Goal: Task Accomplishment & Management: Manage account settings

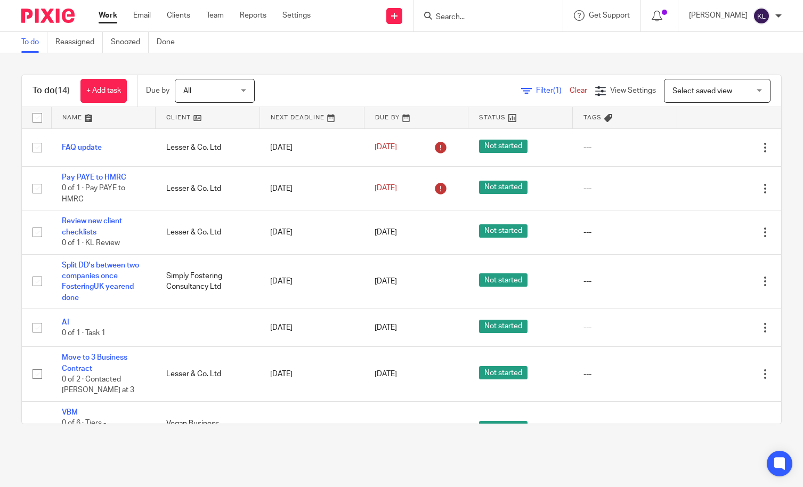
click at [502, 17] on input "Search" at bounding box center [483, 18] width 96 height 10
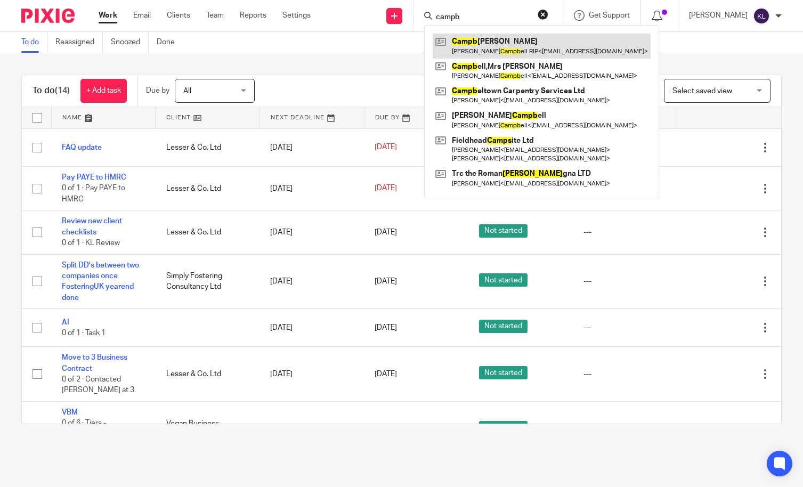
type input "campb"
click at [485, 49] on link at bounding box center [542, 46] width 218 height 25
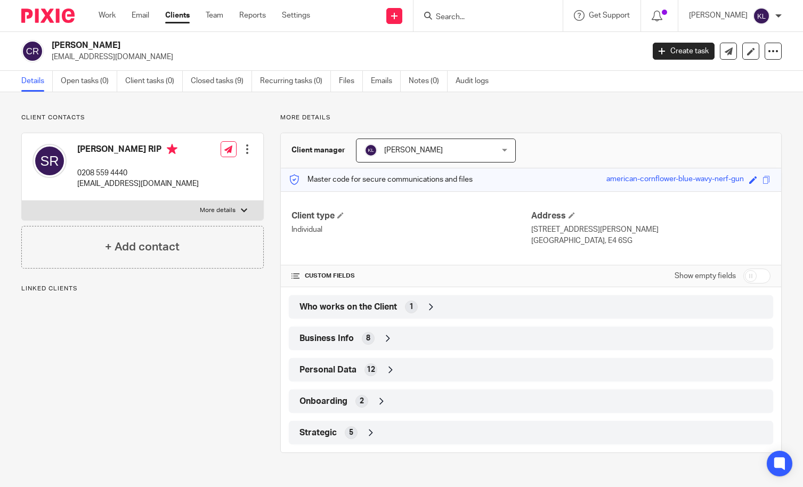
click at [308, 362] on div "Personal Data 12" at bounding box center [531, 370] width 469 height 18
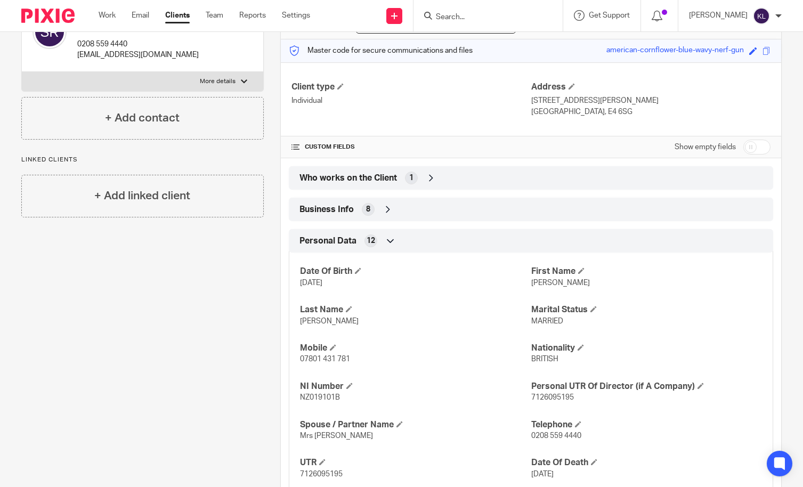
scroll to position [160, 0]
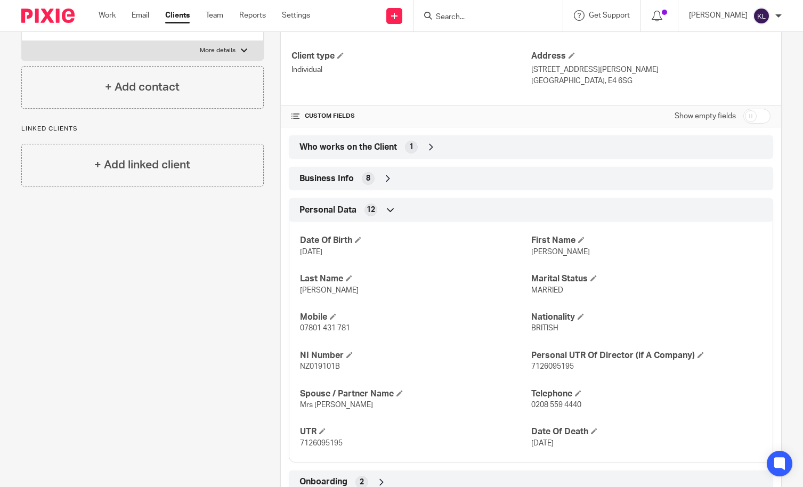
drag, startPoint x: 527, startPoint y: 443, endPoint x: 556, endPoint y: 443, distance: 28.8
click at [556, 443] on p "10/7/24" at bounding box center [646, 443] width 231 height 11
click at [516, 17] on input "Search" at bounding box center [483, 18] width 96 height 10
type input "maa"
click at [498, 52] on link at bounding box center [523, 46] width 180 height 25
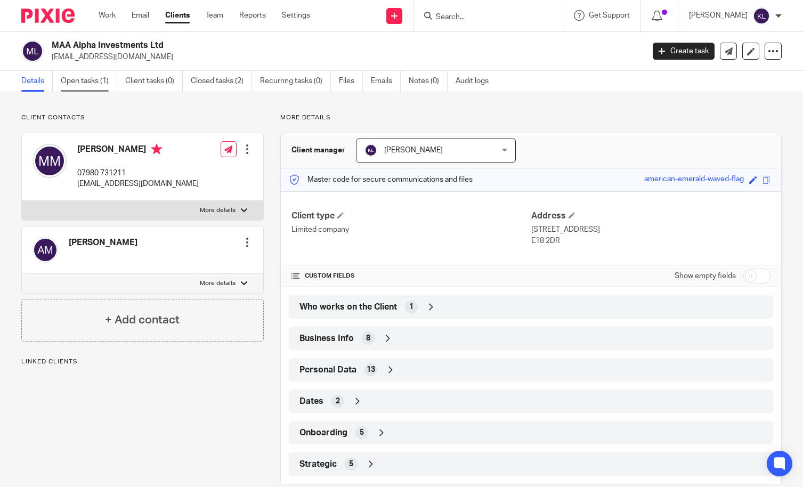
click at [84, 75] on link "Open tasks (1)" at bounding box center [89, 81] width 57 height 21
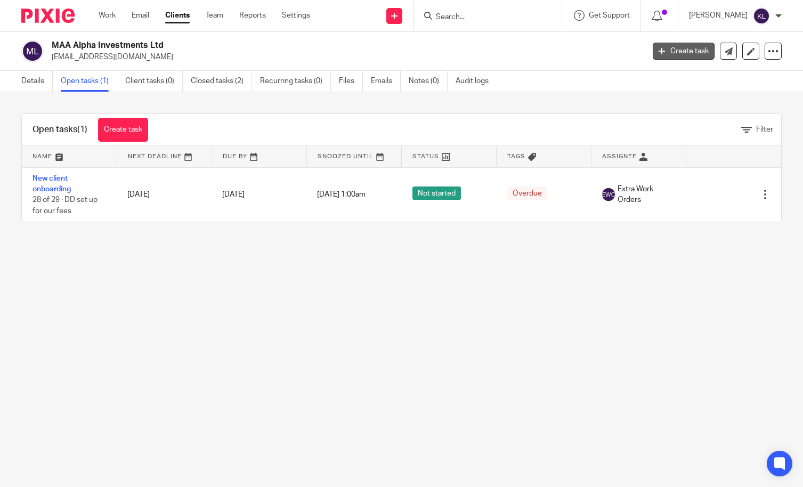
click at [659, 54] on icon at bounding box center [662, 51] width 6 height 6
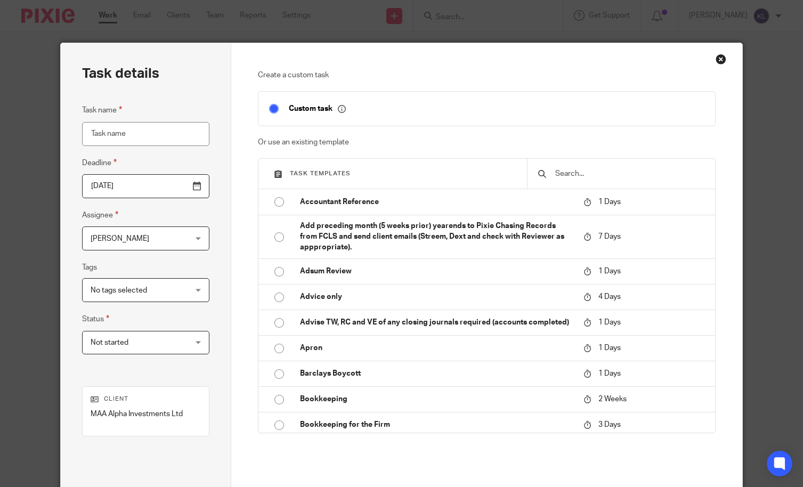
click at [585, 170] on input "text" at bounding box center [629, 174] width 150 height 12
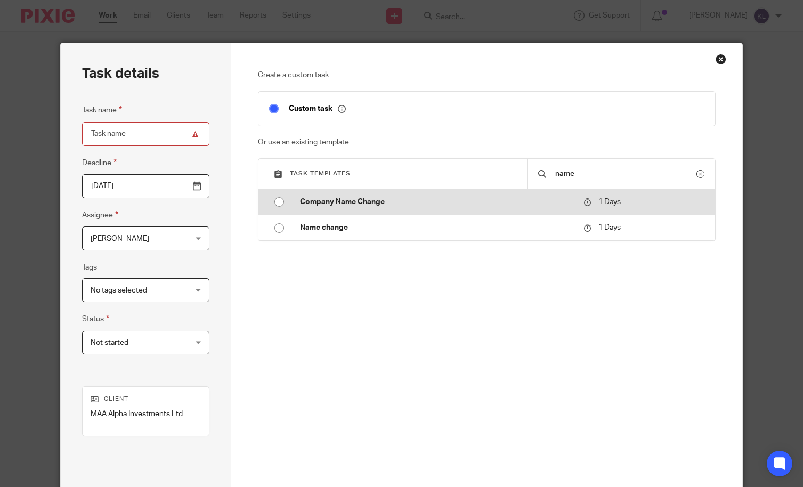
type input "name"
click at [432, 200] on p "Company Name Change" at bounding box center [436, 202] width 273 height 11
type input "2025-08-19"
type input "Company Name Change"
checkbox input "false"
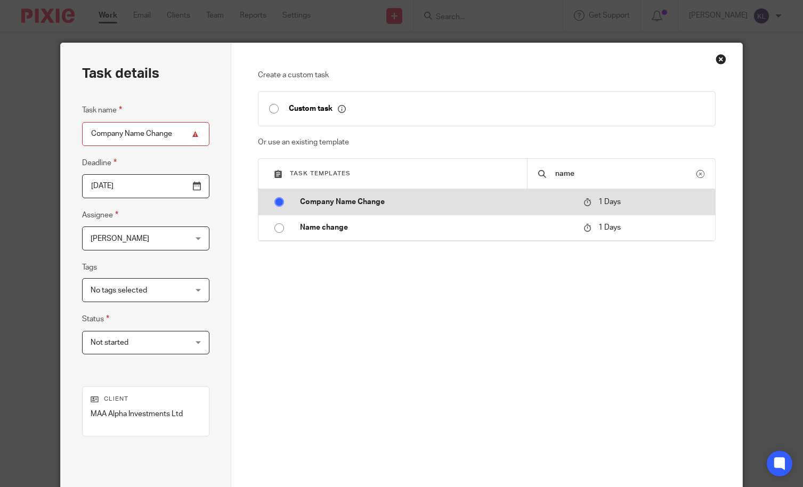
radio input "true"
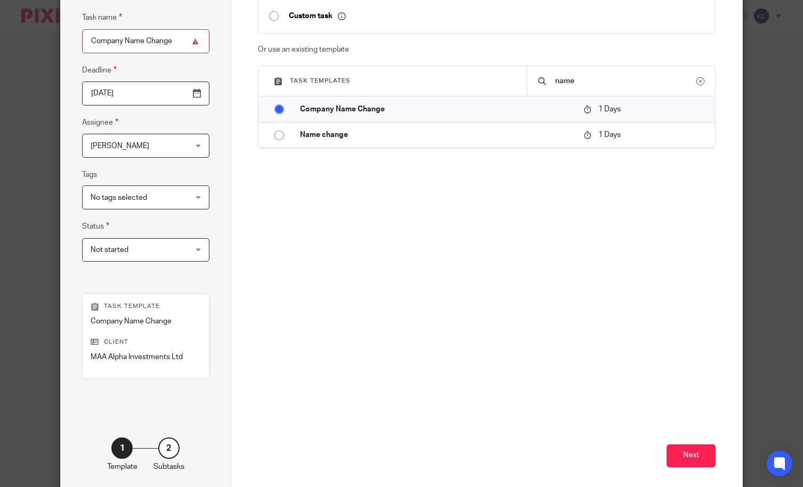
scroll to position [143, 0]
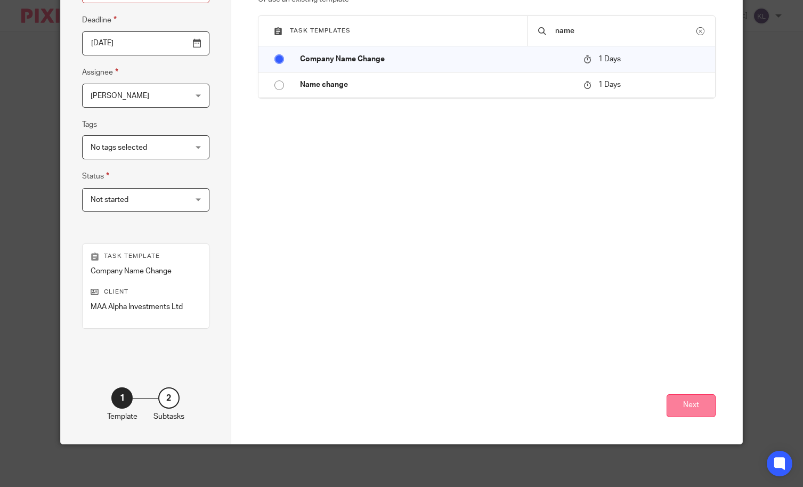
click at [681, 405] on button "Next" at bounding box center [691, 405] width 49 height 23
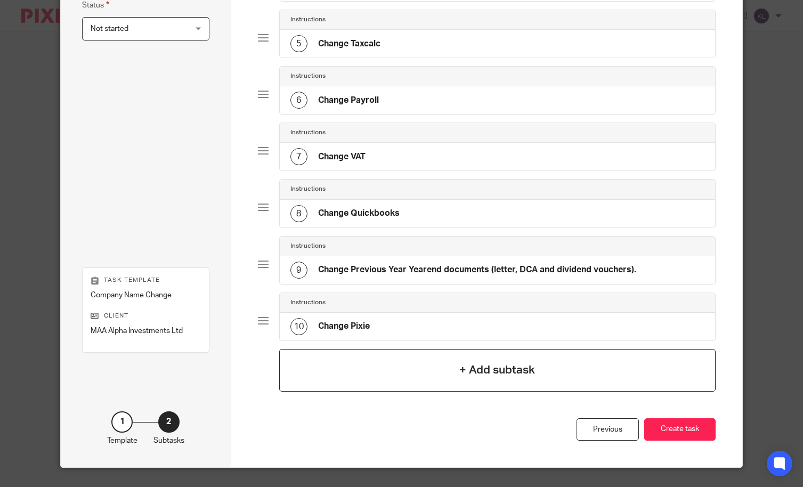
scroll to position [337, 0]
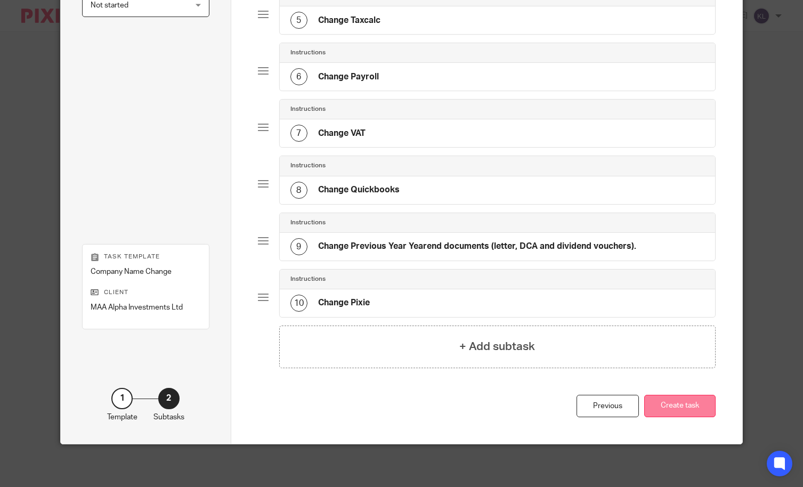
click at [684, 403] on button "Create task" at bounding box center [679, 406] width 71 height 23
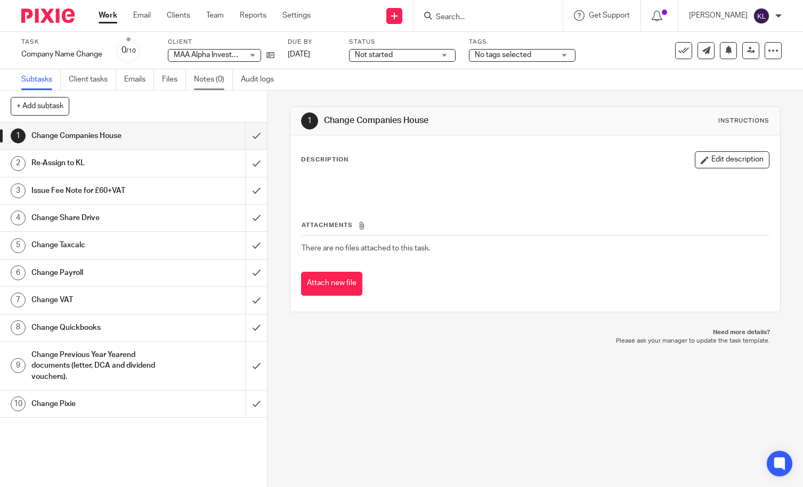
click at [212, 77] on link "Notes (0)" at bounding box center [213, 79] width 39 height 21
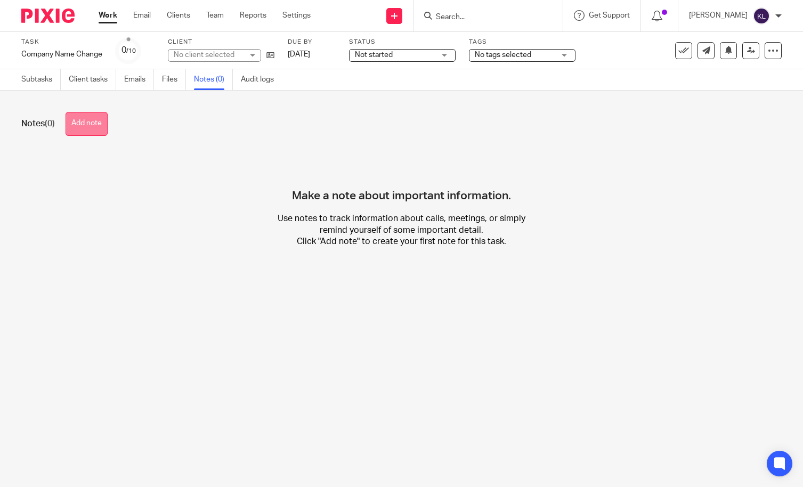
click at [79, 123] on button "Add note" at bounding box center [87, 124] width 42 height 24
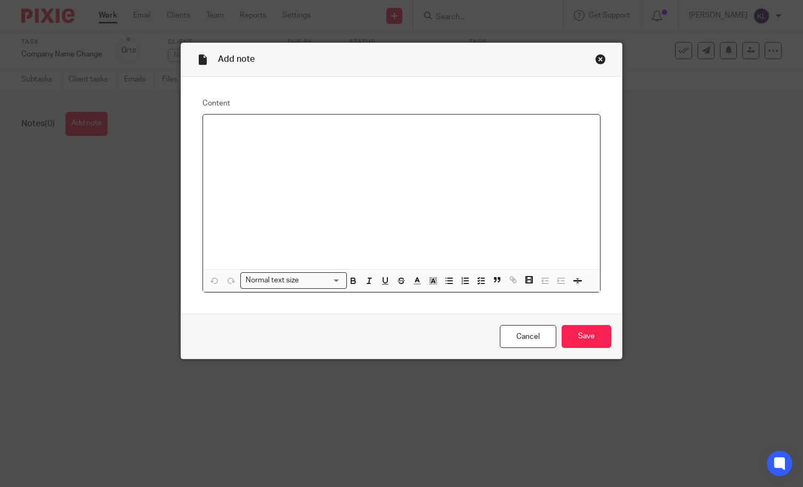
paste div
click at [602, 337] on input "Save" at bounding box center [587, 336] width 50 height 23
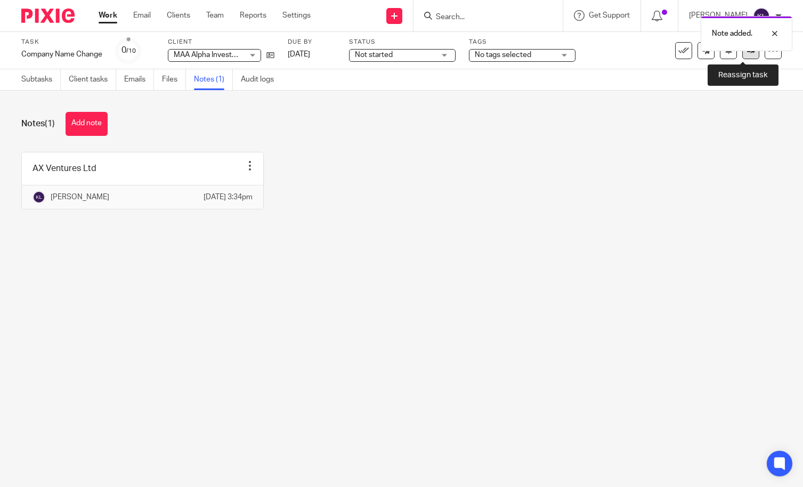
click at [744, 54] on link at bounding box center [751, 50] width 17 height 17
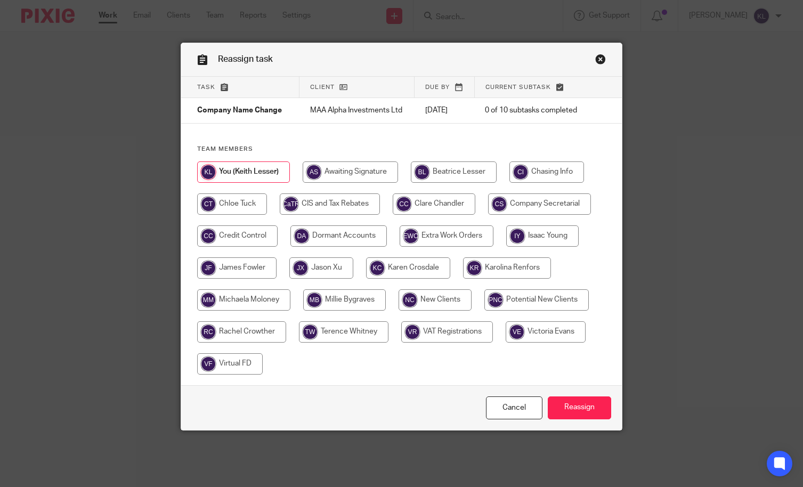
click at [544, 215] on input "radio" at bounding box center [539, 204] width 103 height 21
radio input "true"
click at [570, 420] on input "Reassign" at bounding box center [579, 408] width 63 height 23
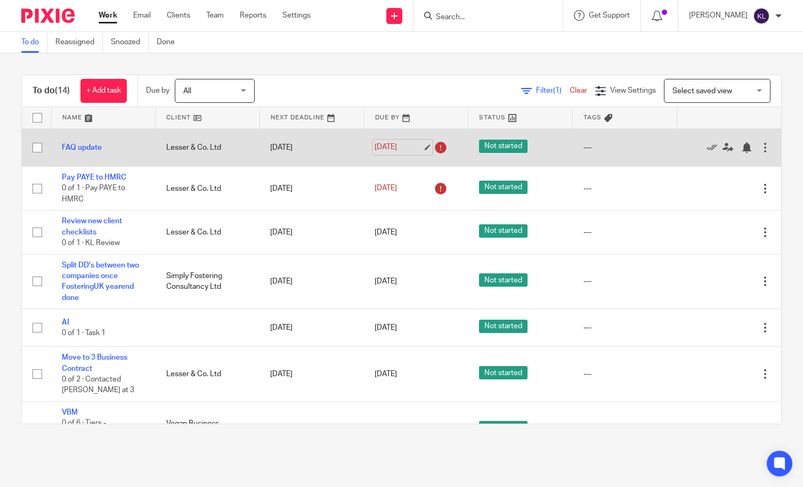
click at [381, 144] on link "[DATE]" at bounding box center [399, 147] width 48 height 11
click at [729, 139] on div "Edit task Delete" at bounding box center [729, 147] width 83 height 27
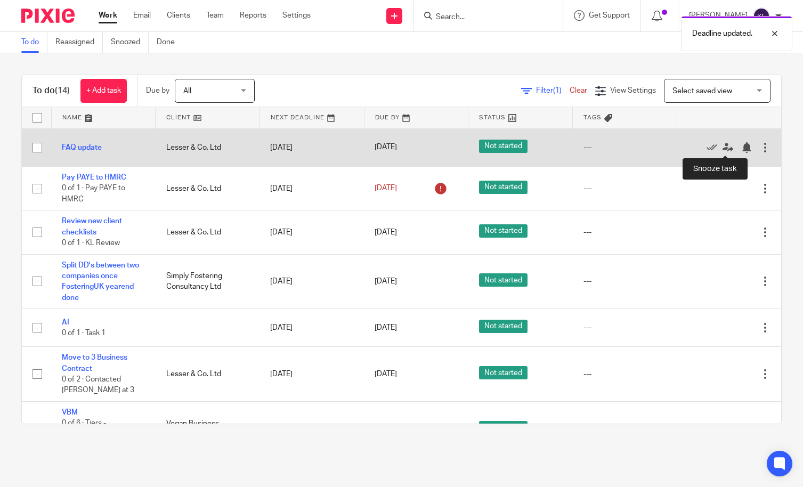
click at [722, 154] on div "Edit task Delete" at bounding box center [729, 147] width 83 height 27
click at [741, 150] on div at bounding box center [746, 147] width 11 height 11
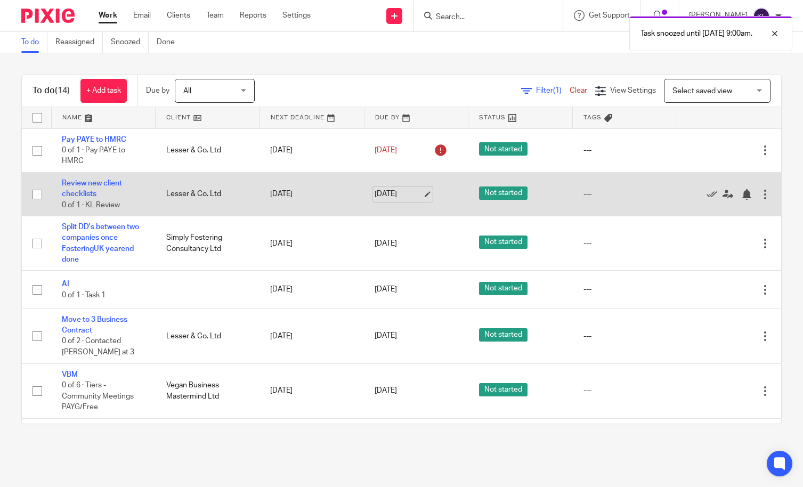
click at [396, 198] on link "[DATE]" at bounding box center [399, 194] width 48 height 11
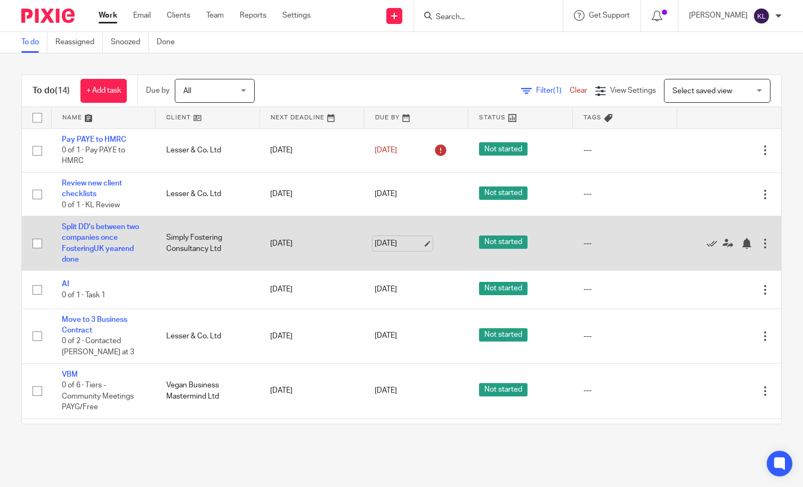
click at [390, 246] on link "18 Aug 2025" at bounding box center [399, 243] width 48 height 11
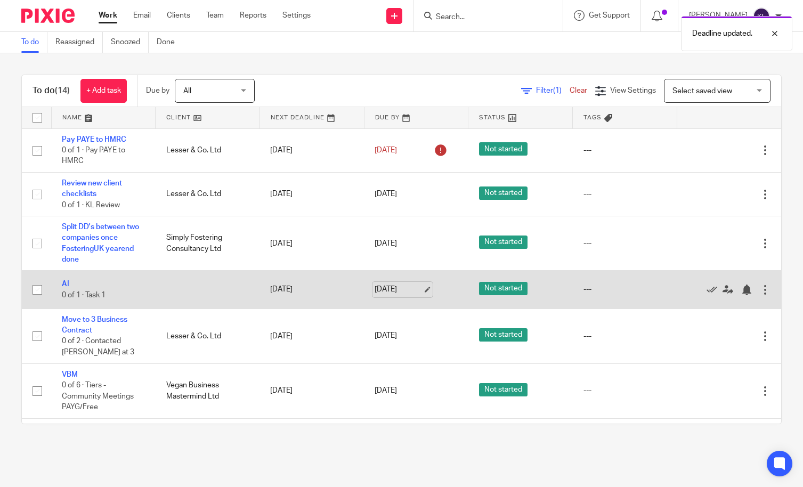
click at [392, 290] on link "[DATE]" at bounding box center [399, 289] width 48 height 11
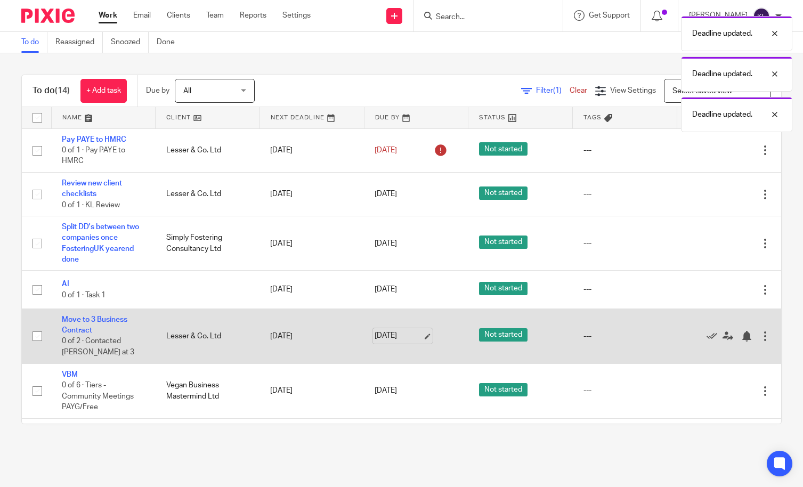
click at [383, 338] on link "18 Aug 2025" at bounding box center [399, 336] width 48 height 11
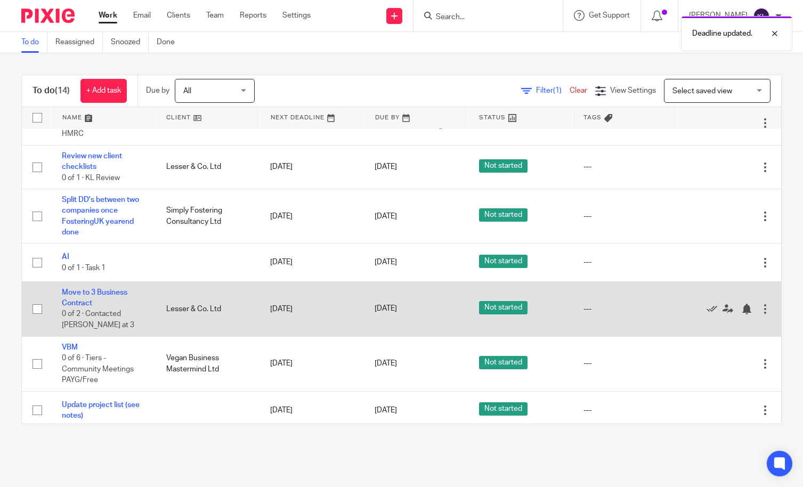
scroll to position [160, 0]
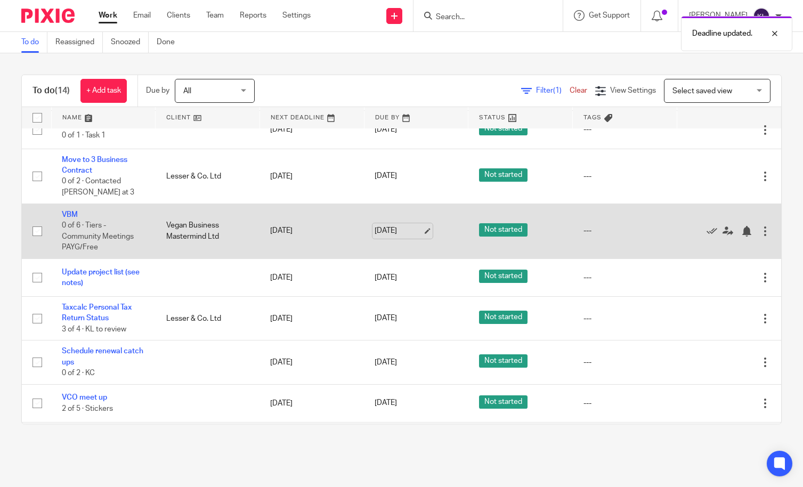
click at [377, 229] on link "18 Aug 2025" at bounding box center [399, 230] width 48 height 11
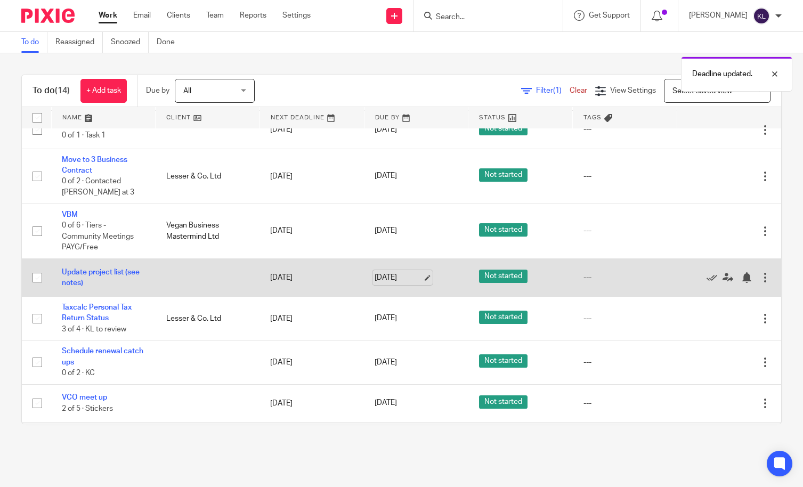
click at [384, 279] on link "18 Aug 2025" at bounding box center [399, 277] width 48 height 11
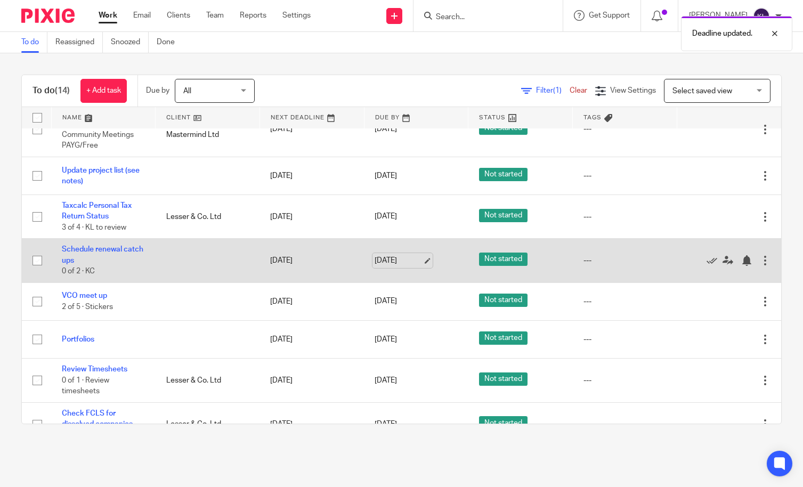
scroll to position [267, 0]
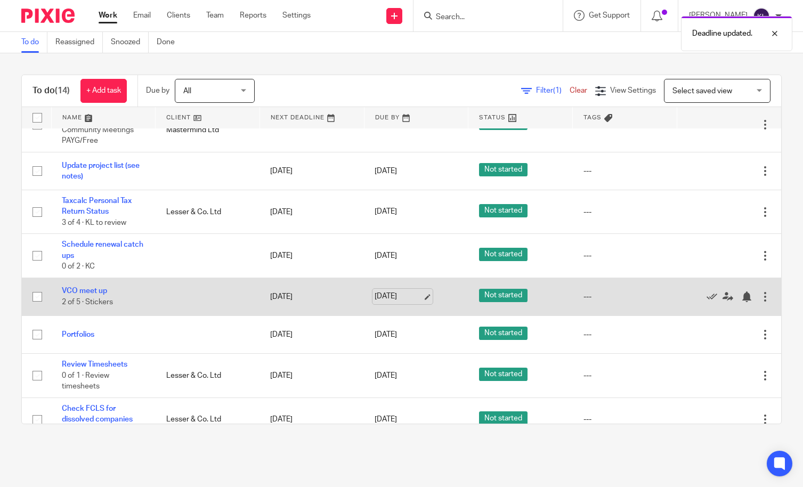
click at [383, 293] on link "18 Aug 2025" at bounding box center [399, 296] width 48 height 11
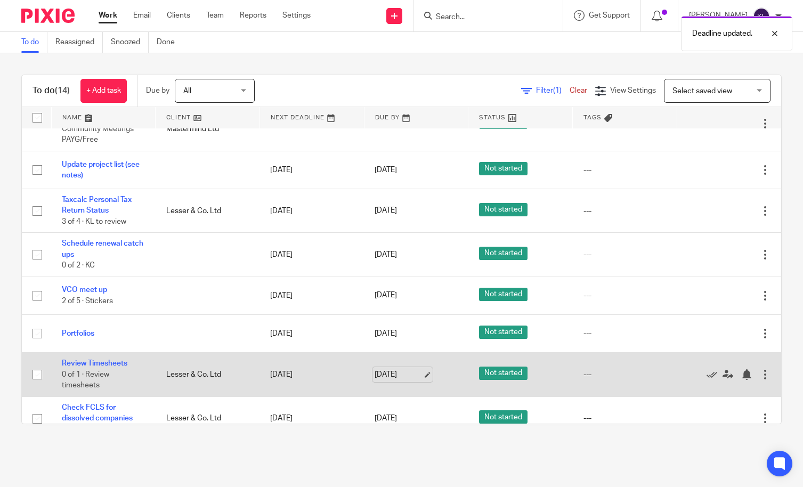
scroll to position [284, 0]
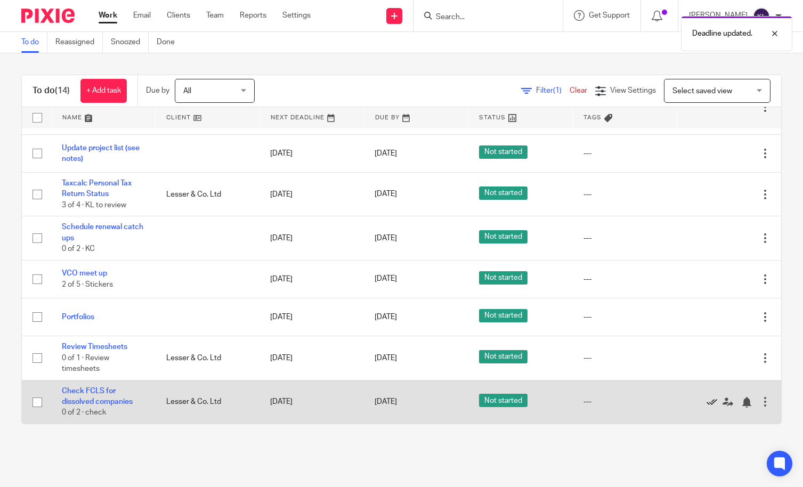
click at [707, 399] on icon at bounding box center [712, 402] width 11 height 11
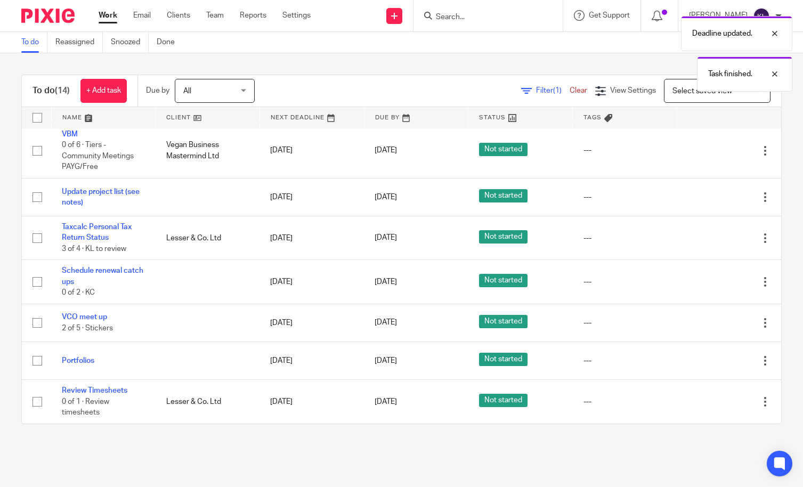
scroll to position [240, 0]
click at [186, 89] on span "All" at bounding box center [187, 90] width 8 height 7
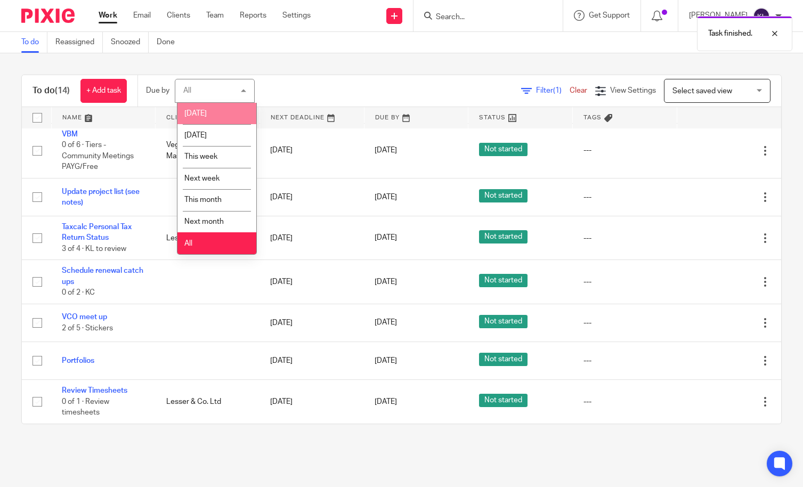
click at [190, 106] on li "[DATE]" at bounding box center [217, 114] width 79 height 22
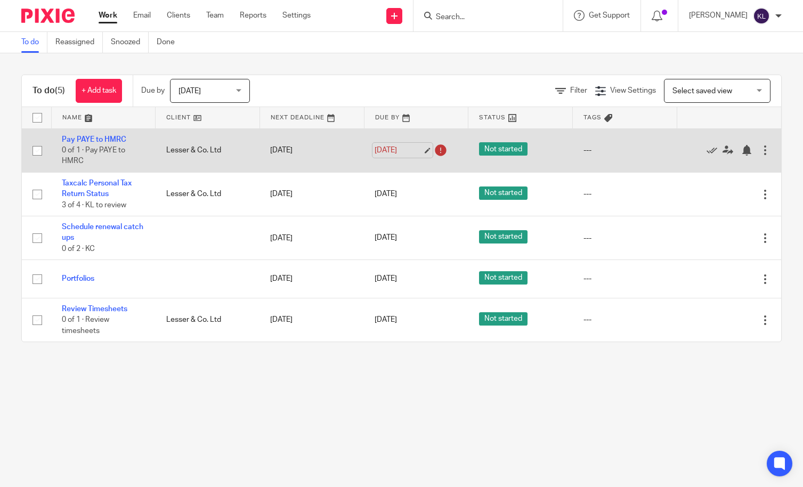
click at [382, 150] on link "16 Aug 2025" at bounding box center [399, 150] width 48 height 11
click at [376, 150] on link "18 Aug 2025" at bounding box center [399, 150] width 48 height 11
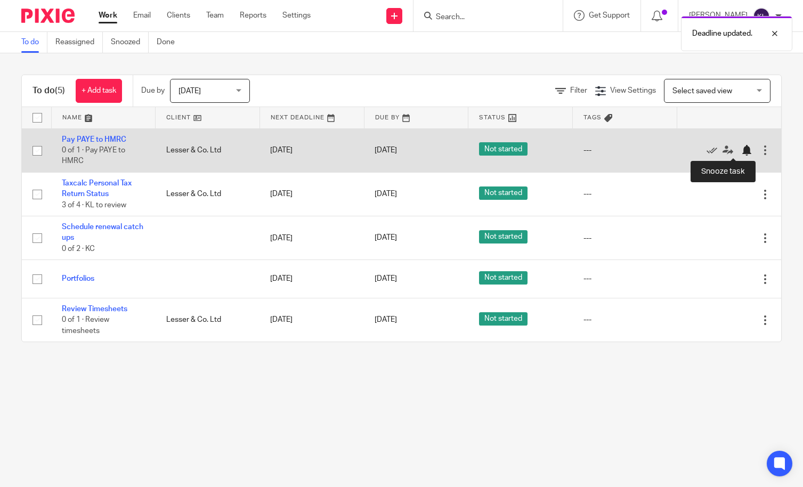
click at [741, 149] on div at bounding box center [746, 150] width 11 height 11
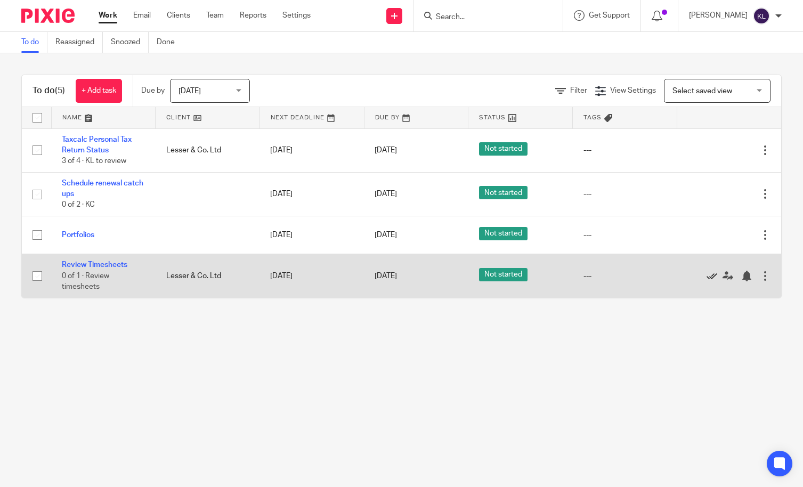
click at [707, 273] on icon at bounding box center [712, 276] width 11 height 11
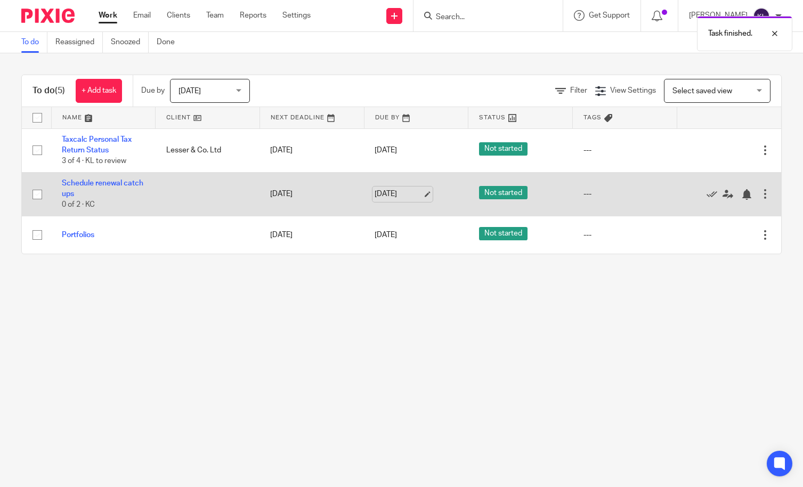
click at [399, 191] on link "18 Aug 2025" at bounding box center [399, 194] width 48 height 11
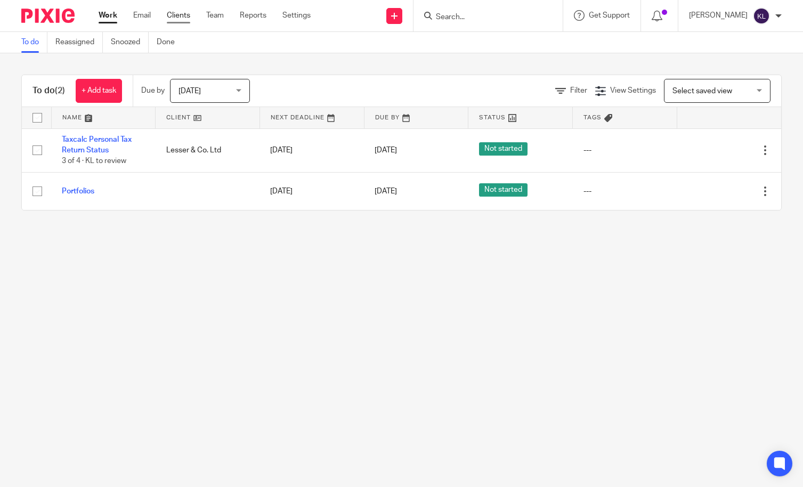
click at [178, 17] on link "Clients" at bounding box center [178, 15] width 23 height 11
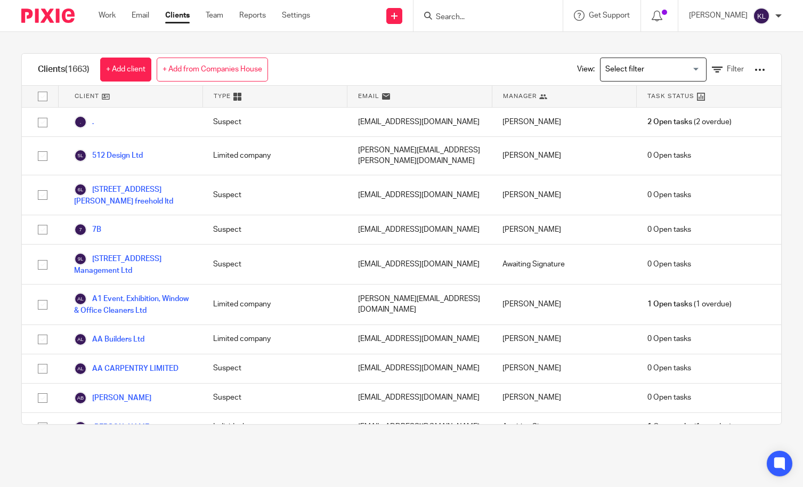
click at [755, 68] on div at bounding box center [760, 70] width 11 height 11
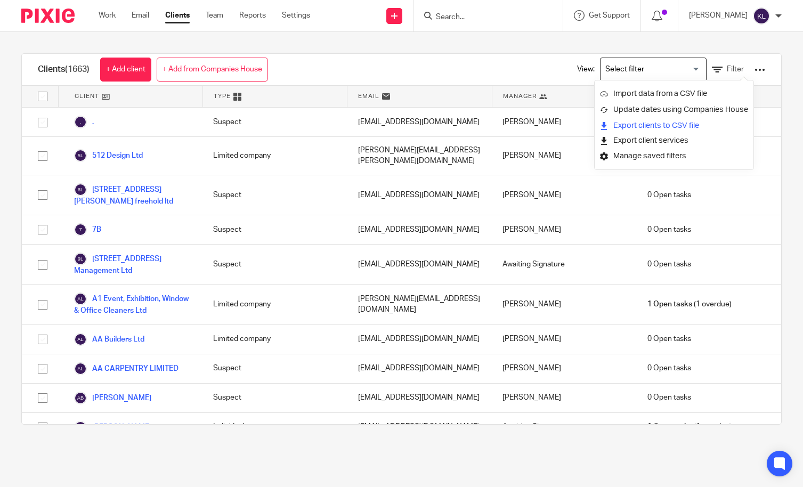
click at [651, 124] on link "Export clients to CSV file" at bounding box center [674, 126] width 148 height 16
click at [477, 15] on input "Search" at bounding box center [483, 18] width 96 height 10
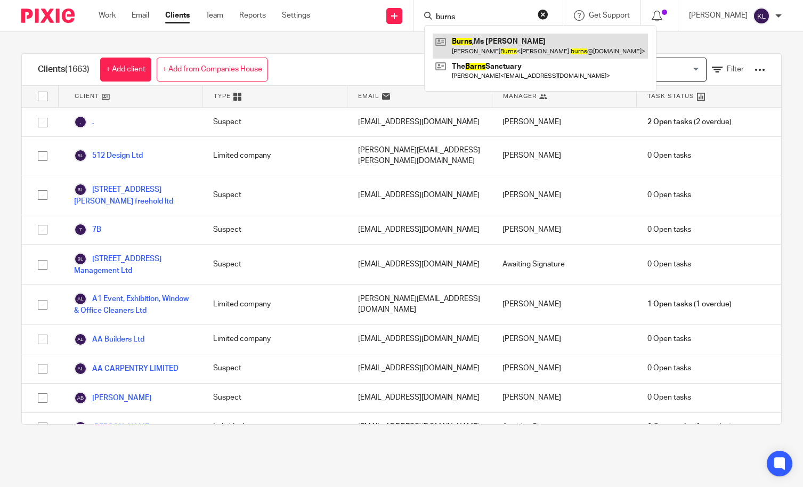
type input "burns"
click at [493, 44] on link at bounding box center [540, 46] width 215 height 25
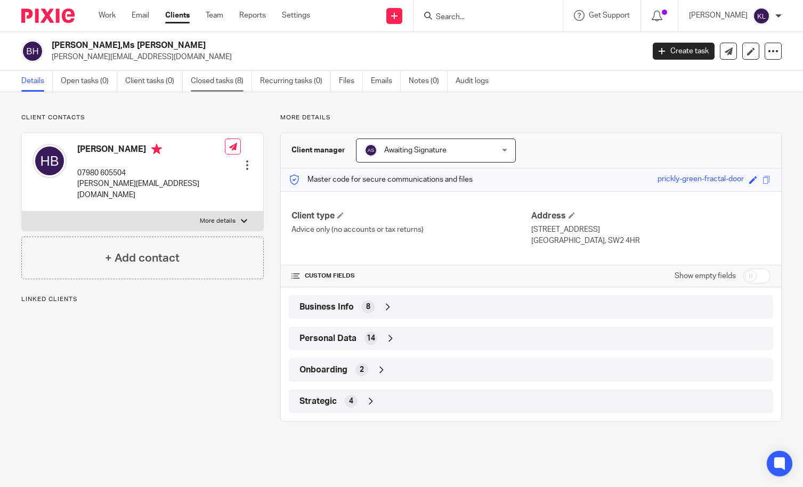
click at [220, 78] on link "Closed tasks (8)" at bounding box center [221, 81] width 61 height 21
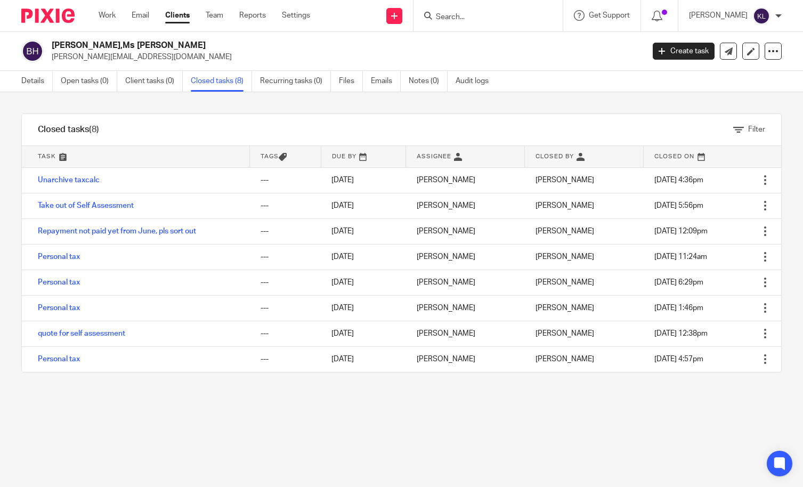
click at [468, 13] on input "Search" at bounding box center [483, 18] width 96 height 10
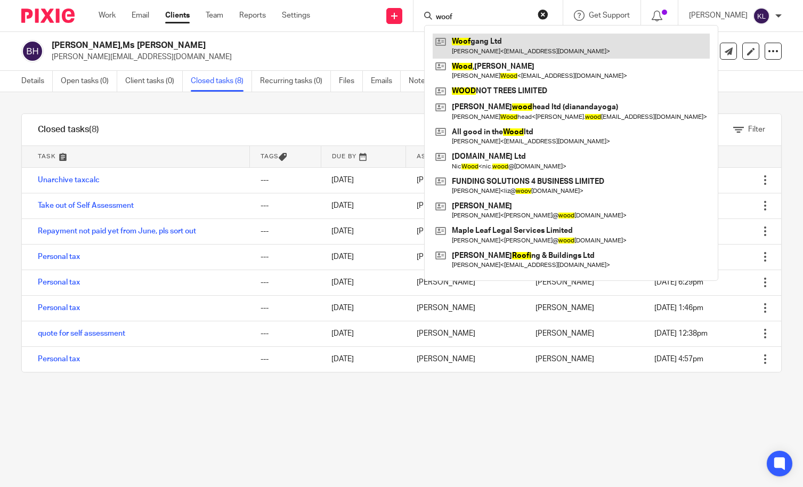
type input "woof"
click at [496, 40] on link at bounding box center [571, 46] width 277 height 25
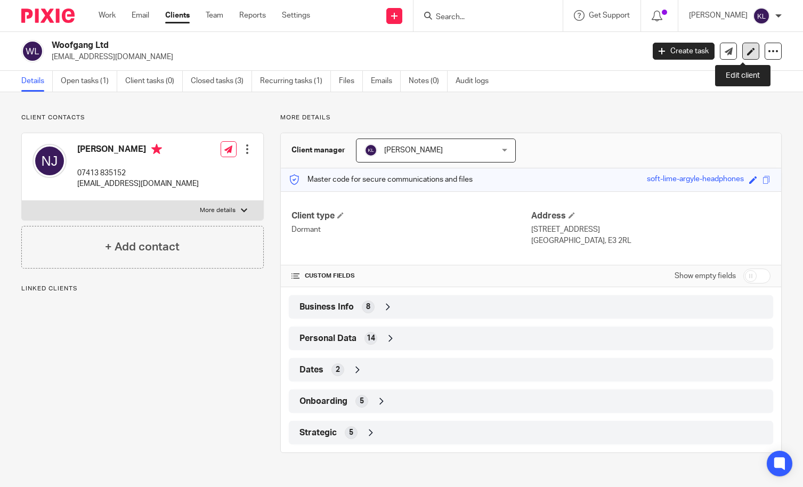
click at [747, 53] on icon at bounding box center [751, 51] width 8 height 8
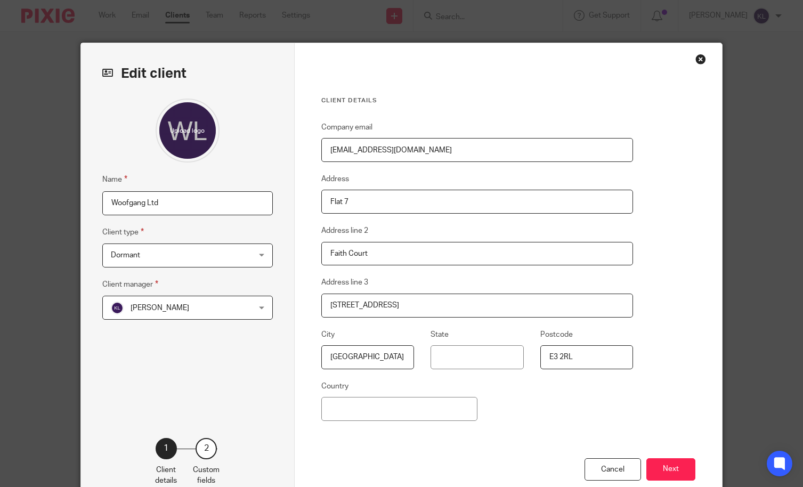
click at [682, 475] on button "Next" at bounding box center [671, 469] width 49 height 23
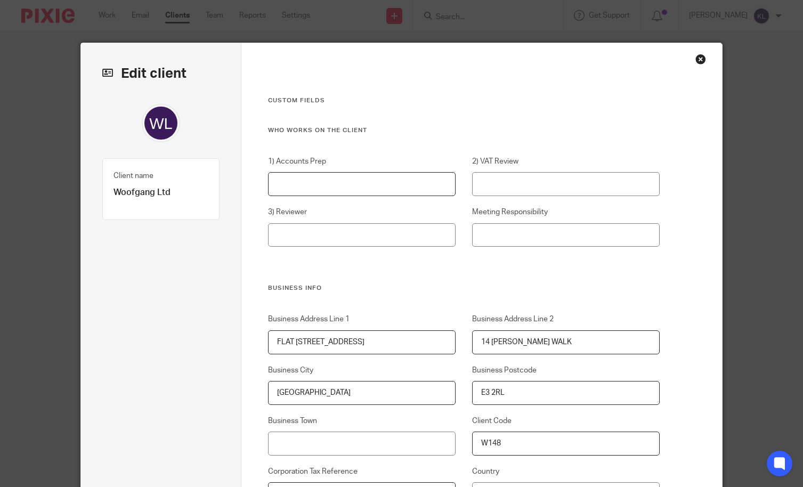
click at [302, 178] on input "1) Accounts Prep" at bounding box center [362, 184] width 188 height 24
drag, startPoint x: 312, startPoint y: 181, endPoint x: 215, endPoint y: 175, distance: 96.6
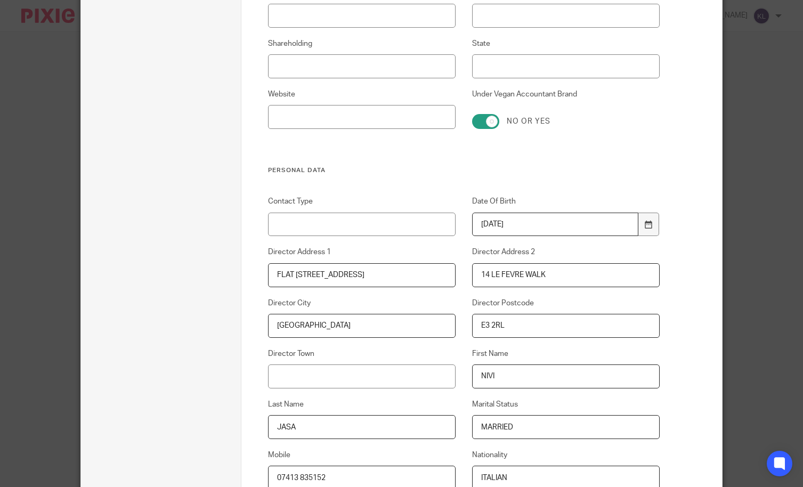
scroll to position [693, 0]
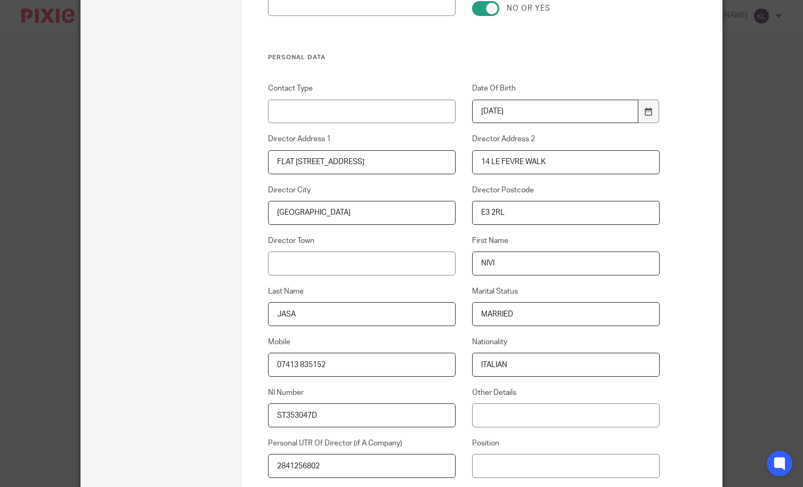
type input "Dormant"
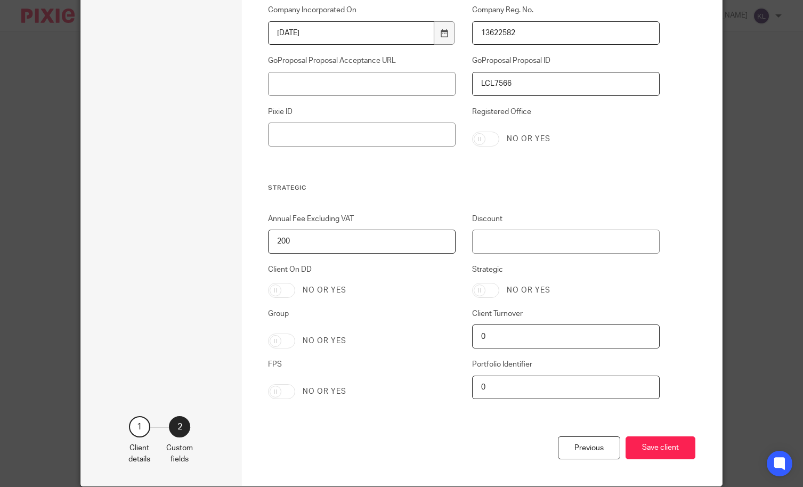
scroll to position [2115, 0]
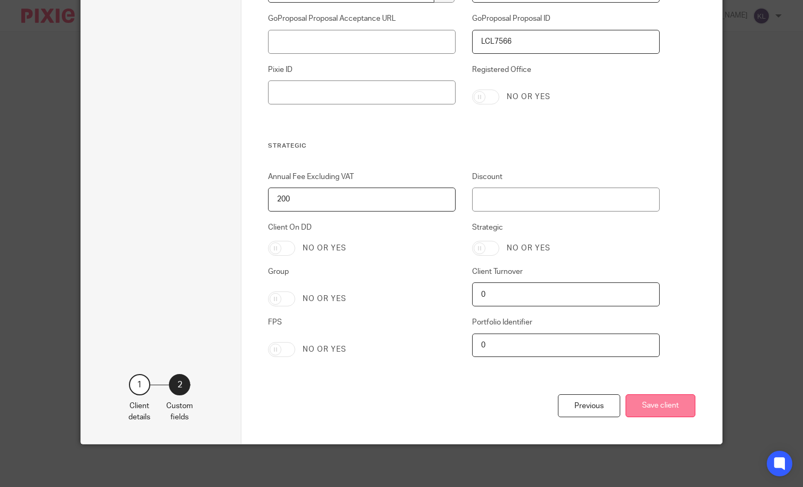
click at [654, 408] on button "Save client" at bounding box center [661, 405] width 70 height 23
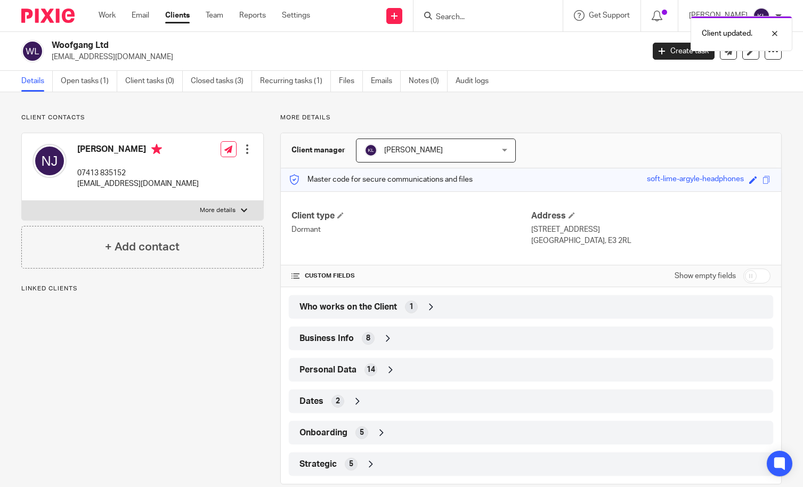
click at [485, 17] on div "Client updated." at bounding box center [597, 31] width 391 height 41
drag, startPoint x: 775, startPoint y: 33, endPoint x: 720, endPoint y: 38, distance: 55.1
click at [776, 33] on div at bounding box center [767, 33] width 29 height 13
click at [472, 13] on input "Search" at bounding box center [483, 18] width 96 height 10
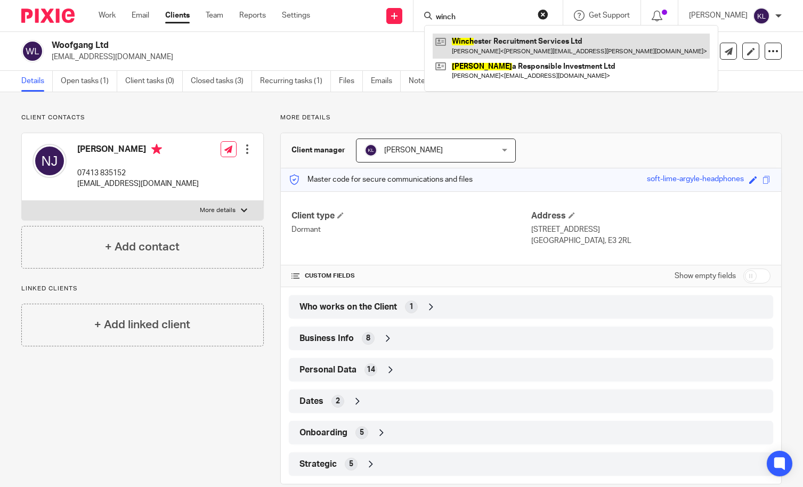
type input "winch"
click at [505, 45] on link at bounding box center [571, 46] width 277 height 25
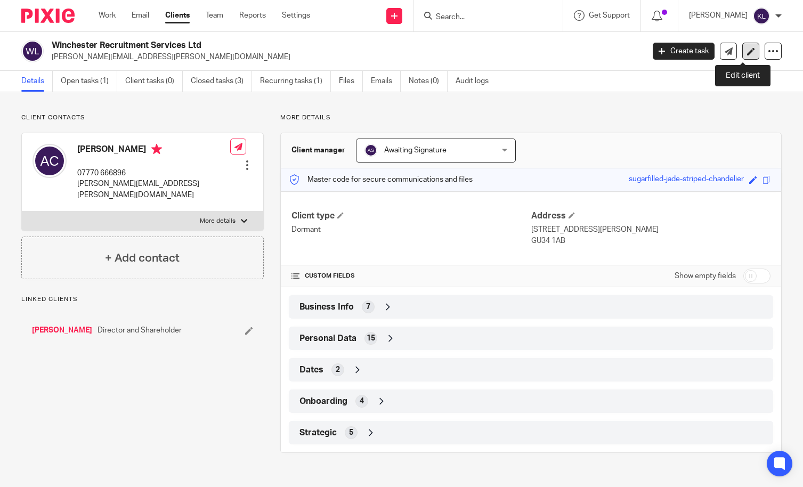
click at [743, 50] on link at bounding box center [751, 51] width 17 height 17
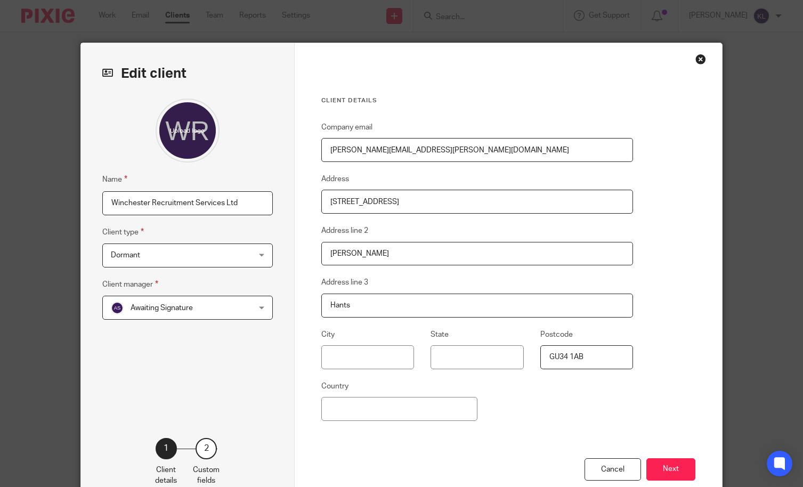
click at [672, 482] on div "Cancel Next" at bounding box center [508, 483] width 374 height 50
click at [674, 470] on button "Next" at bounding box center [671, 469] width 49 height 23
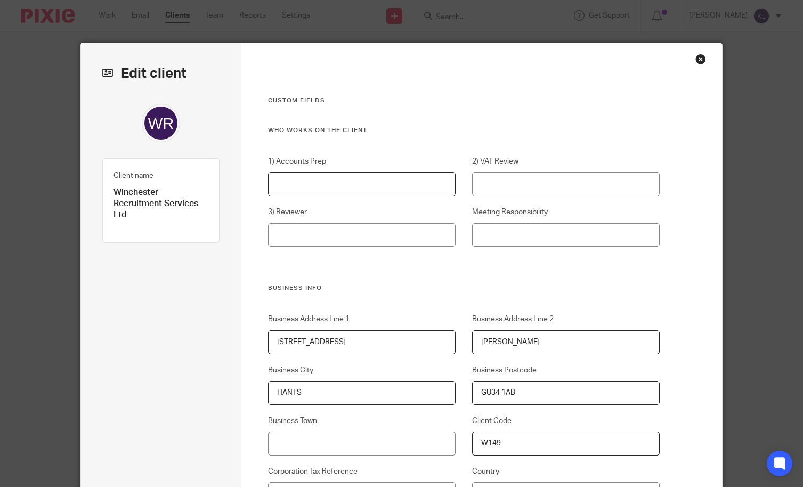
click at [327, 186] on input "1) Accounts Prep" at bounding box center [362, 184] width 188 height 24
paste input "Dormant"
type input "Dormant"
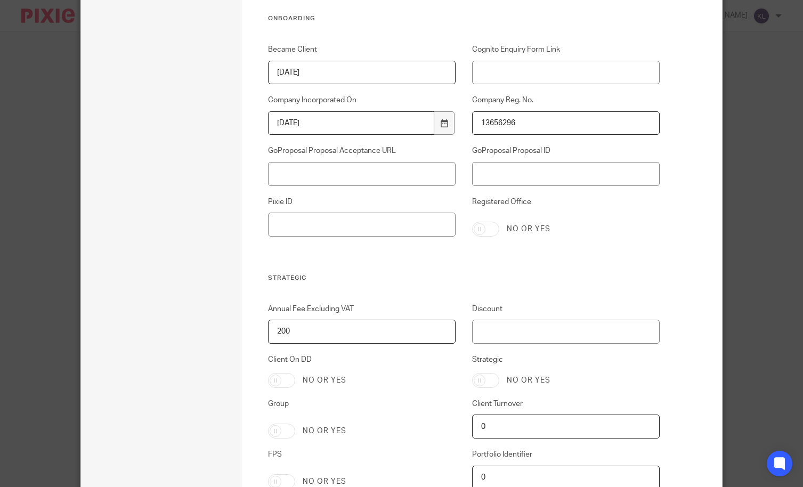
scroll to position [2115, 0]
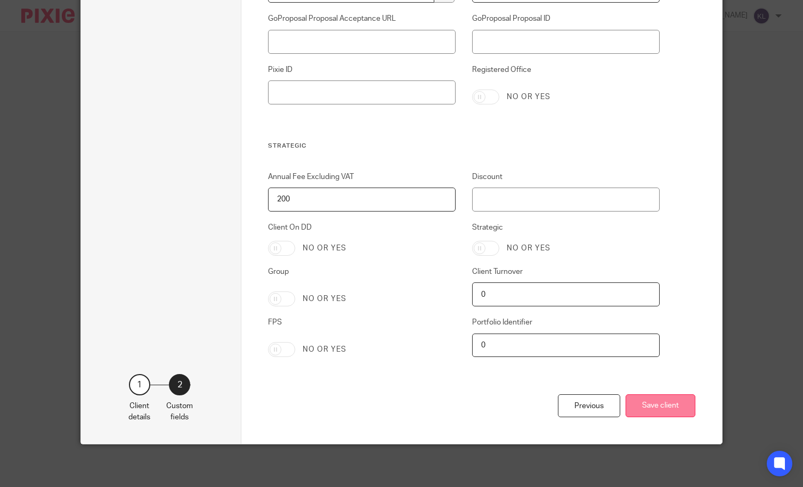
click at [655, 417] on button "Save client" at bounding box center [661, 405] width 70 height 23
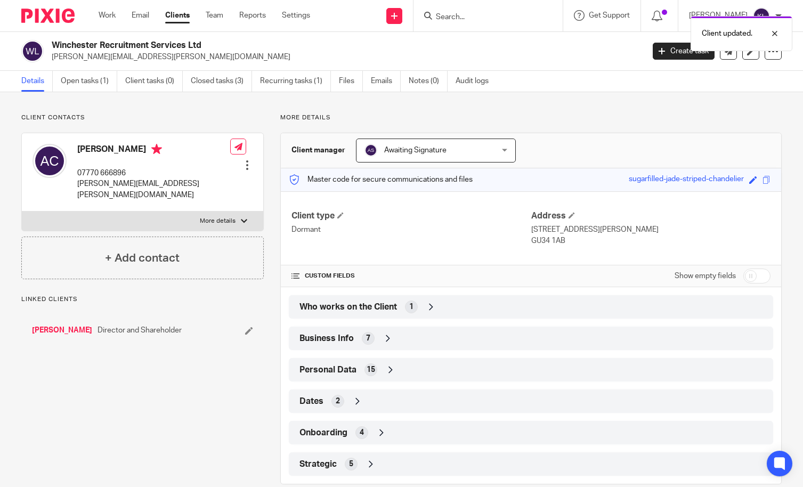
click at [462, 14] on div "Client updated." at bounding box center [597, 31] width 391 height 41
click at [773, 31] on div at bounding box center [767, 33] width 29 height 13
click at [469, 17] on input "Search" at bounding box center [483, 18] width 96 height 10
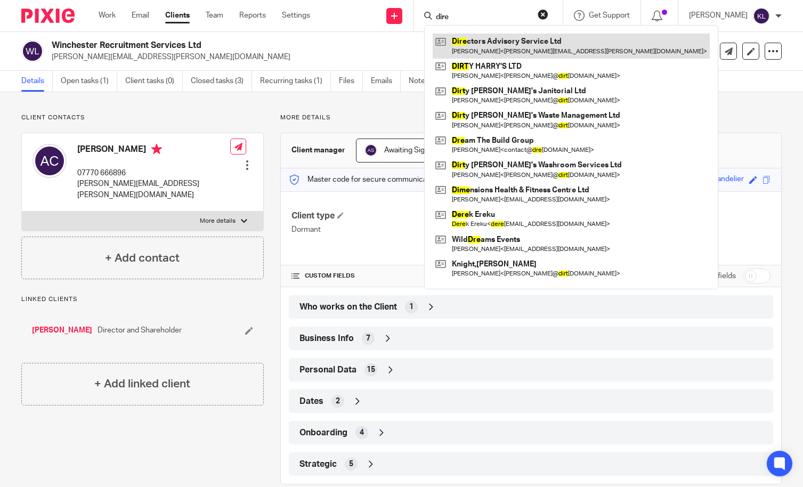
type input "dire"
click at [494, 43] on link at bounding box center [571, 46] width 277 height 25
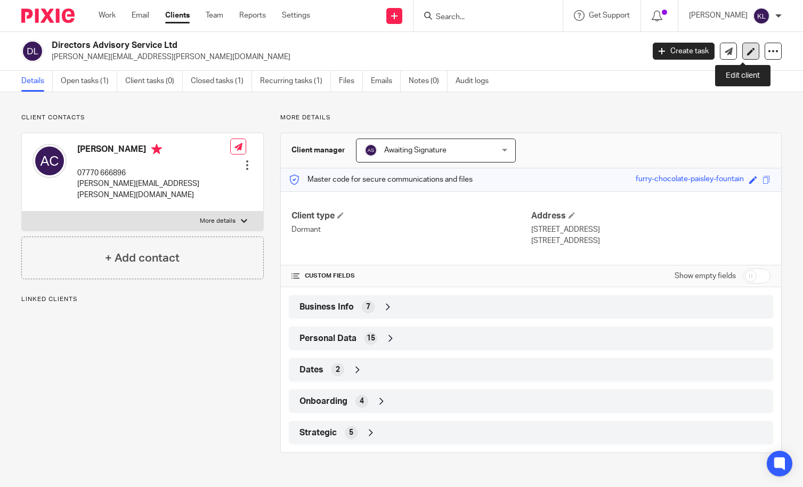
click at [747, 54] on icon at bounding box center [751, 51] width 8 height 8
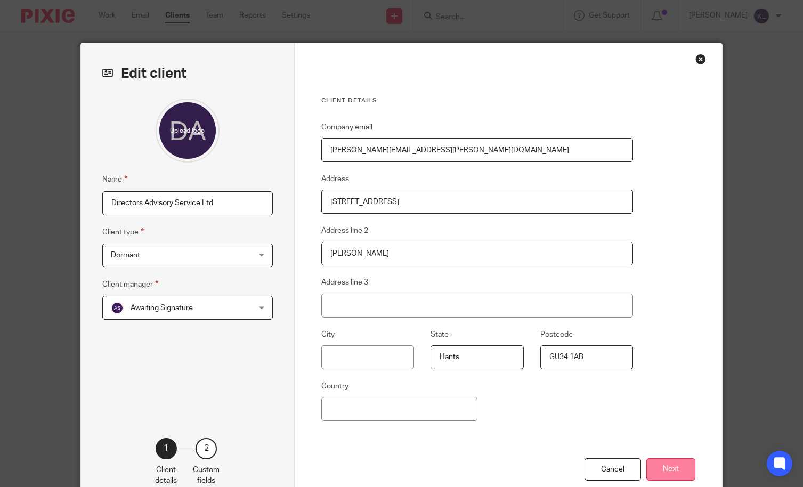
click at [654, 474] on button "Next" at bounding box center [671, 469] width 49 height 23
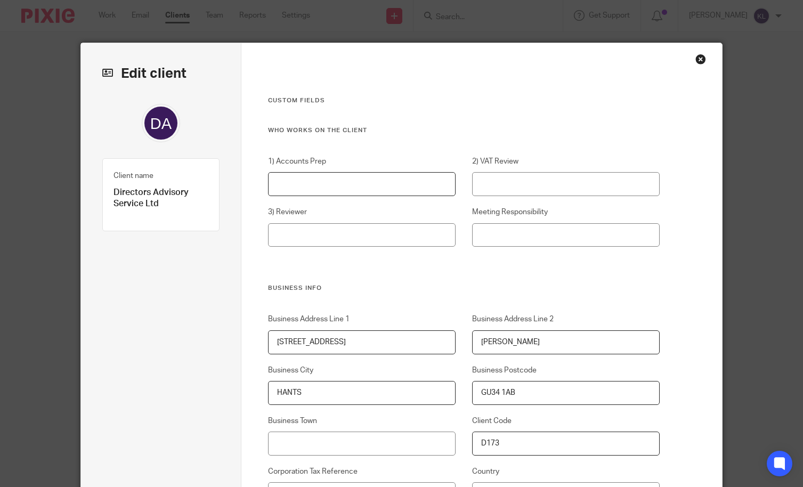
click at [386, 186] on input "1) Accounts Prep" at bounding box center [362, 184] width 188 height 24
paste input "Dormant"
type input "Dormant"
drag, startPoint x: 795, startPoint y: 59, endPoint x: 789, endPoint y: 274, distance: 214.9
click at [789, 274] on div "Edit client Name Directors Advisory Service Ltd Client type Dormant Dormant Adv…" at bounding box center [401, 243] width 803 height 487
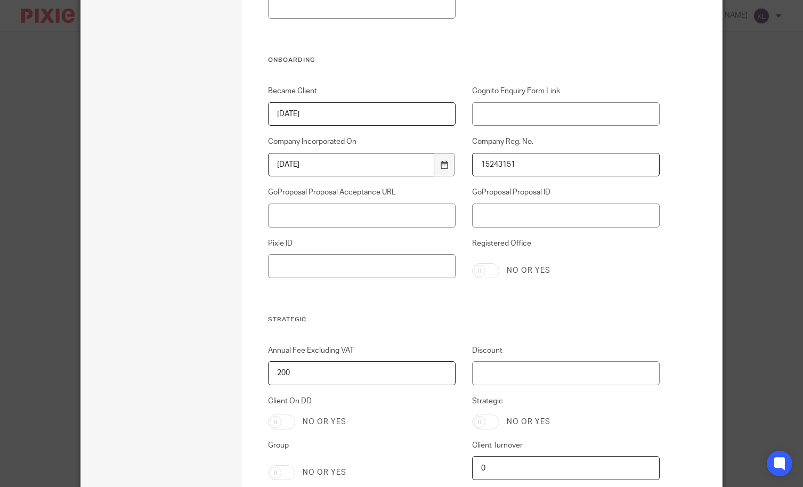
scroll to position [2115, 0]
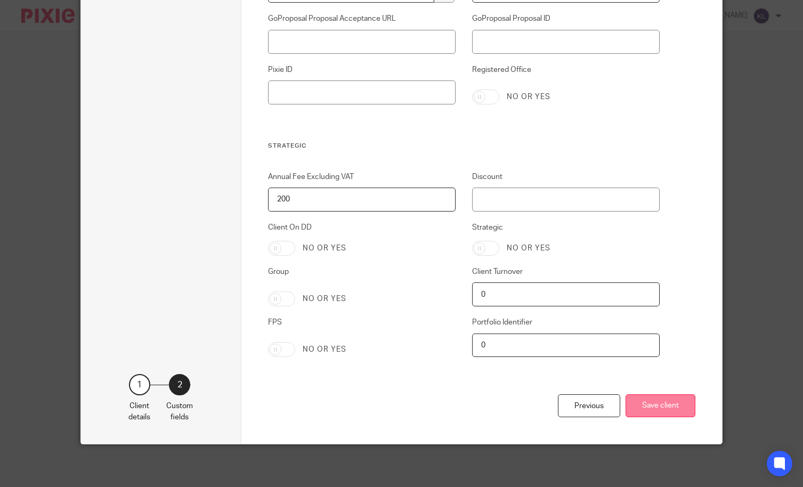
click at [662, 409] on button "Save client" at bounding box center [661, 405] width 70 height 23
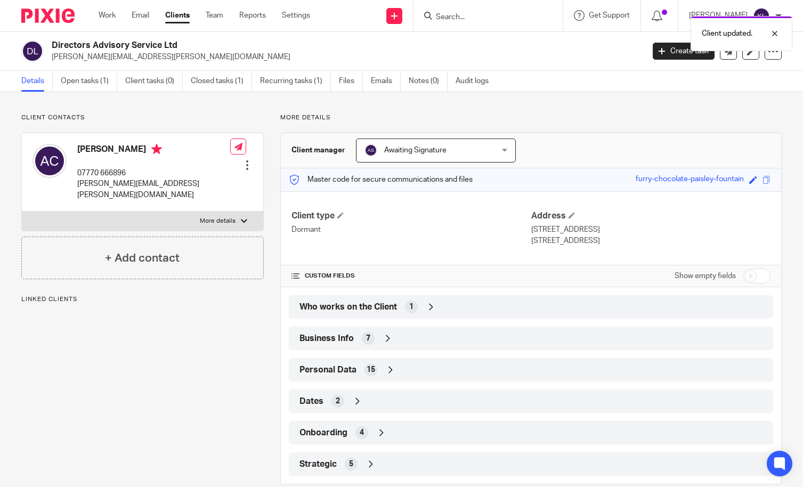
click at [460, 15] on div "Client updated." at bounding box center [597, 31] width 391 height 41
click at [781, 30] on div "Client updated." at bounding box center [742, 33] width 102 height 35
click at [477, 17] on input "Search" at bounding box center [483, 18] width 96 height 10
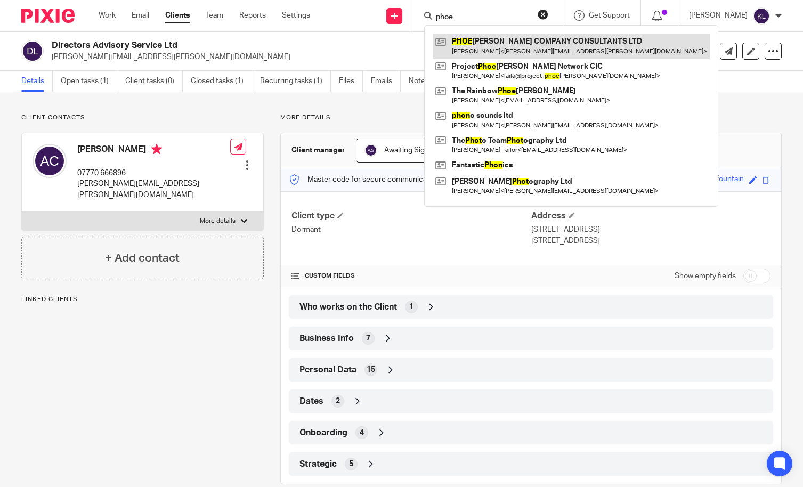
type input "phoe"
click at [496, 49] on link at bounding box center [571, 46] width 277 height 25
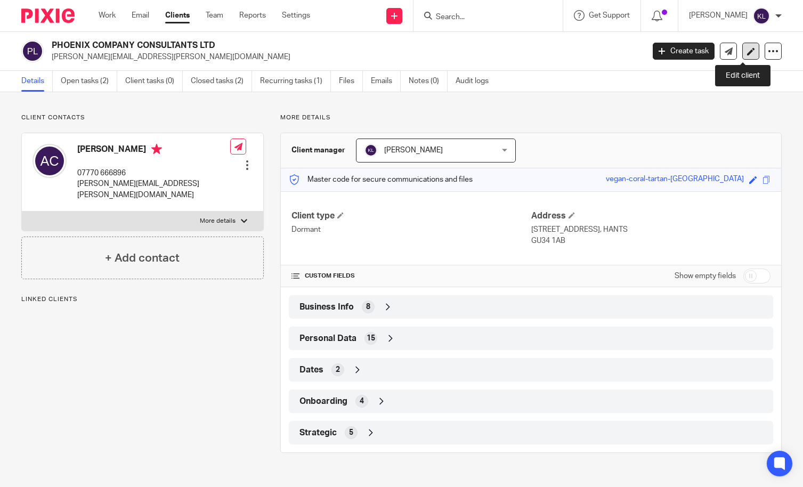
click at [748, 51] on link at bounding box center [751, 51] width 17 height 17
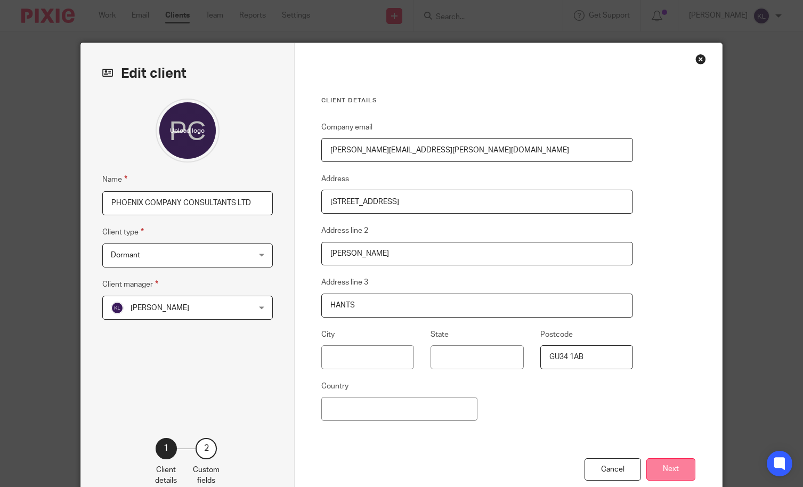
click at [664, 469] on button "Next" at bounding box center [671, 469] width 49 height 23
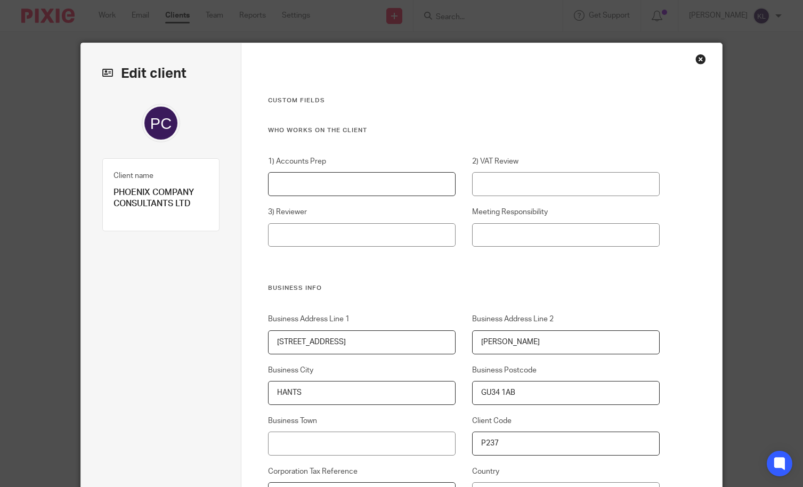
click at [312, 176] on input "1) Accounts Prep" at bounding box center [362, 184] width 188 height 24
paste input "Dormant"
type input "Dormant"
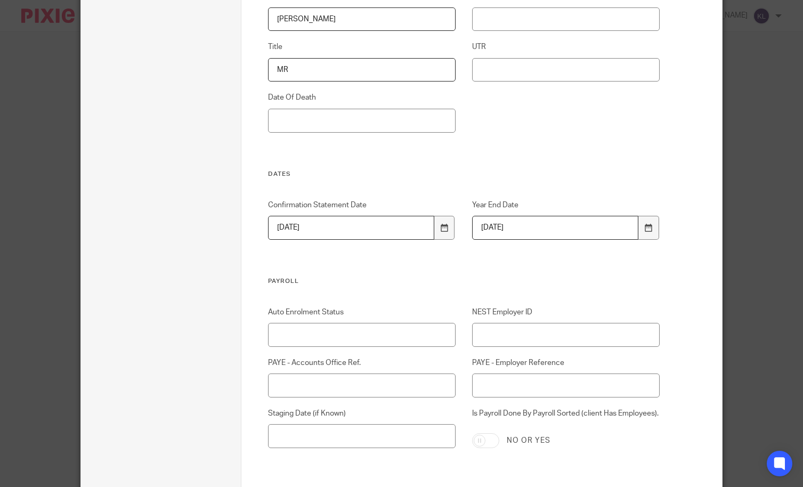
scroll to position [2115, 0]
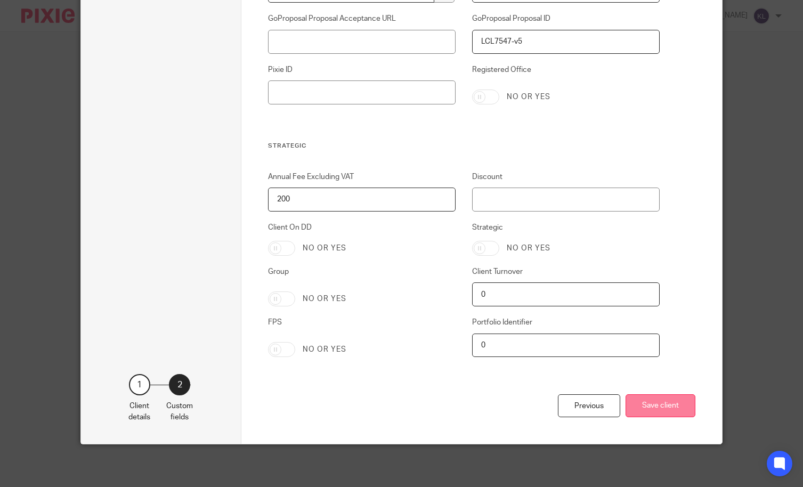
click at [642, 401] on button "Save client" at bounding box center [661, 405] width 70 height 23
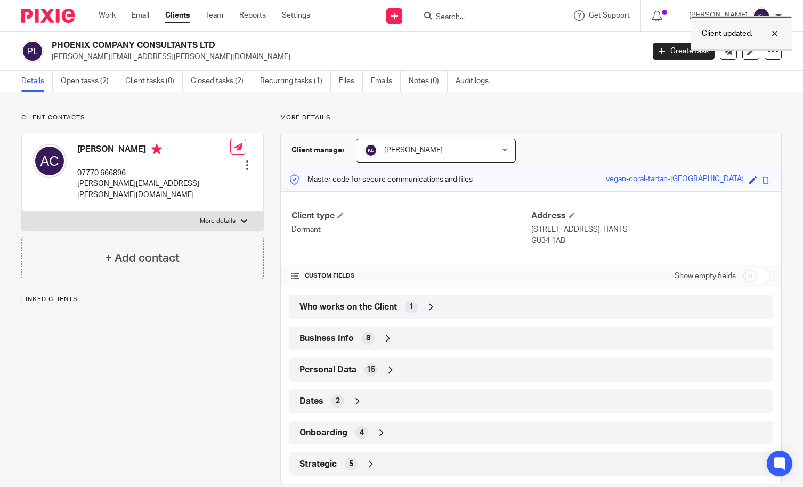
click at [776, 35] on div at bounding box center [767, 33] width 29 height 13
click at [461, 18] on input "Search" at bounding box center [483, 18] width 96 height 10
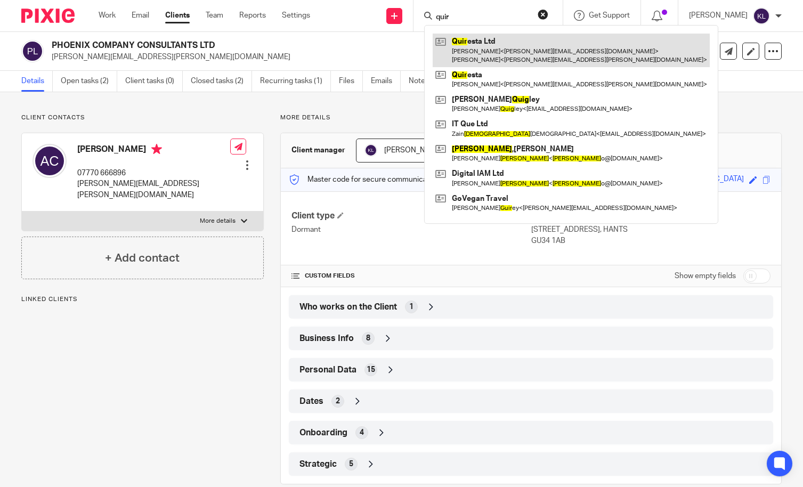
type input "quir"
click at [515, 43] on link at bounding box center [571, 50] width 277 height 33
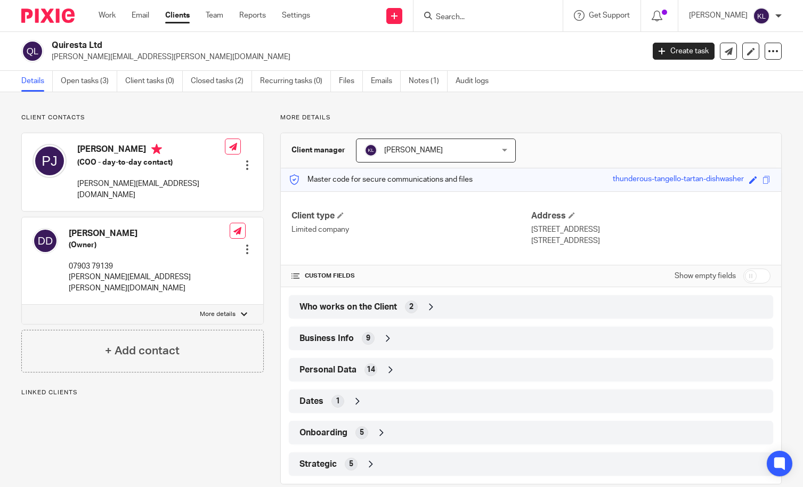
click at [430, 307] on icon at bounding box center [431, 307] width 11 height 11
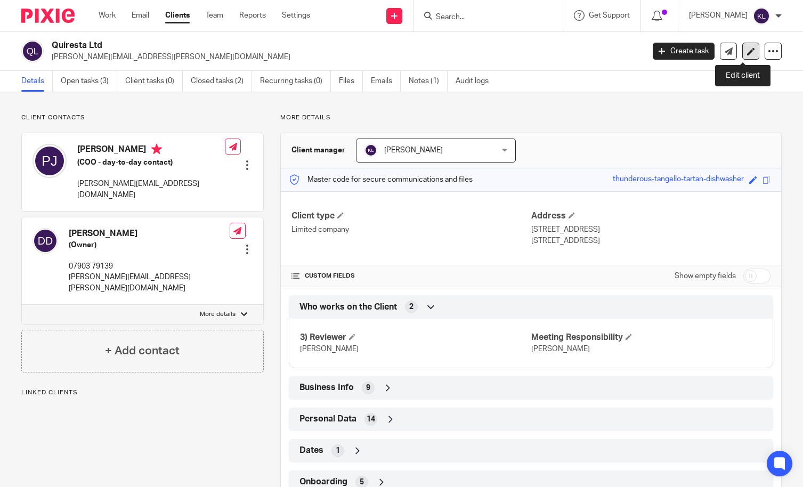
click at [747, 52] on icon at bounding box center [751, 51] width 8 height 8
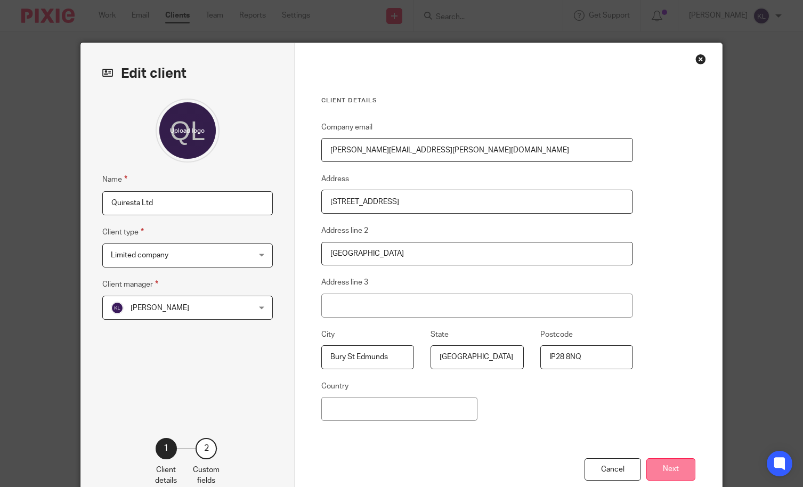
click at [652, 465] on button "Next" at bounding box center [671, 469] width 49 height 23
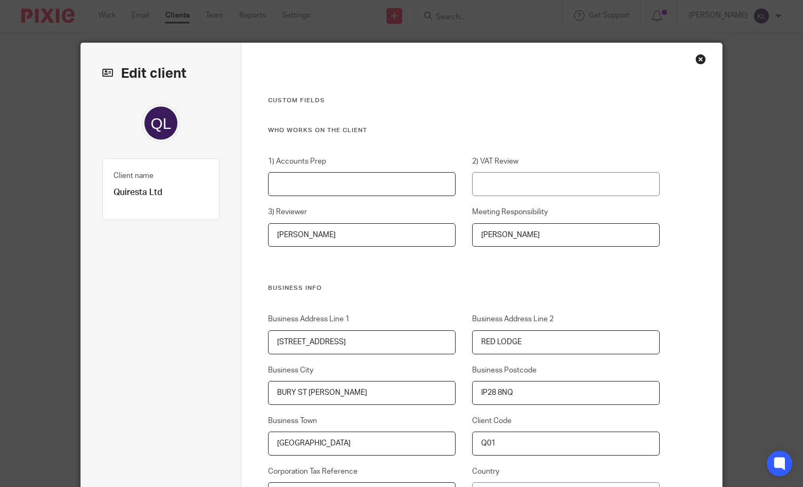
click at [333, 190] on input "1) Accounts Prep" at bounding box center [362, 184] width 188 height 24
type input "[PERSON_NAME]"
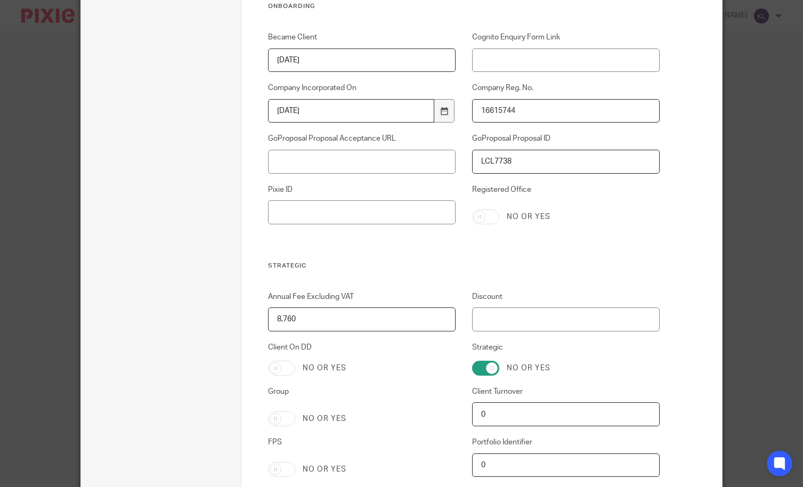
scroll to position [2115, 0]
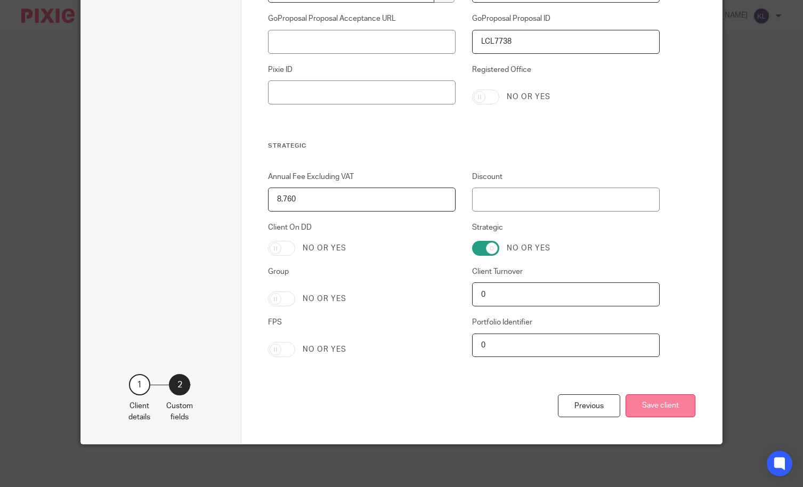
click at [663, 399] on button "Save client" at bounding box center [661, 405] width 70 height 23
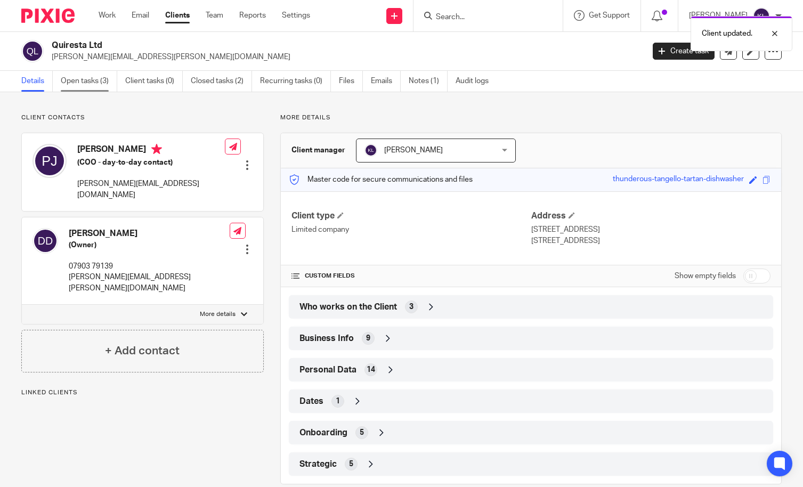
click at [91, 78] on link "Open tasks (3)" at bounding box center [89, 81] width 57 height 21
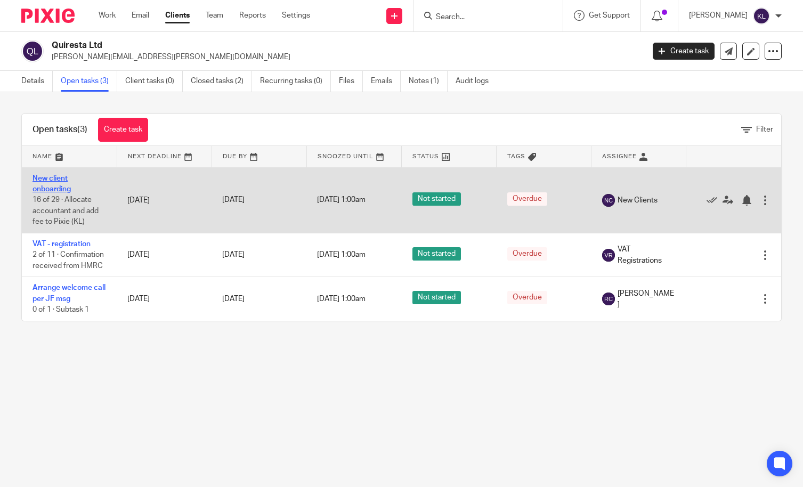
click at [60, 181] on link "New client onboarding" at bounding box center [52, 184] width 38 height 18
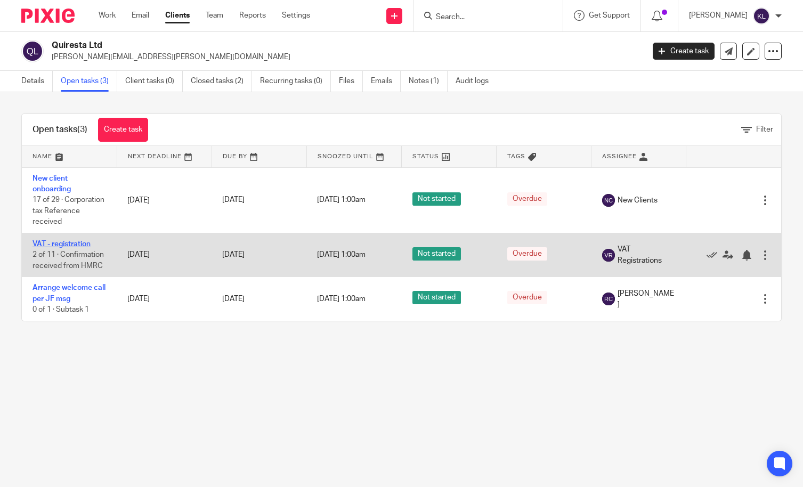
click at [58, 242] on link "VAT - registration" at bounding box center [62, 243] width 58 height 7
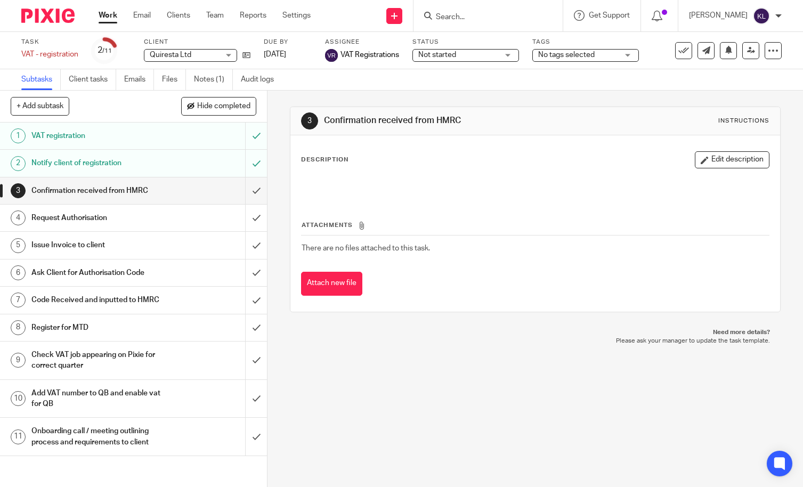
click at [477, 19] on input "Search" at bounding box center [483, 18] width 96 height 10
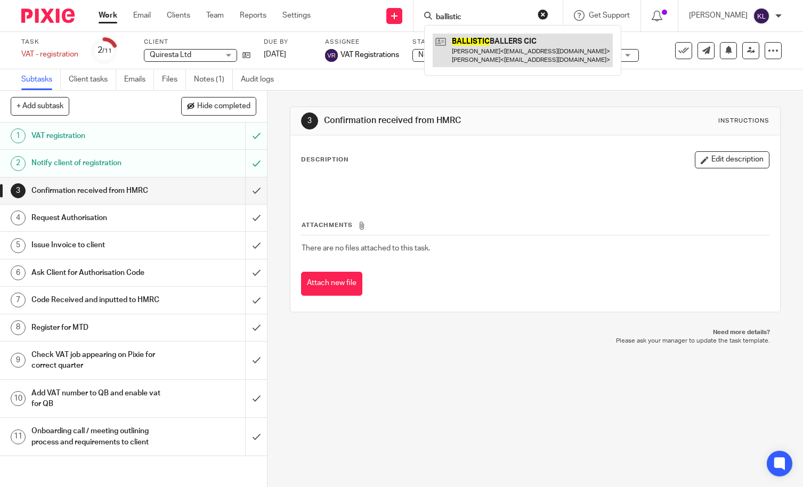
type input "ballistic"
click at [498, 45] on link at bounding box center [523, 50] width 180 height 33
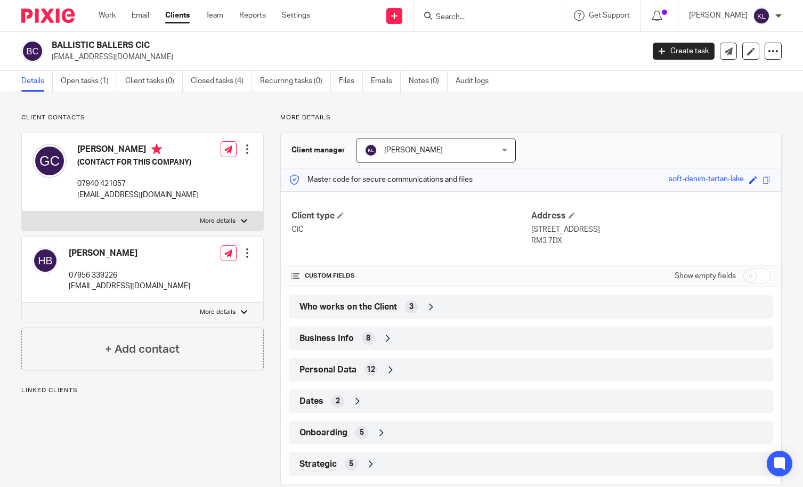
click at [453, 309] on div "Who works on the Client 3" at bounding box center [531, 307] width 469 height 18
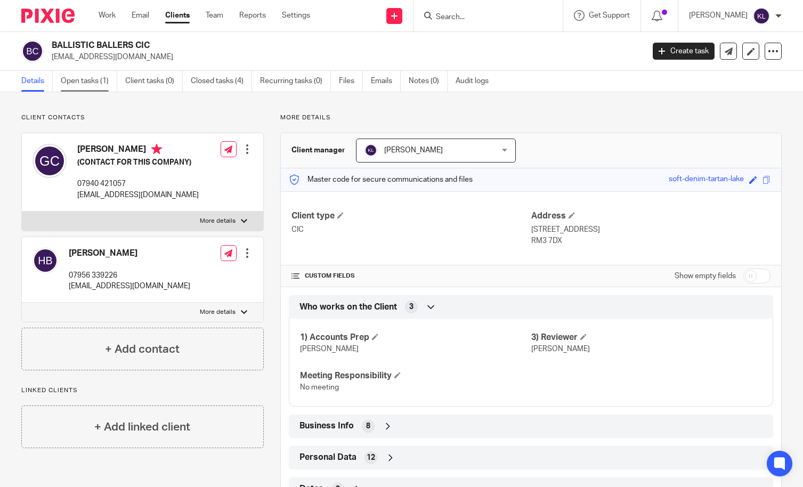
click at [89, 77] on link "Open tasks (1)" at bounding box center [89, 81] width 57 height 21
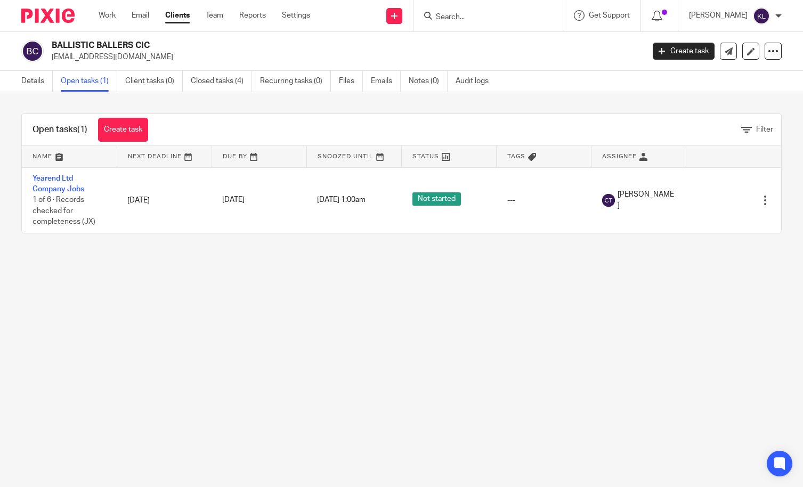
click at [503, 16] on input "Search" at bounding box center [483, 18] width 96 height 10
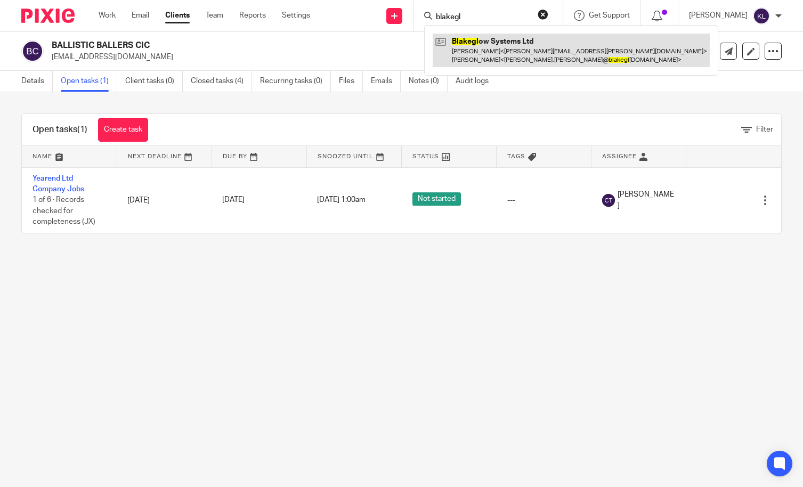
type input "blakegl"
click at [517, 65] on link at bounding box center [571, 50] width 277 height 33
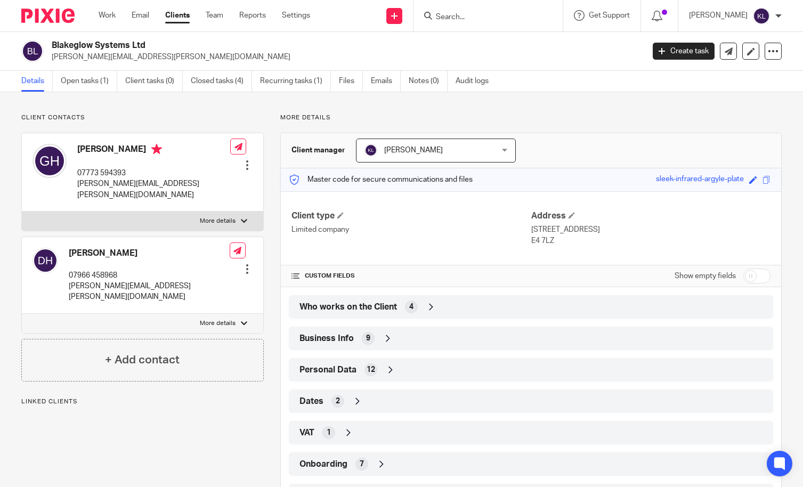
click at [445, 300] on div "Who works on the Client 4" at bounding box center [531, 307] width 469 height 18
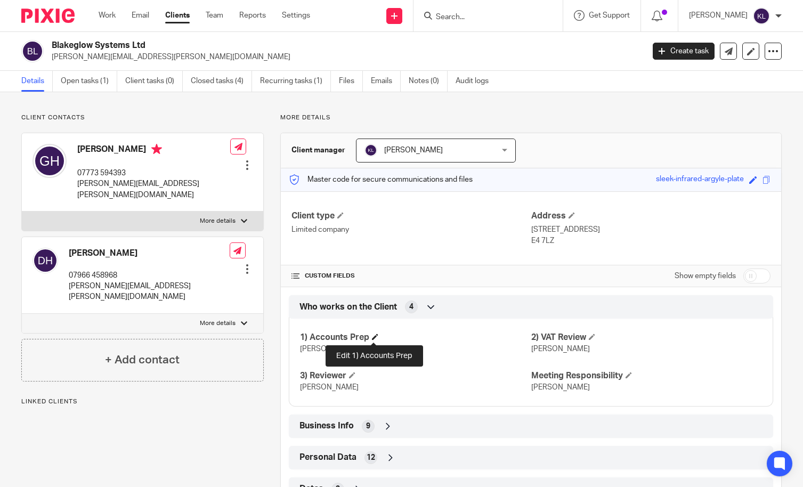
click at [373, 336] on span at bounding box center [375, 337] width 6 height 6
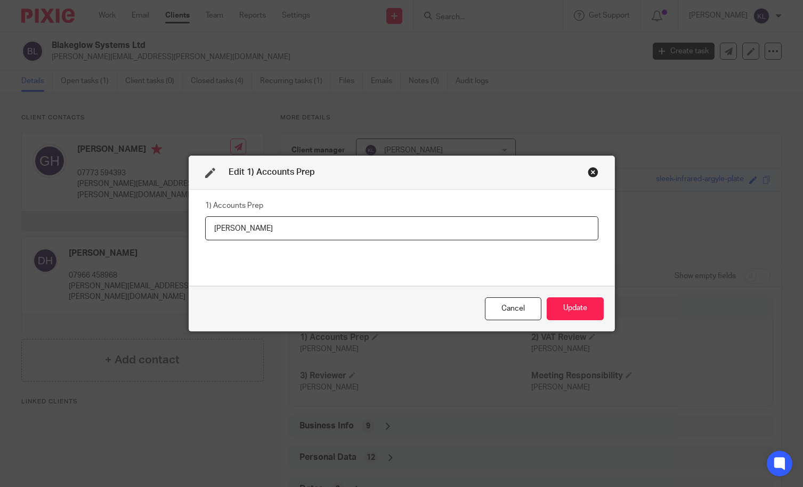
drag, startPoint x: 210, startPoint y: 224, endPoint x: 267, endPoint y: 227, distance: 57.1
click at [267, 227] on input "[PERSON_NAME]" at bounding box center [401, 228] width 393 height 24
type input "[PERSON_NAME]"
click at [560, 304] on button "Update" at bounding box center [575, 308] width 57 height 23
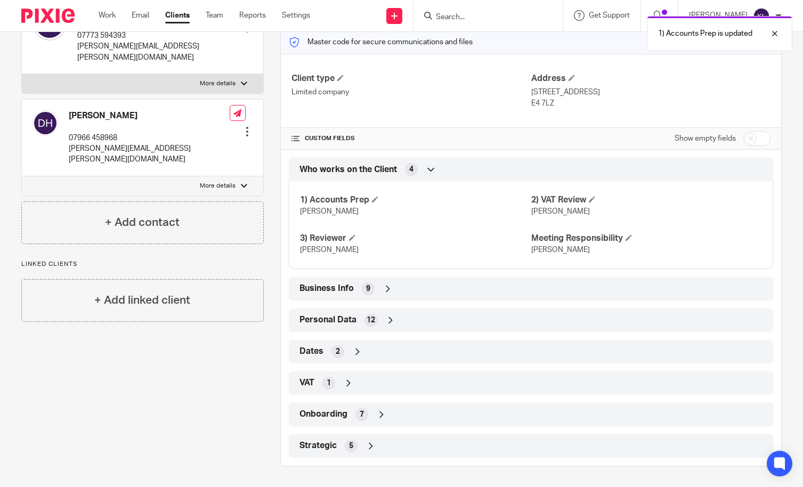
scroll to position [138, 0]
click at [403, 448] on div "Strategic 5" at bounding box center [531, 446] width 469 height 18
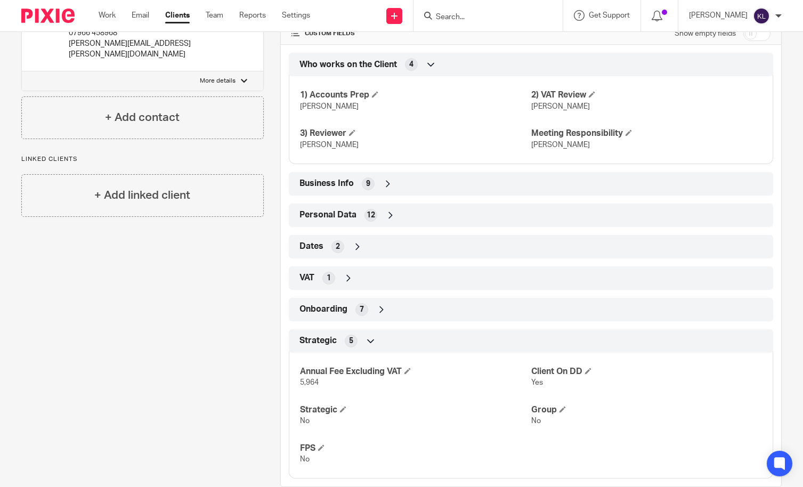
scroll to position [264, 0]
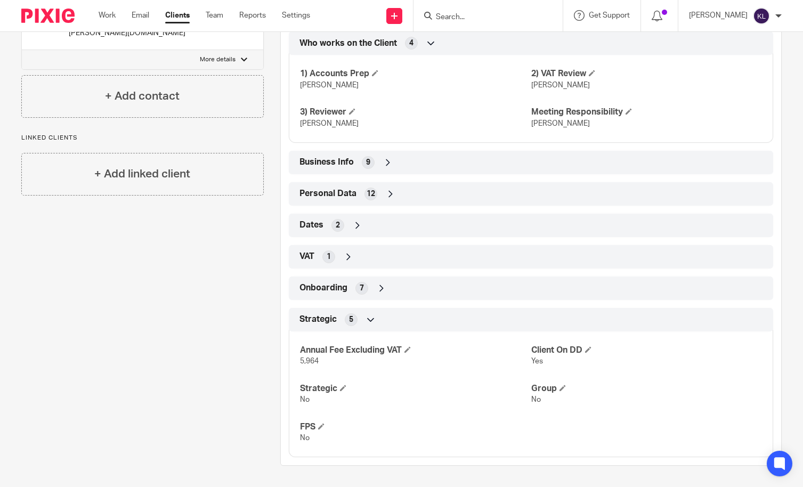
click at [75, 264] on div "Client contacts DAVID HODGES 07966 458968 dave@hodges.co.com Edit contact Creat…" at bounding box center [134, 158] width 259 height 616
click at [478, 19] on input "Search" at bounding box center [483, 18] width 96 height 10
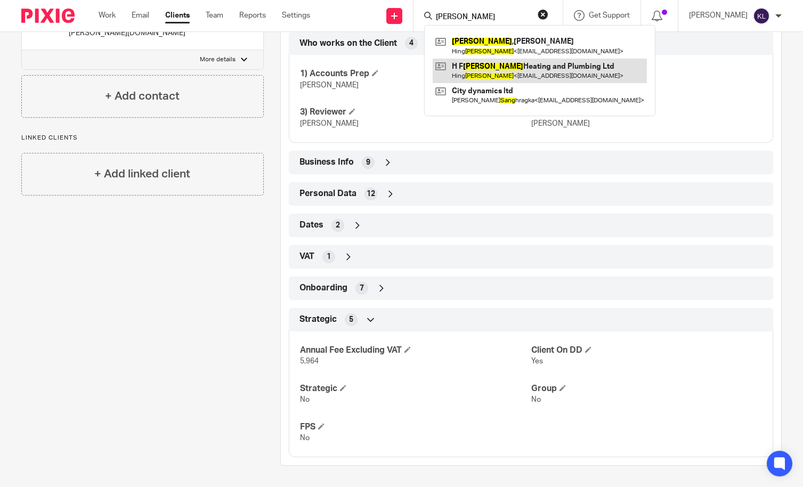
type input "tsang"
click at [490, 66] on link at bounding box center [540, 71] width 214 height 25
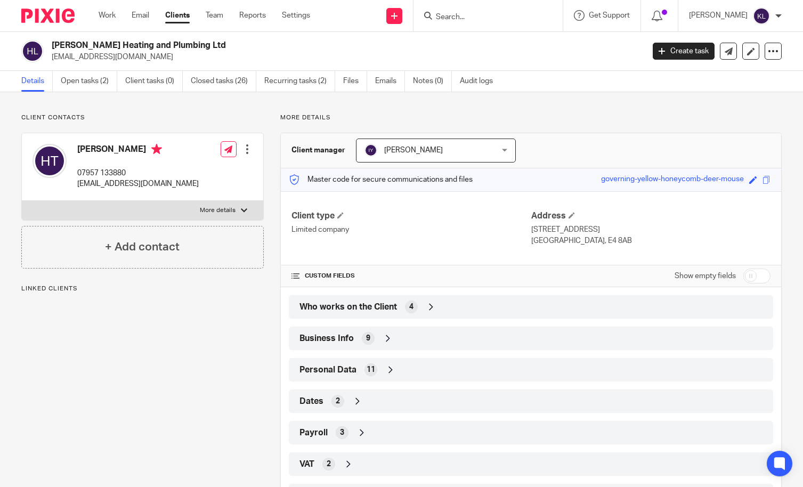
click at [528, 310] on div "Who works on the Client 4" at bounding box center [531, 307] width 469 height 18
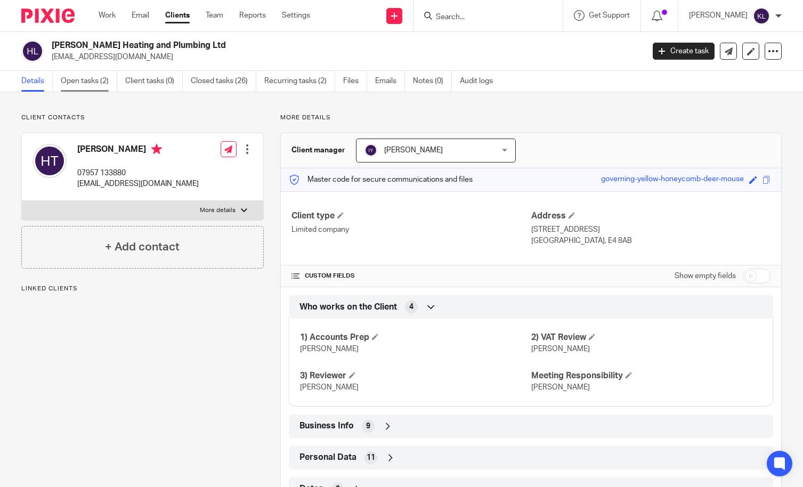
click at [74, 80] on link "Open tasks (2)" at bounding box center [89, 81] width 57 height 21
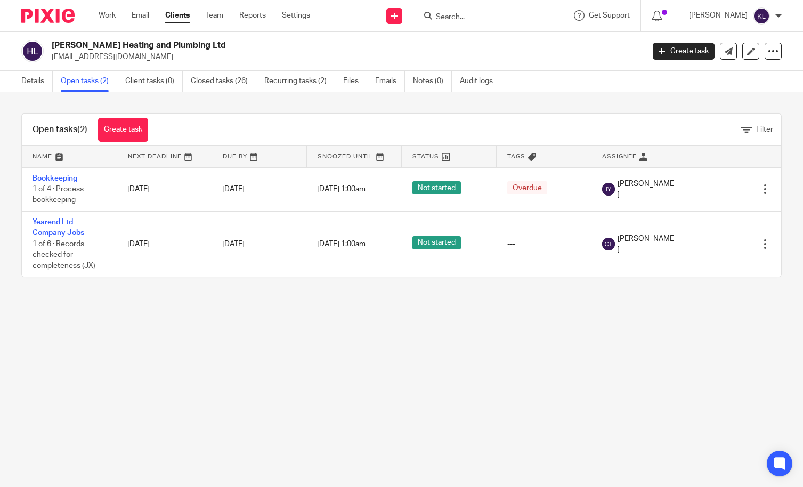
click at [49, 365] on main "[PERSON_NAME] Heating and Plumbing Ltd [EMAIL_ADDRESS][DOMAIN_NAME] Create task…" at bounding box center [401, 243] width 803 height 487
click at [115, 13] on link "Work" at bounding box center [107, 15] width 17 height 11
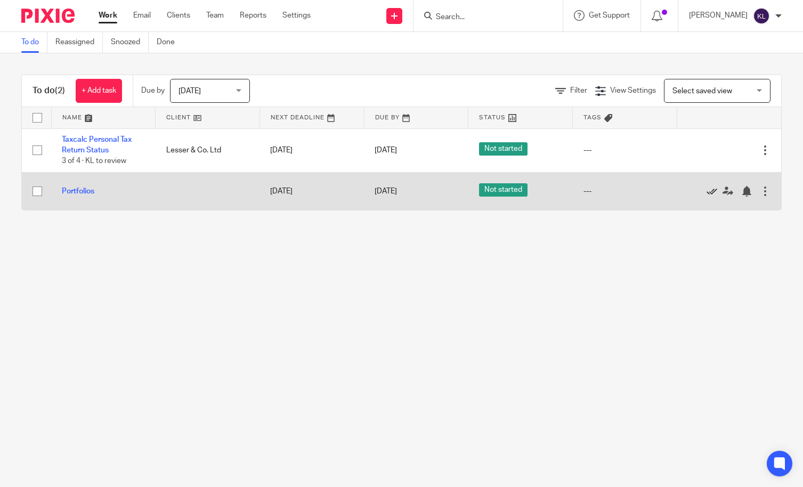
click at [707, 190] on icon at bounding box center [712, 191] width 11 height 11
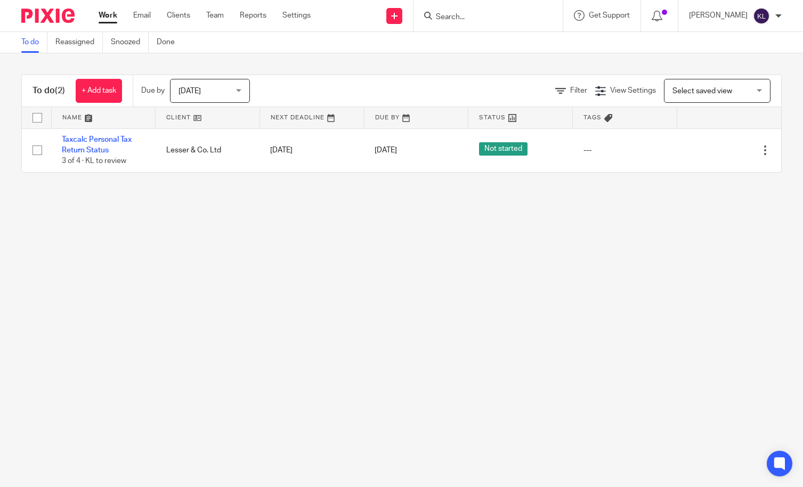
click at [60, 225] on main "To do Reassigned Snoozed Done To do (2) + Add task Due by Today Today Today Tom…" at bounding box center [401, 243] width 803 height 487
click at [493, 18] on input "Search" at bounding box center [483, 18] width 96 height 10
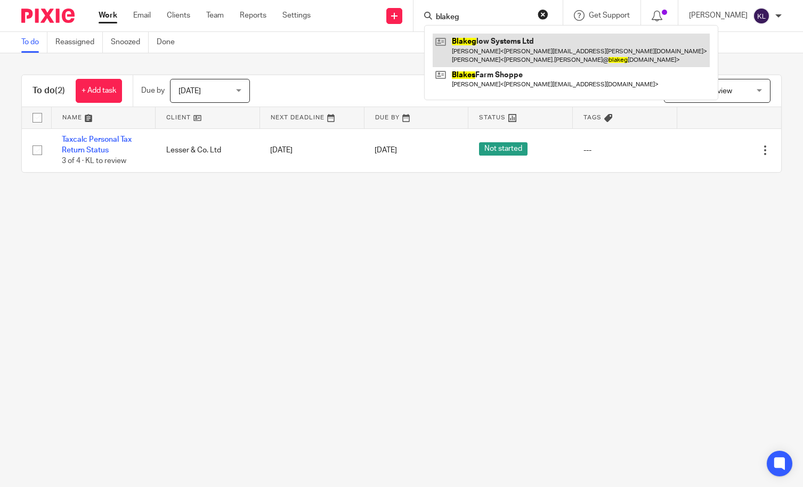
type input "blakeg"
click at [495, 38] on link at bounding box center [571, 50] width 277 height 33
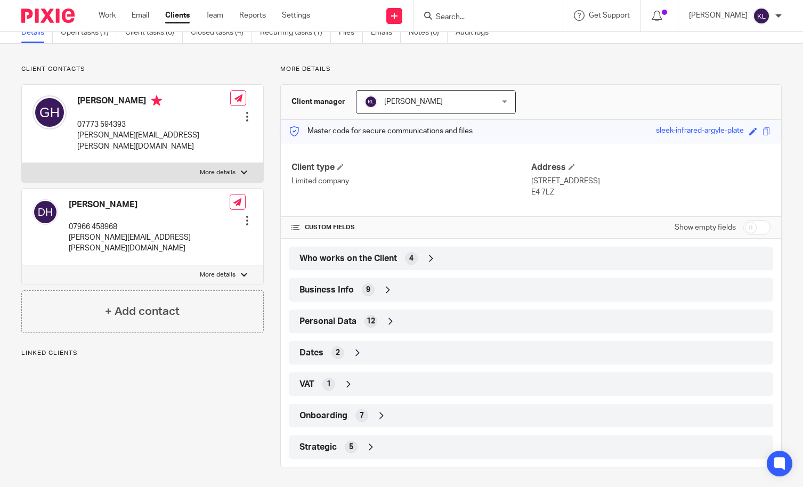
scroll to position [50, 0]
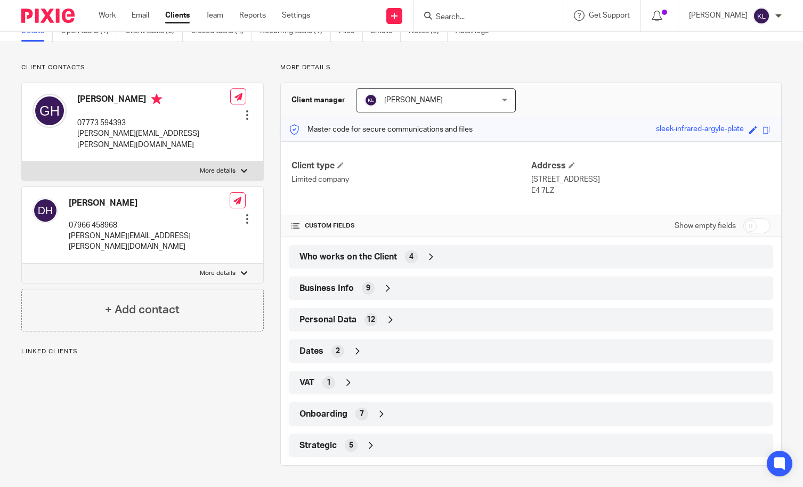
click at [453, 357] on div "Dates 2" at bounding box center [531, 351] width 469 height 18
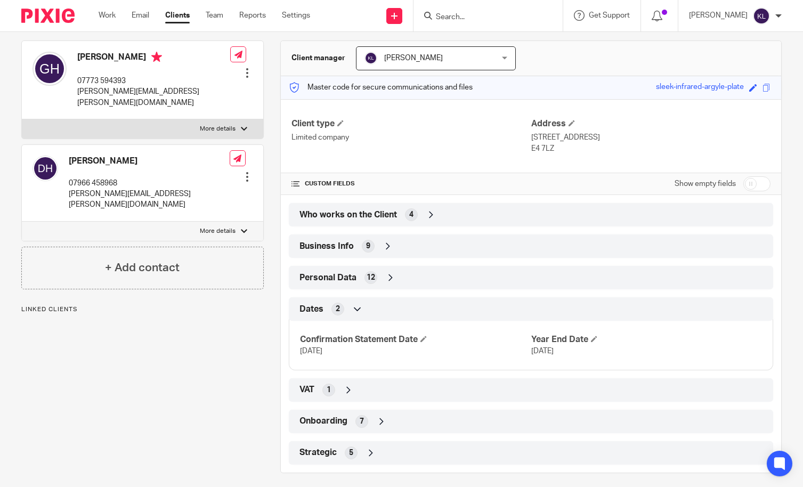
scroll to position [100, 0]
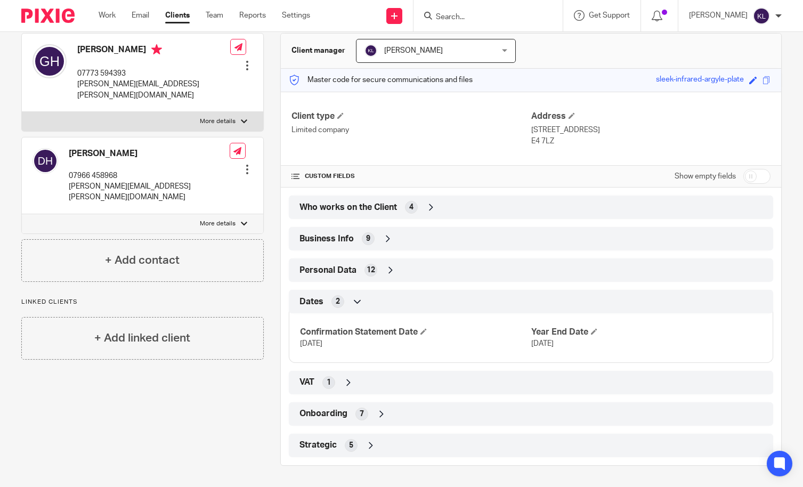
click at [68, 409] on div "Client contacts DAVID HODGES 07966 458968 dave@hodges.co.com Edit contact Creat…" at bounding box center [134, 240] width 259 height 452
click at [476, 19] on input "Search" at bounding box center [483, 18] width 96 height 10
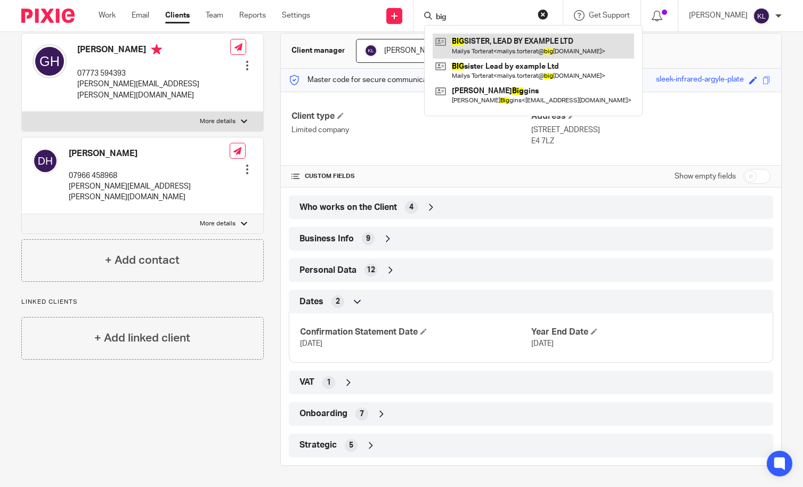
type input "big"
click at [483, 44] on link at bounding box center [534, 46] width 202 height 25
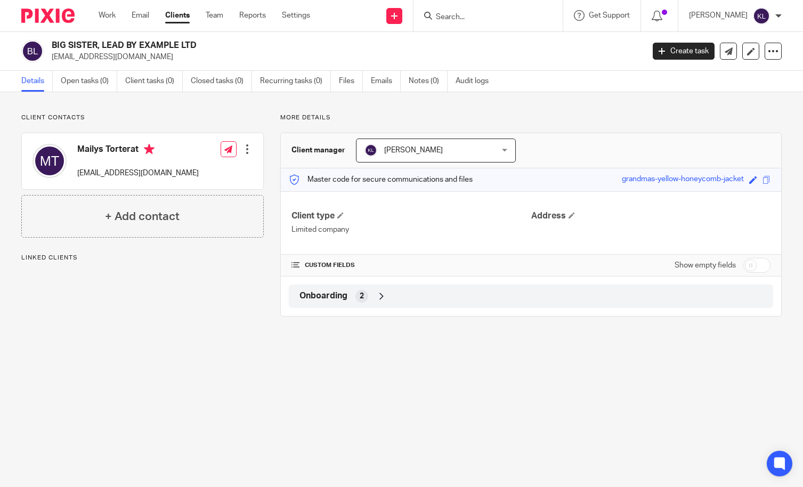
click at [500, 20] on input "Search" at bounding box center [483, 18] width 96 height 10
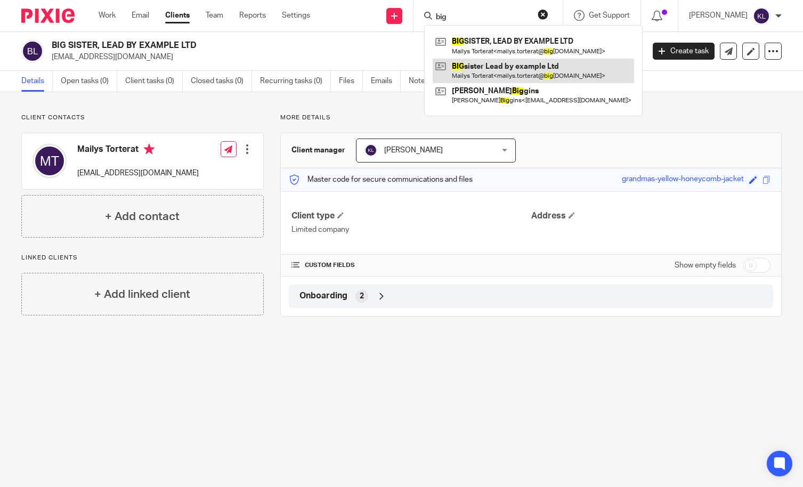
type input "big"
click at [547, 72] on link at bounding box center [534, 71] width 202 height 25
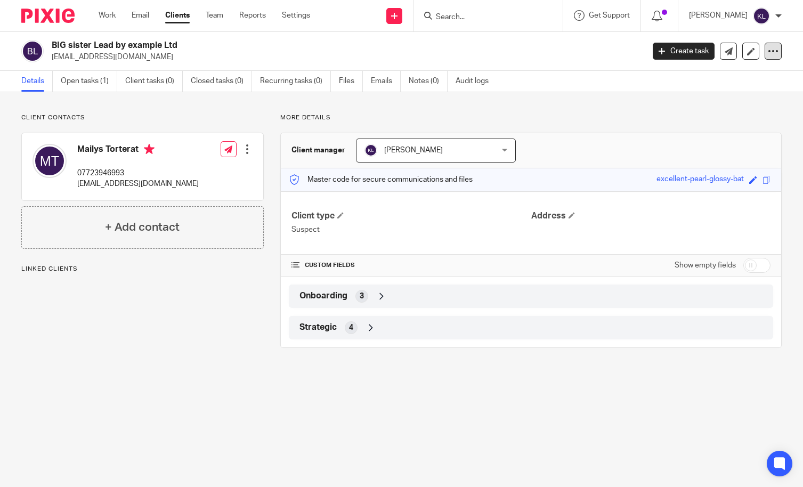
click at [768, 54] on icon at bounding box center [773, 51] width 11 height 11
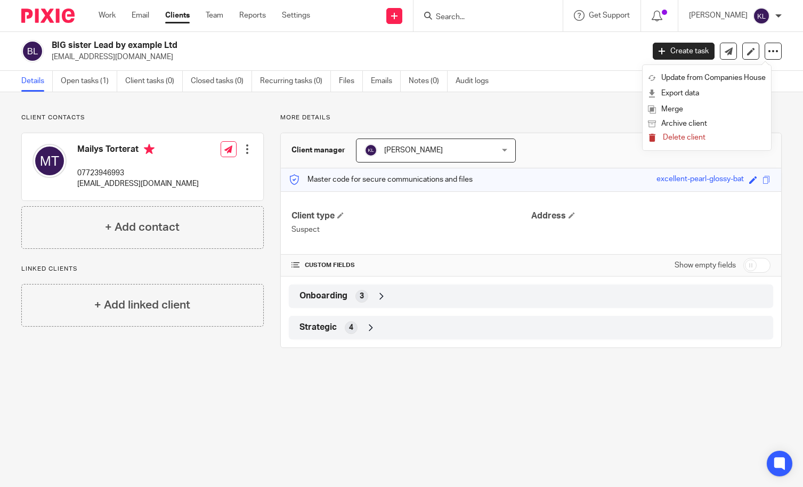
click at [683, 136] on span "Delete client" at bounding box center [684, 137] width 43 height 7
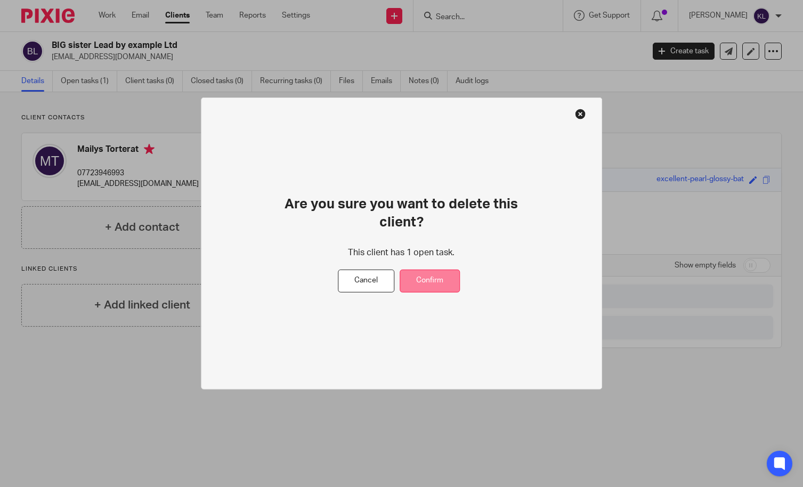
click at [429, 277] on button "Confirm" at bounding box center [430, 281] width 60 height 23
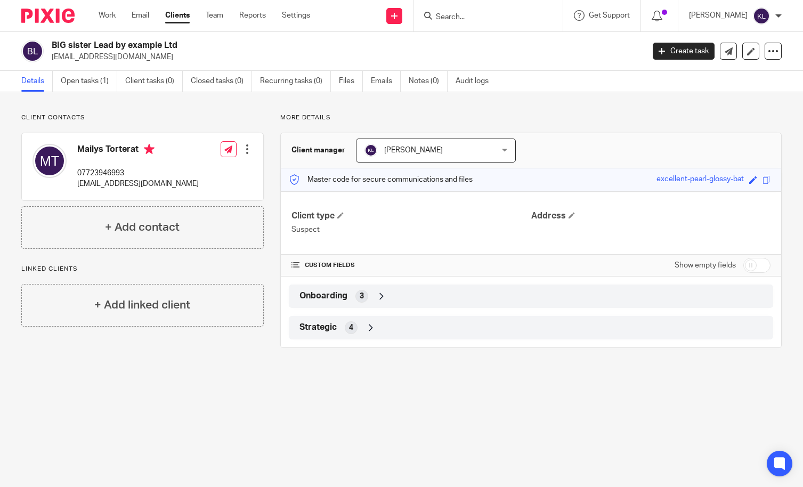
click at [479, 16] on input "Search" at bounding box center [483, 18] width 96 height 10
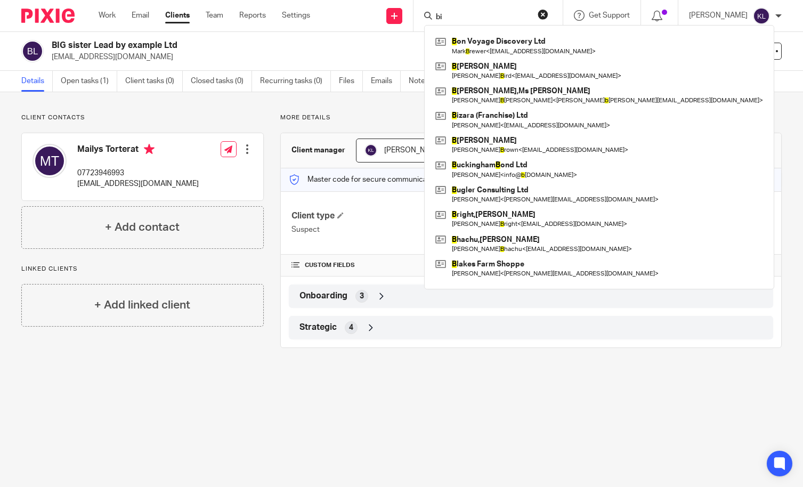
type input "big"
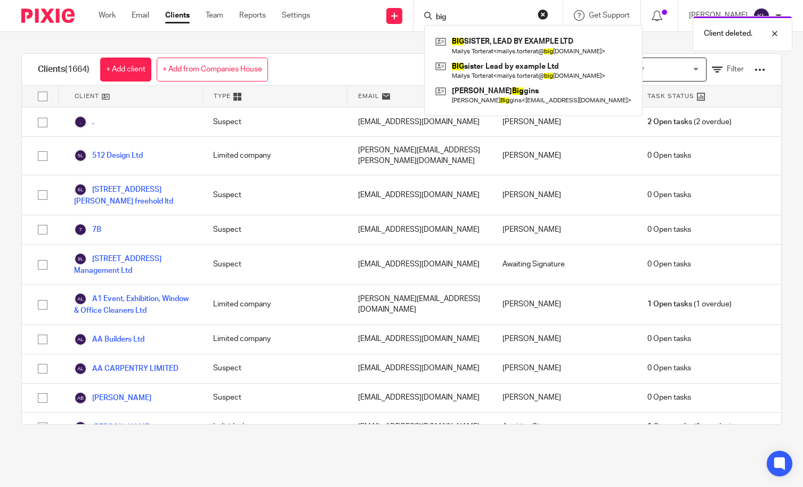
type input "big"
click at [526, 40] on div "Client deleted." at bounding box center [597, 31] width 391 height 41
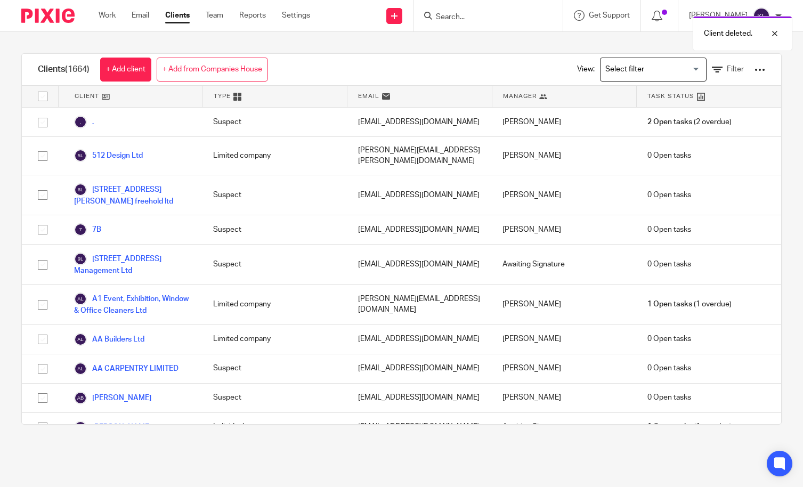
click at [482, 12] on div "Client deleted." at bounding box center [597, 31] width 391 height 41
click at [778, 32] on div at bounding box center [767, 33] width 29 height 13
click at [479, 17] on input "Search" at bounding box center [483, 18] width 96 height 10
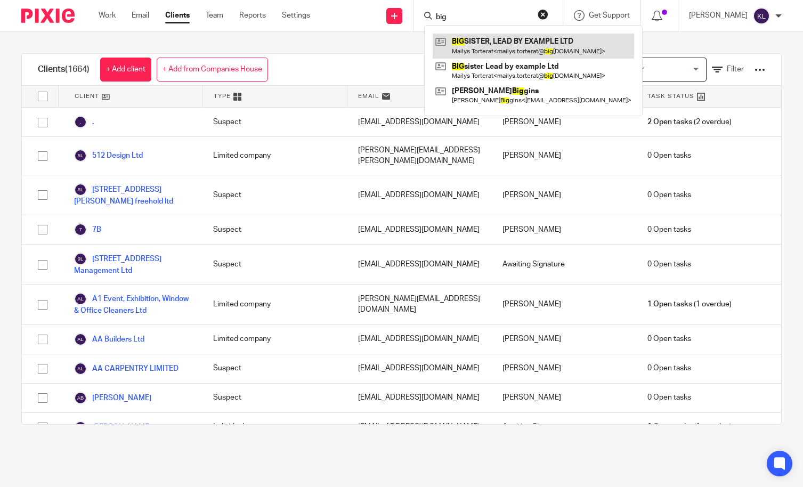
type input "big"
click at [483, 47] on link at bounding box center [534, 46] width 202 height 25
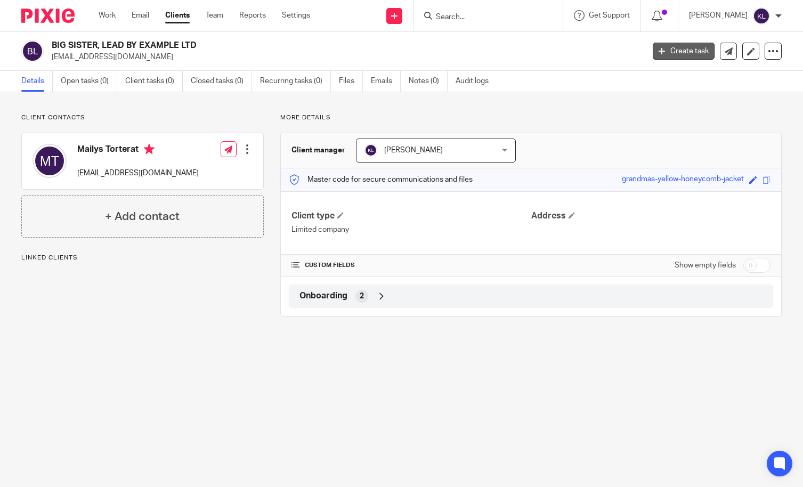
click at [677, 50] on link "Create task" at bounding box center [684, 51] width 62 height 17
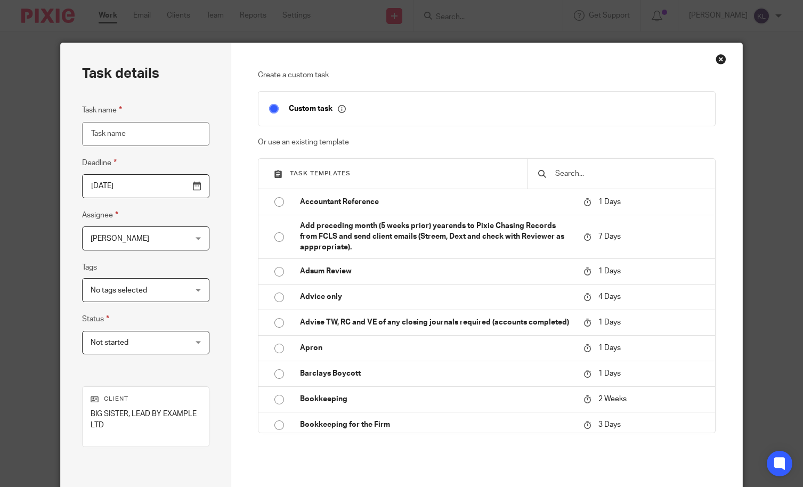
click at [602, 174] on input "text" at bounding box center [629, 174] width 150 height 12
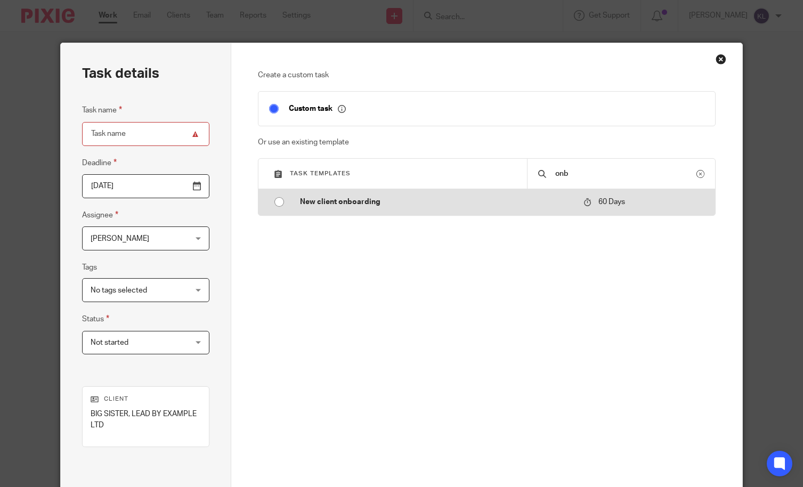
type input "onb"
click at [342, 199] on p "New client onboarding" at bounding box center [436, 202] width 273 height 11
type input "[DATE]"
type input "New client onboarding"
checkbox input "false"
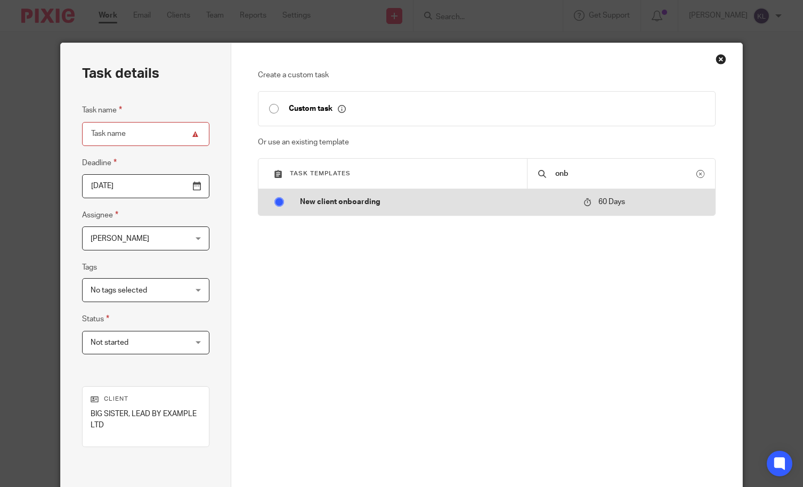
radio input "true"
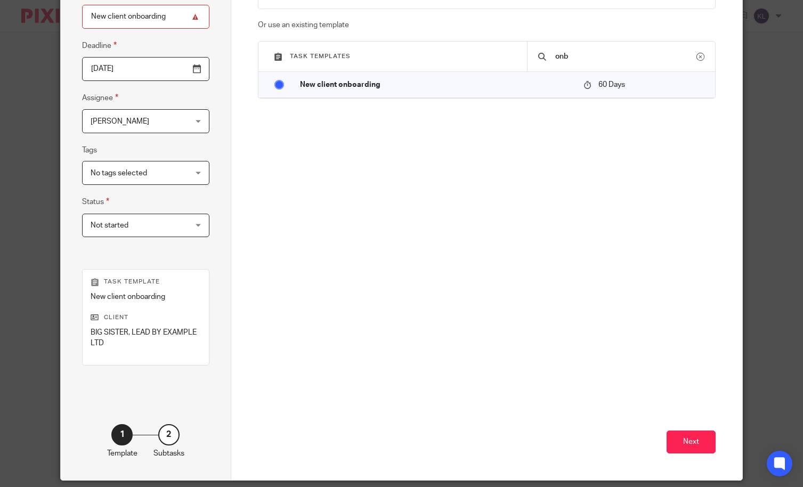
scroll to position [154, 0]
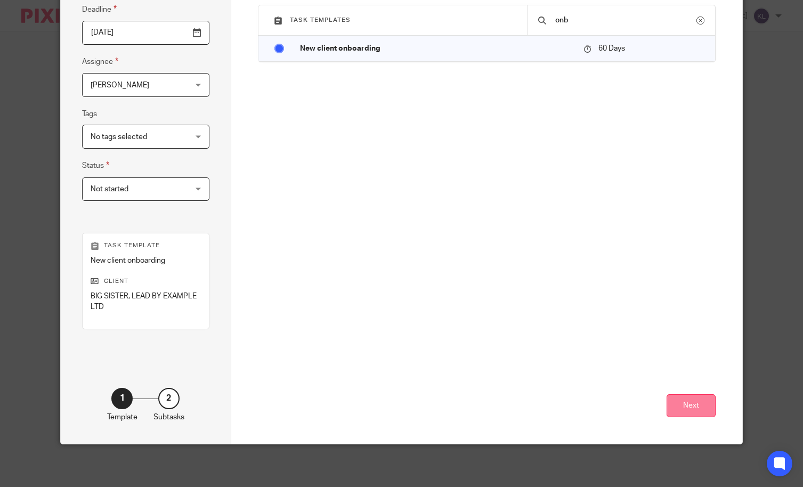
click at [678, 405] on button "Next" at bounding box center [691, 405] width 49 height 23
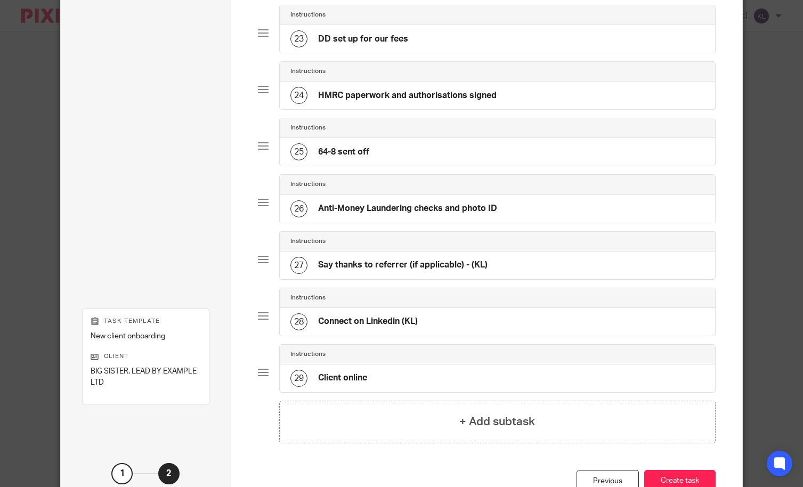
scroll to position [1364, 0]
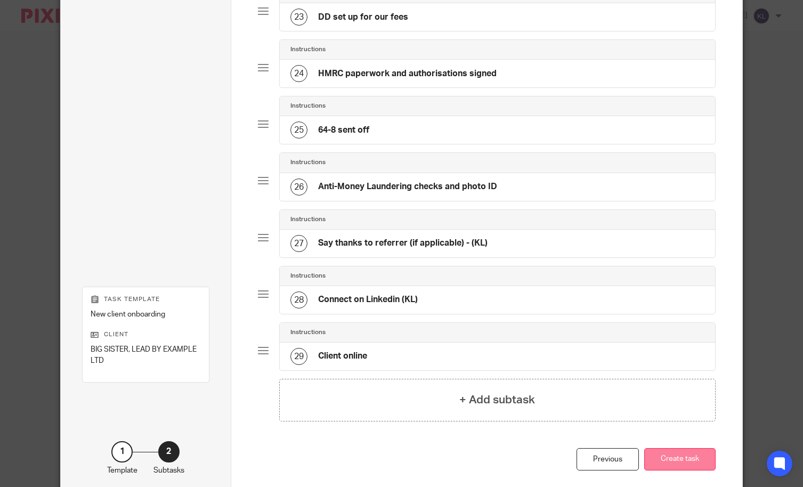
click at [673, 456] on button "Create task" at bounding box center [679, 459] width 71 height 23
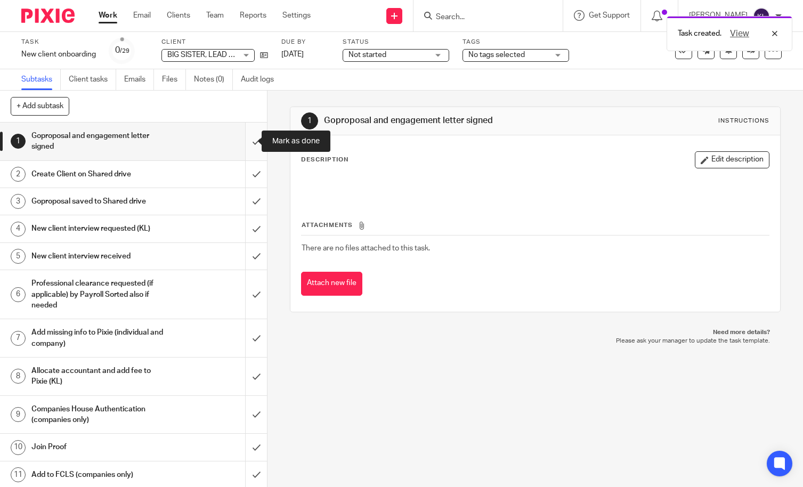
click at [245, 141] on input "submit" at bounding box center [133, 142] width 267 height 38
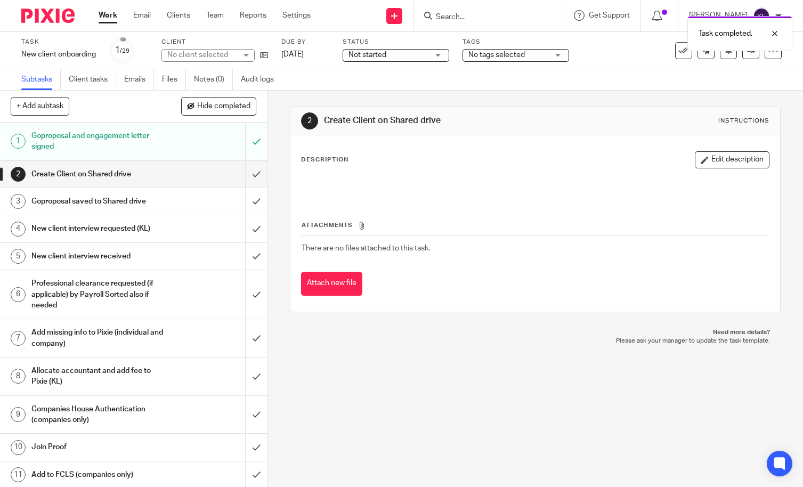
click at [149, 224] on h1 "New client interview requested (KL)" at bounding box center [98, 229] width 135 height 16
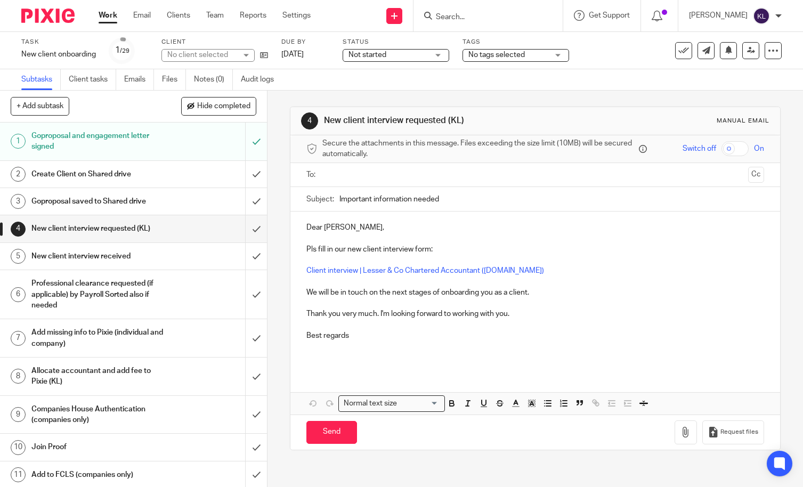
click at [416, 179] on input "text" at bounding box center [535, 175] width 418 height 12
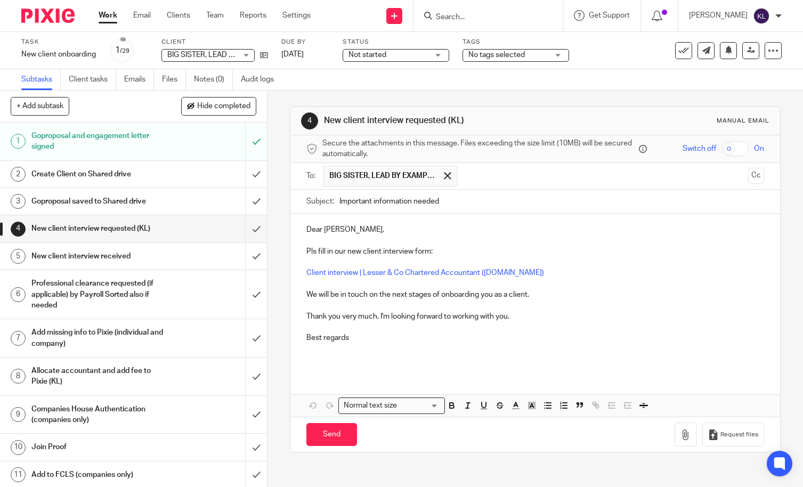
click at [566, 274] on p "Client interview | Lesser & Co Chartered Accountant (lesserandco.co.uk)" at bounding box center [536, 273] width 458 height 11
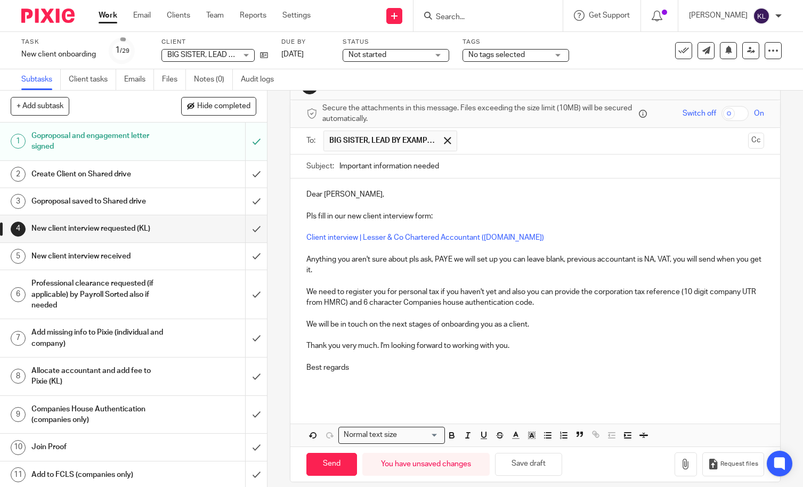
scroll to position [46, 0]
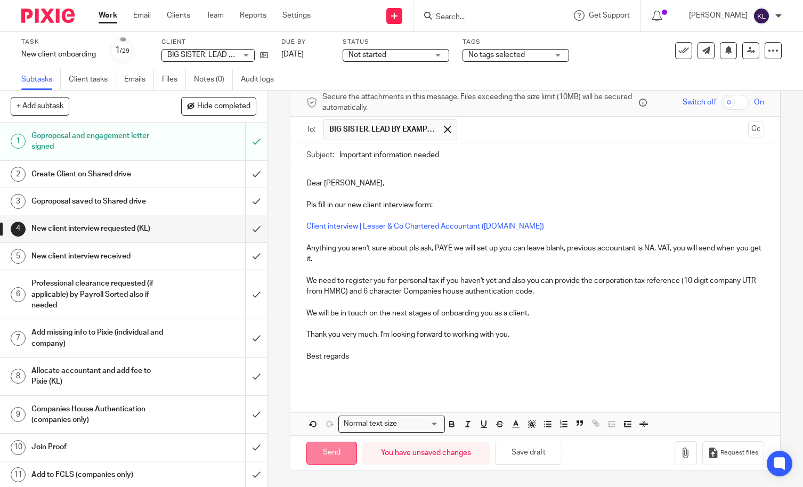
click at [340, 460] on input "Send" at bounding box center [332, 453] width 51 height 23
type input "Sent"
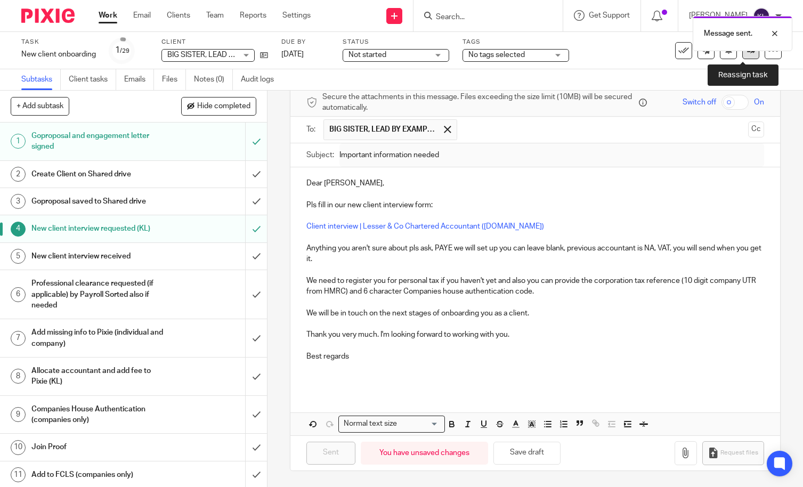
click at [743, 54] on link at bounding box center [751, 50] width 17 height 17
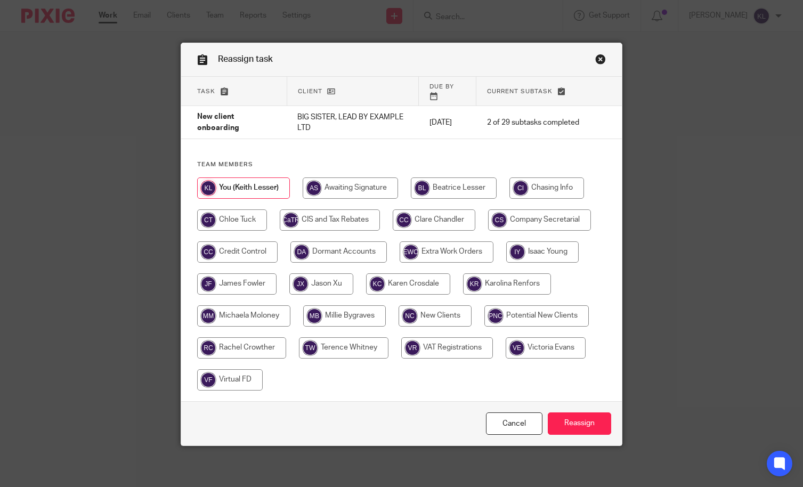
click at [405, 308] on input "radio" at bounding box center [435, 315] width 73 height 21
radio input "true"
click at [577, 417] on input "Reassign" at bounding box center [579, 424] width 63 height 23
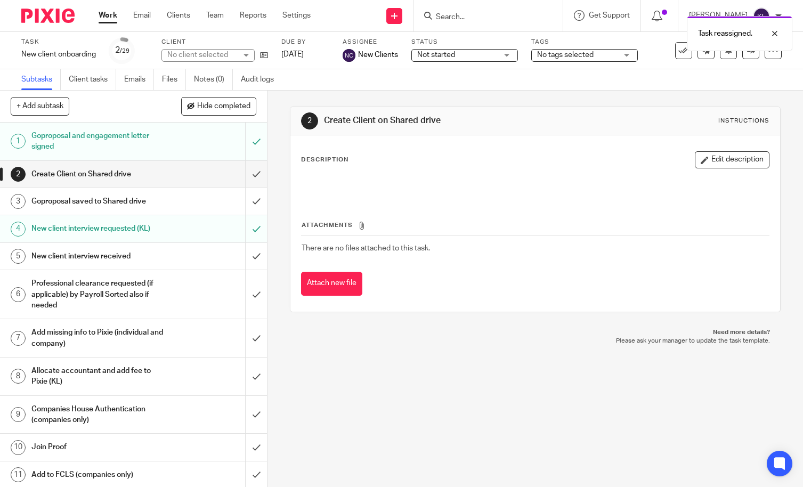
click at [108, 14] on link "Work" at bounding box center [108, 15] width 19 height 11
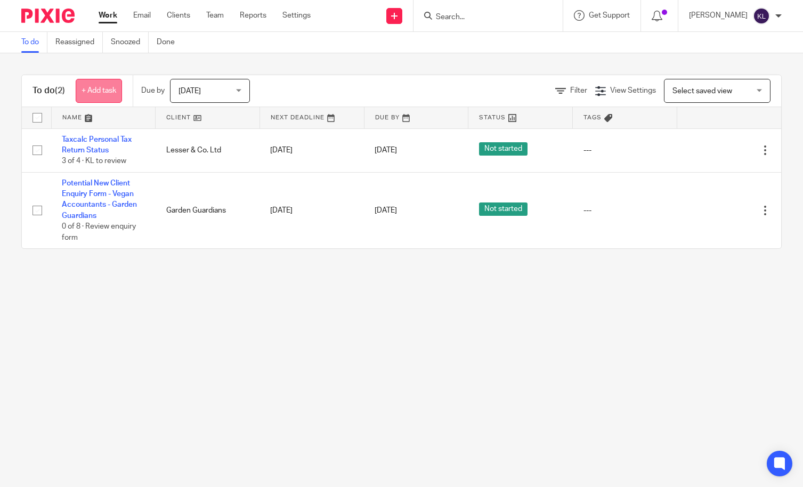
click at [103, 94] on link "+ Add task" at bounding box center [99, 91] width 46 height 24
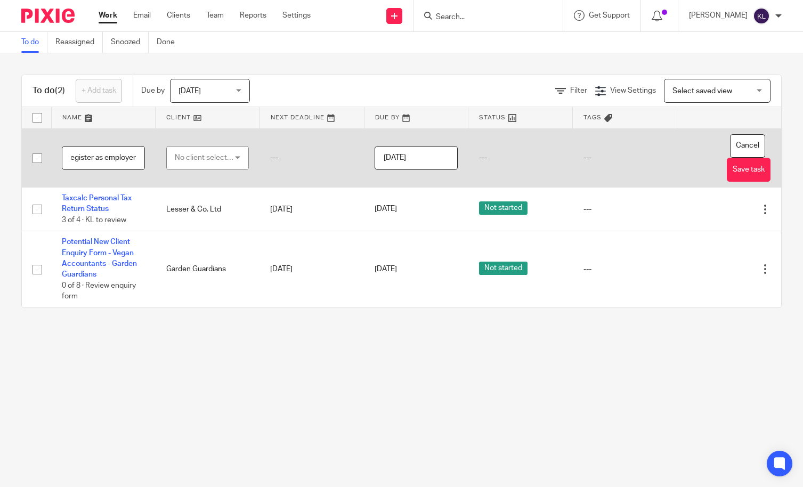
scroll to position [0, 8]
type input "Register as employer"
click at [188, 157] on div "No client selected" at bounding box center [204, 158] width 59 height 22
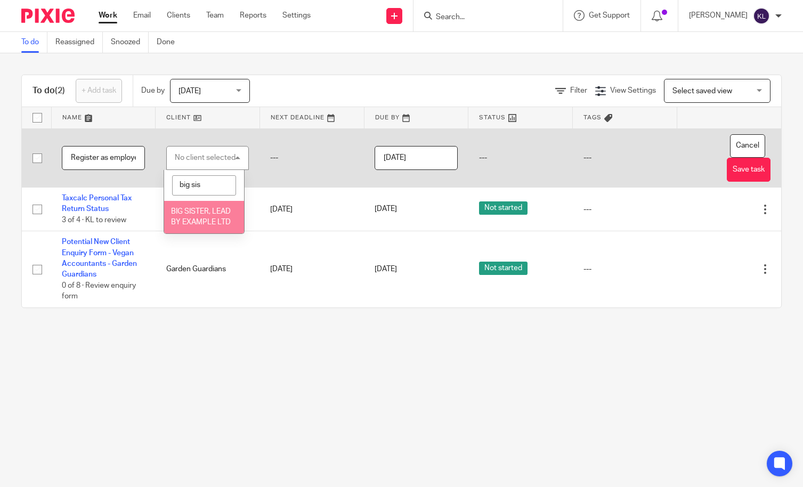
type input "big sis"
click at [204, 228] on li "BIG SISTER, LEAD BY EXAMPLE LTD" at bounding box center [203, 217] width 79 height 33
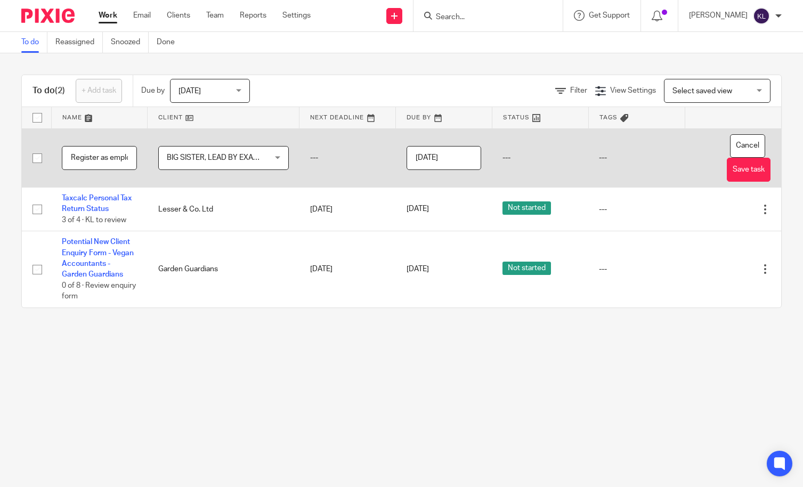
click at [446, 162] on input "[DATE]" at bounding box center [444, 158] width 75 height 24
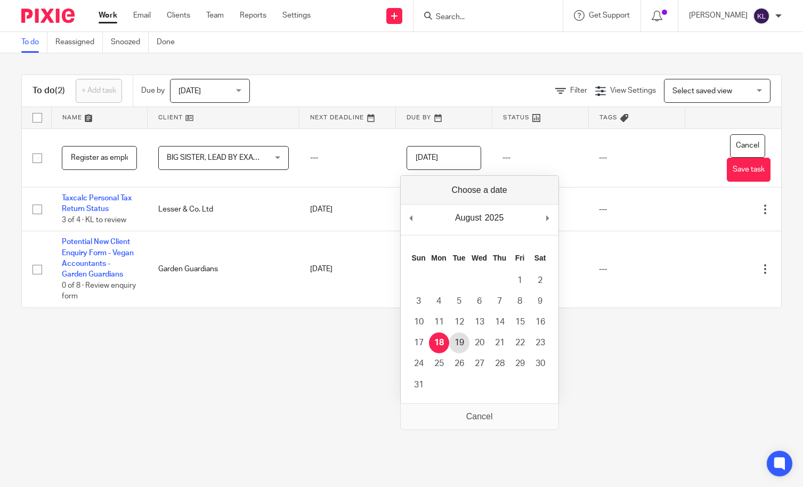
type input "[DATE]"
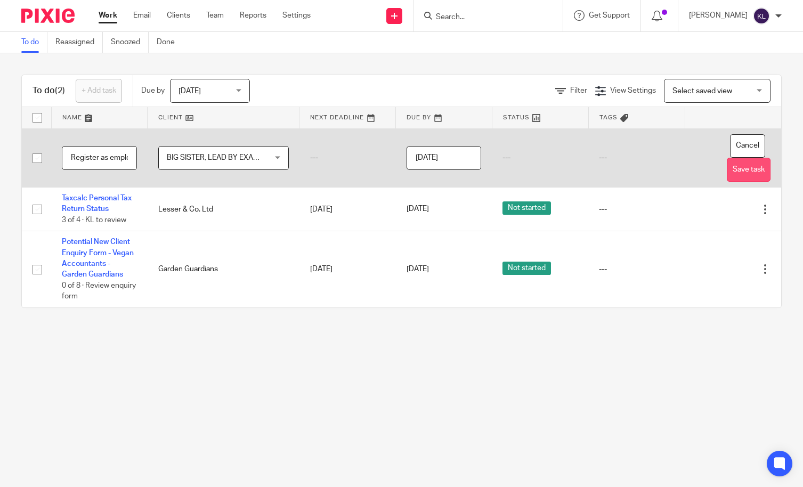
click at [727, 168] on button "Save task" at bounding box center [749, 170] width 44 height 24
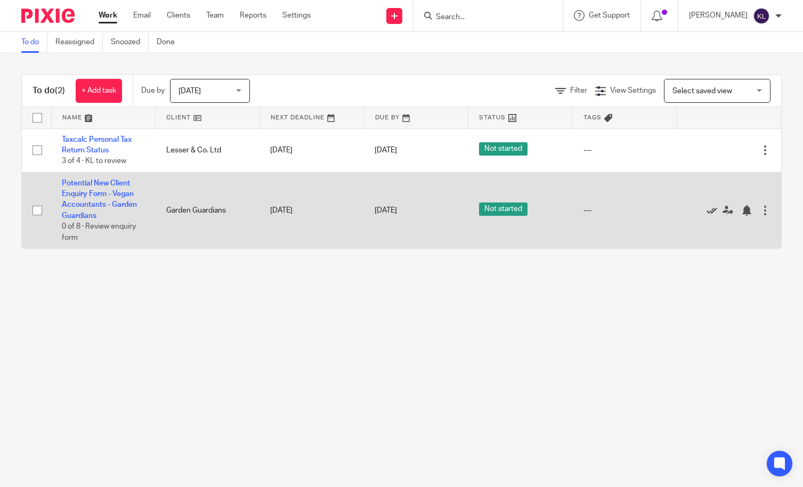
click at [707, 215] on icon at bounding box center [712, 210] width 11 height 11
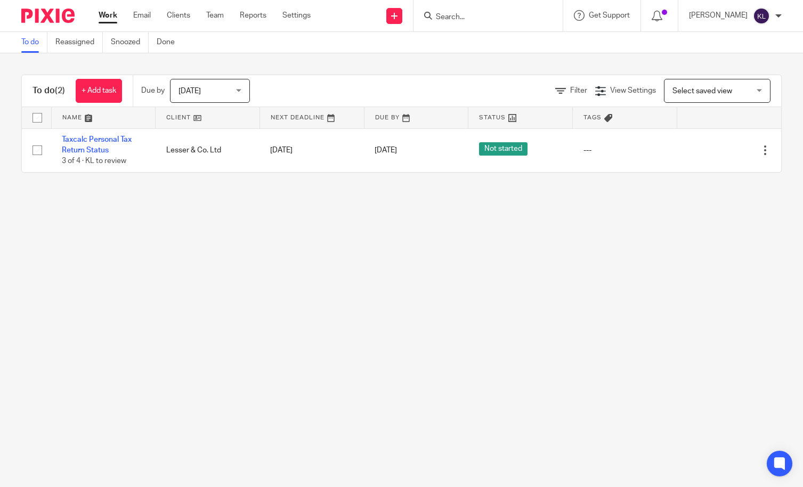
click at [77, 253] on main "To do Reassigned Snoozed Done To do (2) + Add task Due by [DATE] [DATE] [DATE] …" at bounding box center [401, 243] width 803 height 487
click at [492, 17] on input "Search" at bounding box center [483, 18] width 96 height 10
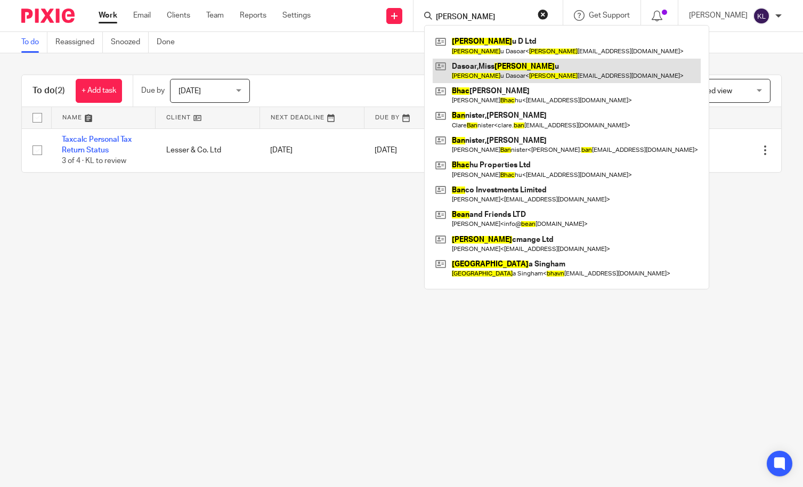
type input "[PERSON_NAME]"
click at [504, 73] on link at bounding box center [567, 71] width 268 height 25
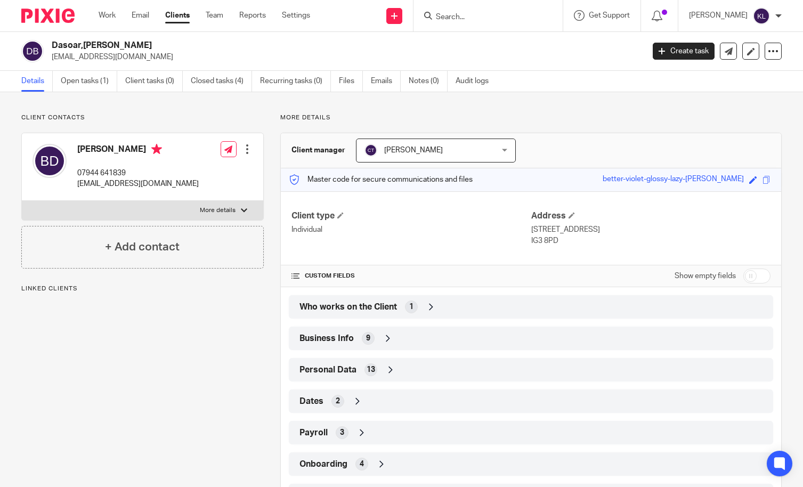
click at [70, 80] on link "Open tasks (1)" at bounding box center [89, 81] width 57 height 21
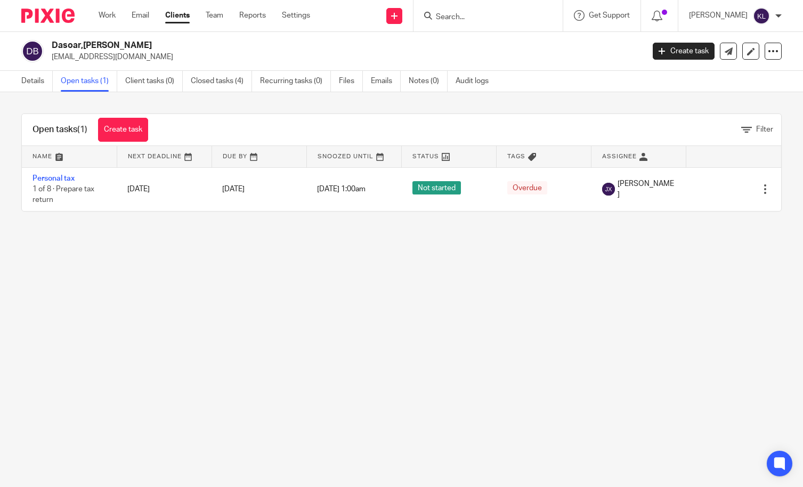
click at [48, 282] on main "Dasoar,[PERSON_NAME] [EMAIL_ADDRESS][DOMAIN_NAME] Create task Update from Compa…" at bounding box center [401, 243] width 803 height 487
click at [471, 21] on input "Search" at bounding box center [483, 18] width 96 height 10
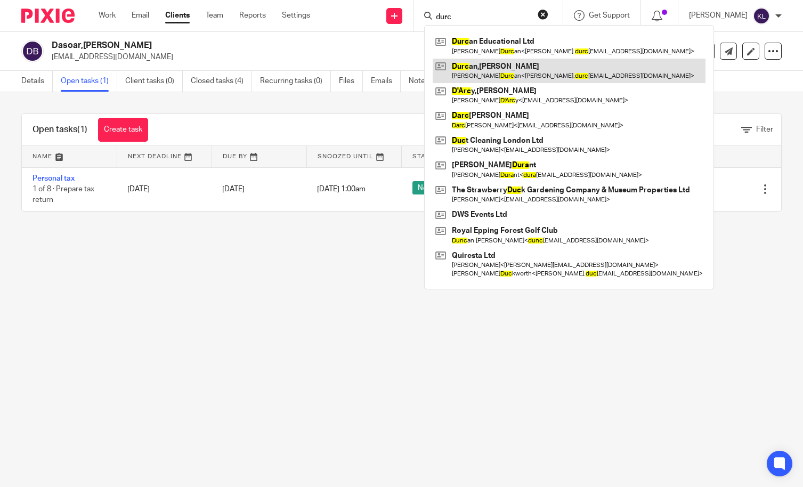
type input "durc"
click at [503, 61] on link at bounding box center [569, 71] width 273 height 25
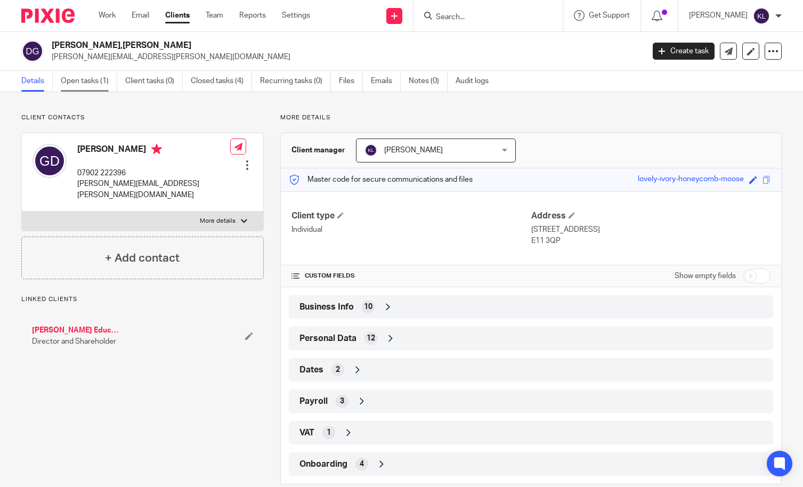
click at [71, 76] on link "Open tasks (1)" at bounding box center [89, 81] width 57 height 21
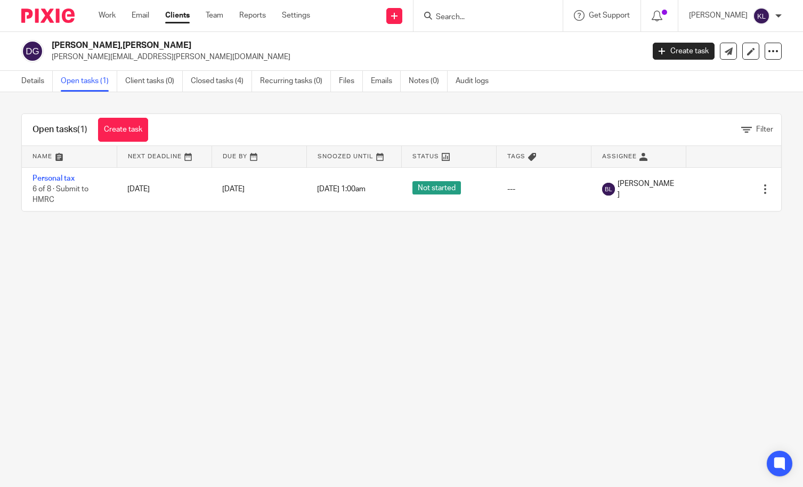
click at [98, 307] on main "Durcan,Mr Gerard gerard.durcan@gmail.com Create task Update from Companies Hous…" at bounding box center [401, 243] width 803 height 487
click at [487, 11] on form at bounding box center [492, 15] width 114 height 13
click at [485, 17] on input "Search" at bounding box center [483, 18] width 96 height 10
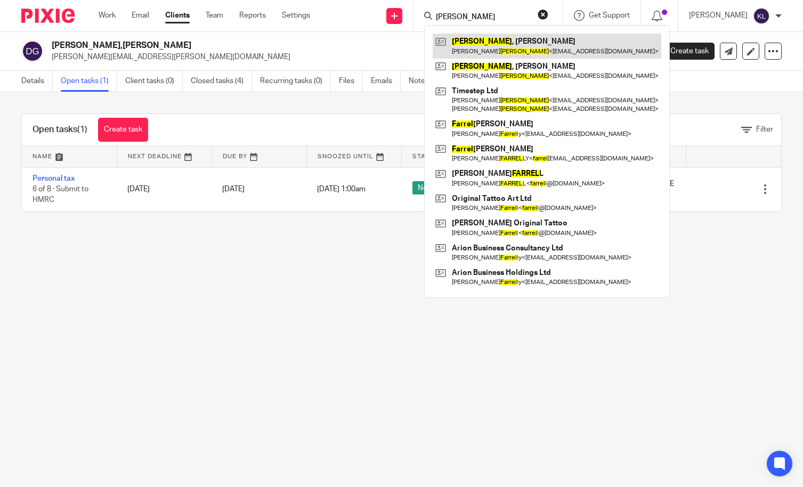
type input "farrer"
click at [489, 37] on link at bounding box center [547, 46] width 229 height 25
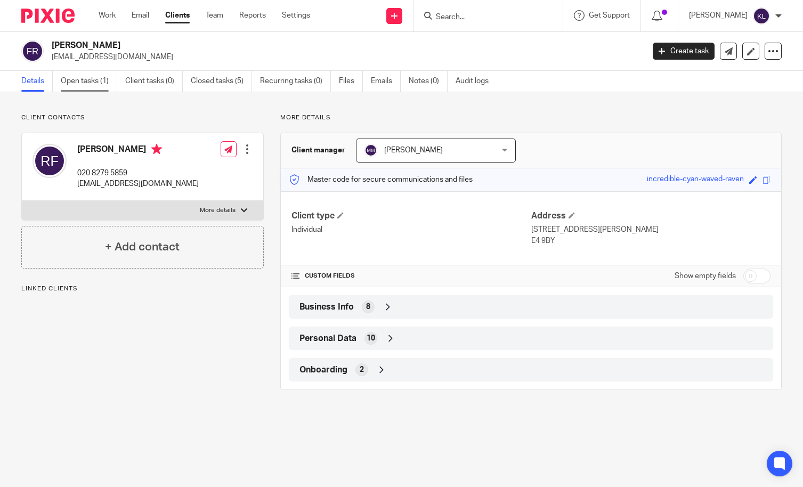
click at [87, 79] on link "Open tasks (1)" at bounding box center [89, 81] width 57 height 21
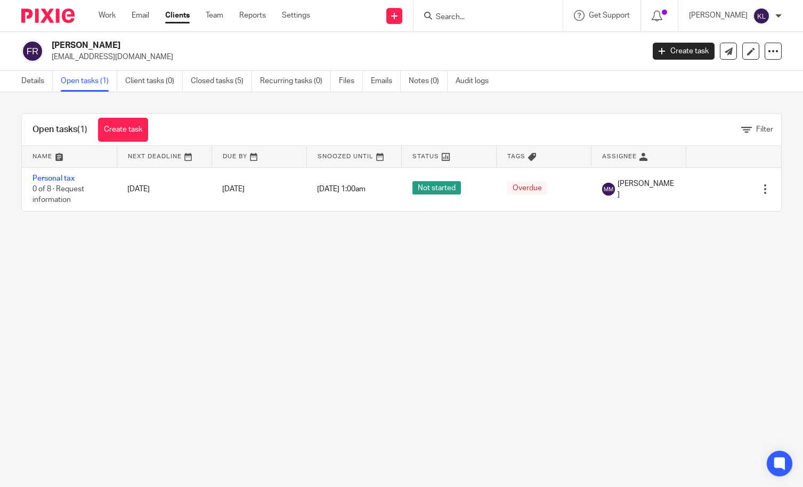
click at [493, 20] on input "Search" at bounding box center [483, 18] width 96 height 10
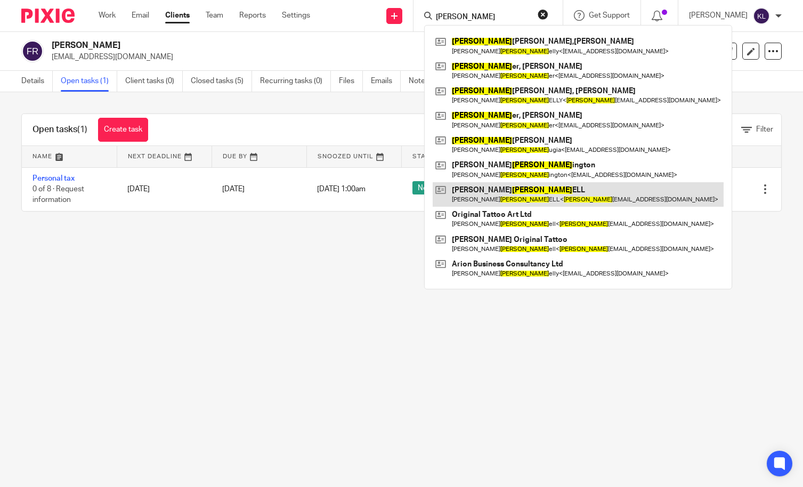
type input "farr"
click at [507, 192] on link at bounding box center [578, 194] width 291 height 25
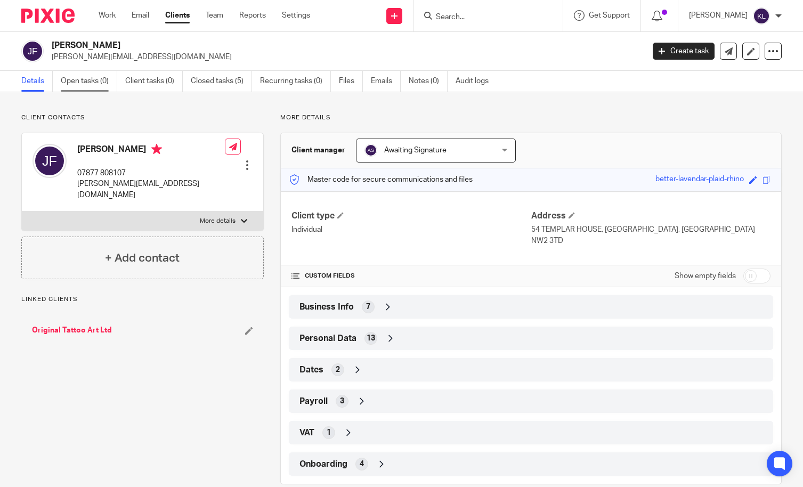
click at [71, 77] on link "Open tasks (0)" at bounding box center [89, 81] width 57 height 21
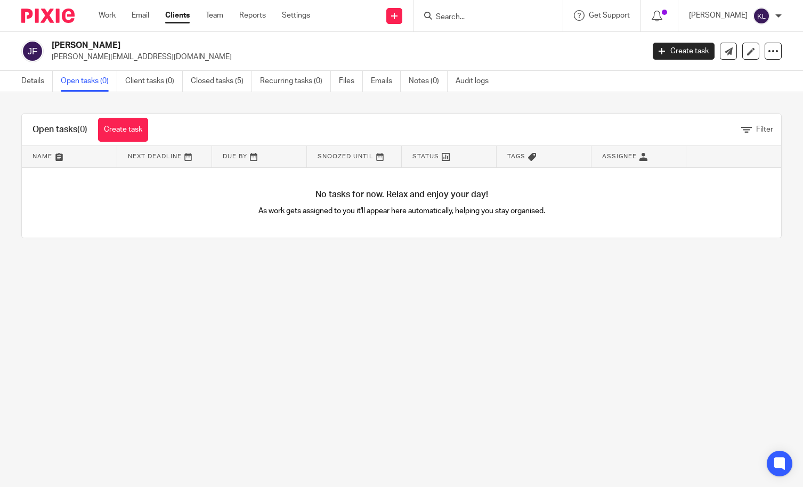
click at [213, 77] on link "Closed tasks (5)" at bounding box center [221, 81] width 61 height 21
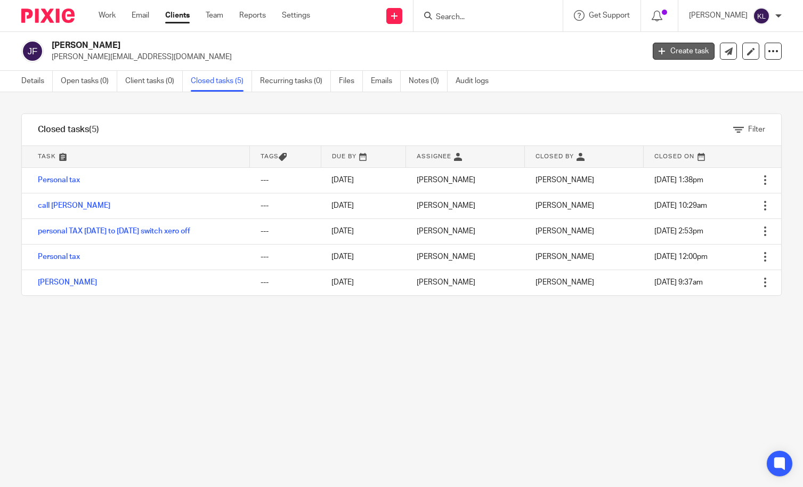
click at [679, 49] on link "Create task" at bounding box center [684, 51] width 62 height 17
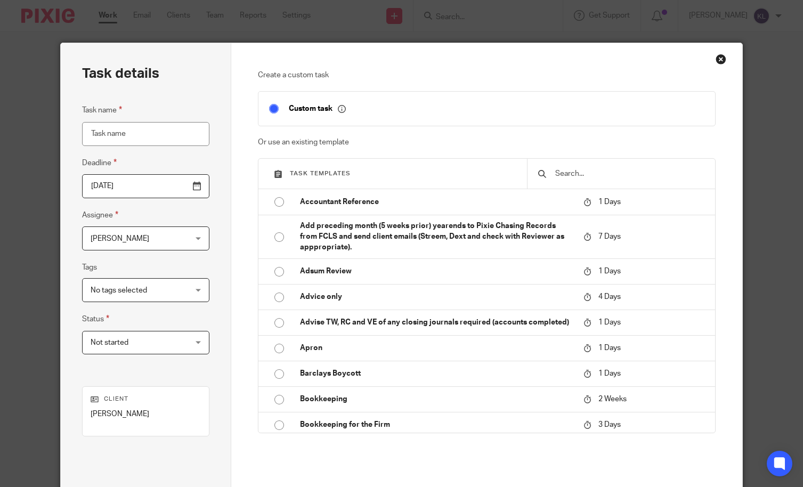
click at [632, 171] on input "text" at bounding box center [629, 174] width 150 height 12
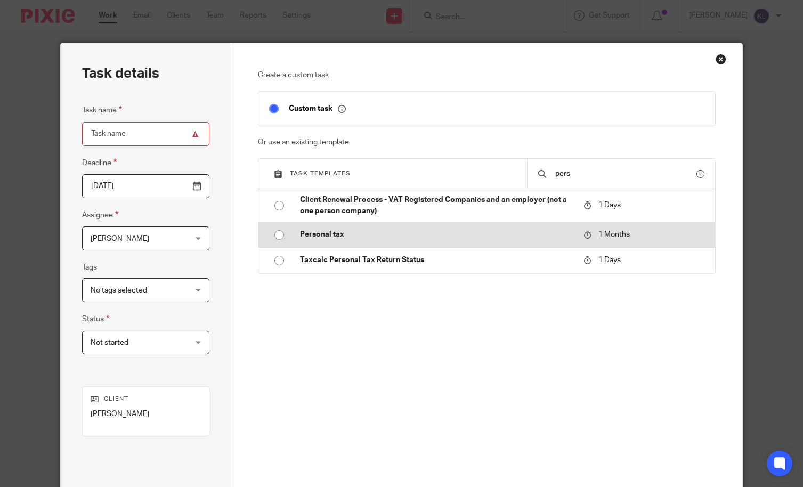
type input "pers"
click at [323, 229] on td "Personal tax" at bounding box center [433, 235] width 289 height 26
type input "[DATE]"
type input "Personal tax"
checkbox input "false"
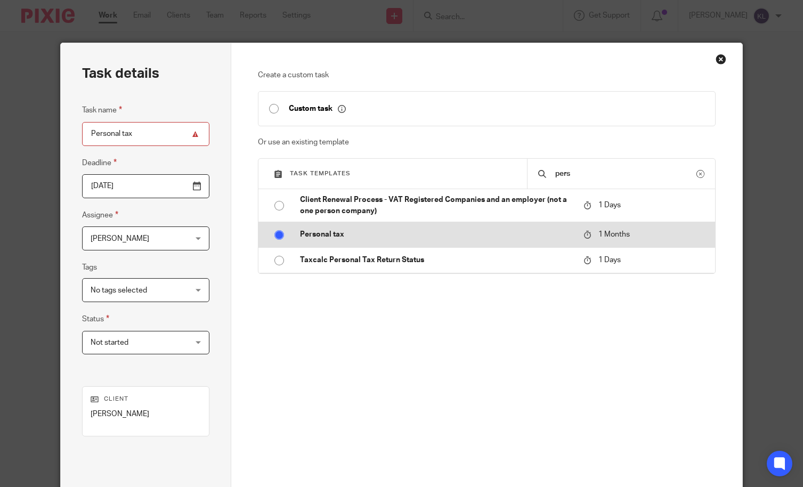
radio input "true"
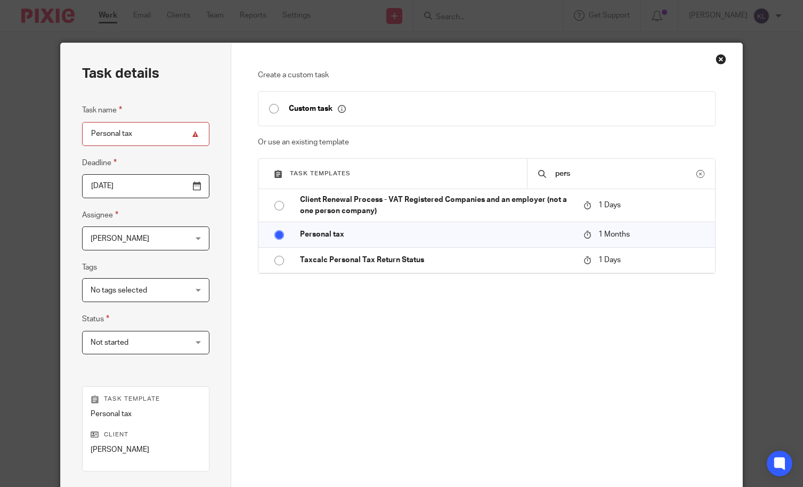
click at [163, 233] on span "[PERSON_NAME]" at bounding box center [138, 238] width 94 height 22
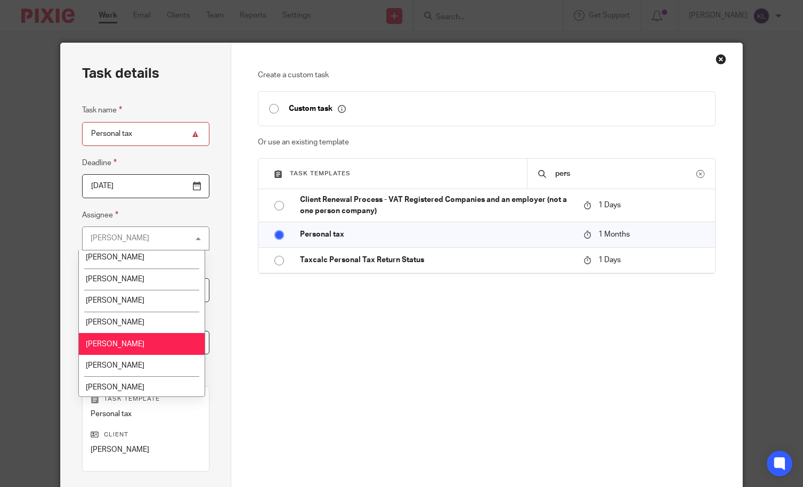
scroll to position [267, 0]
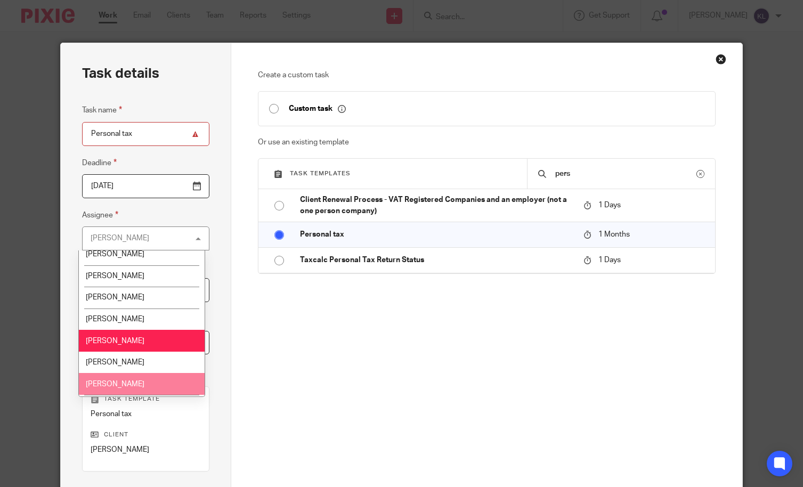
click at [126, 377] on li "[PERSON_NAME]" at bounding box center [142, 384] width 126 height 22
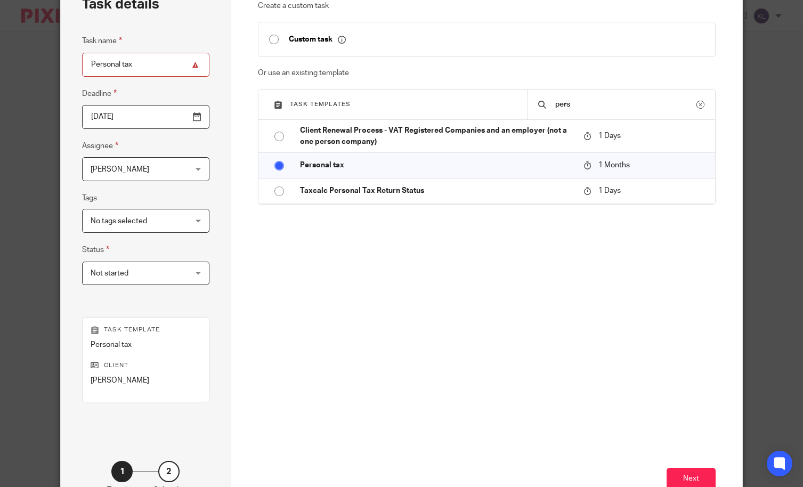
scroll to position [143, 0]
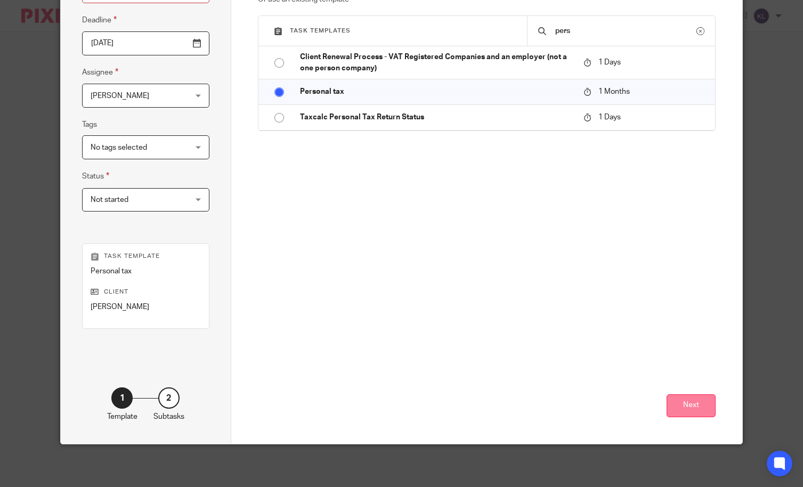
click at [676, 407] on button "Next" at bounding box center [691, 405] width 49 height 23
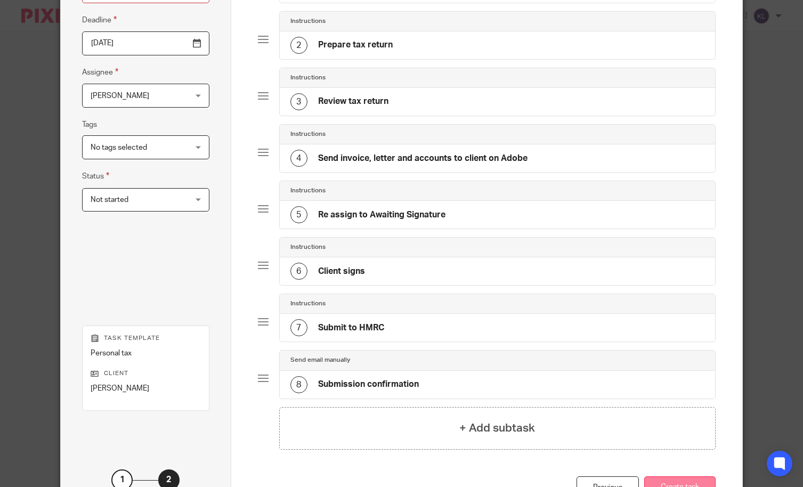
click at [667, 486] on button "Create task" at bounding box center [679, 488] width 71 height 23
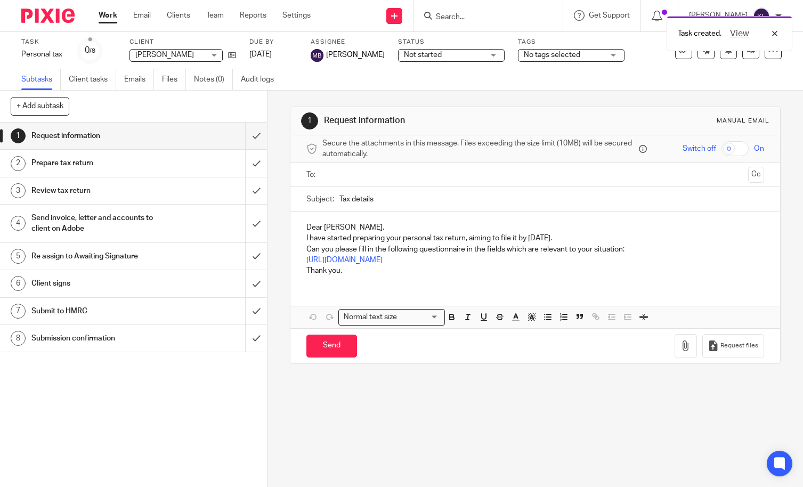
click at [43, 409] on div "1 Request information 2 Prepare tax return 3 Review tax return 4 Send invoice, …" at bounding box center [133, 305] width 267 height 365
click at [474, 13] on div "Task created. View" at bounding box center [597, 31] width 391 height 41
click at [473, 15] on div "Task created. View" at bounding box center [597, 31] width 391 height 41
click at [488, 22] on input "Search" at bounding box center [483, 18] width 96 height 10
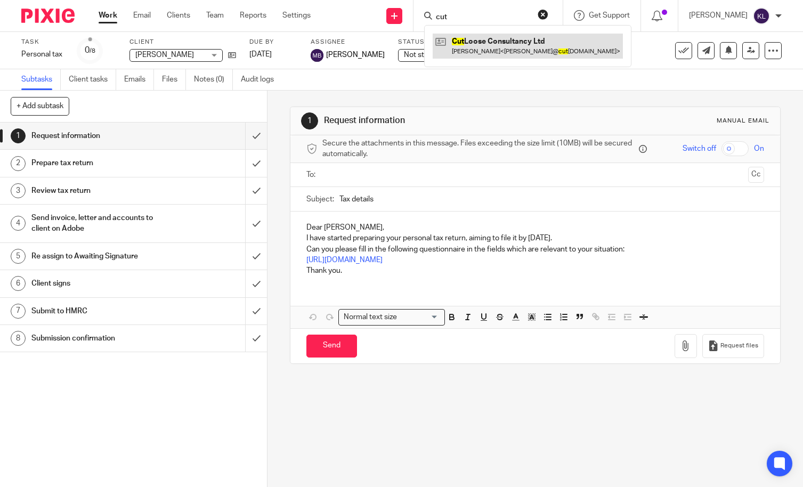
type input "cut"
click at [495, 52] on link at bounding box center [528, 46] width 190 height 25
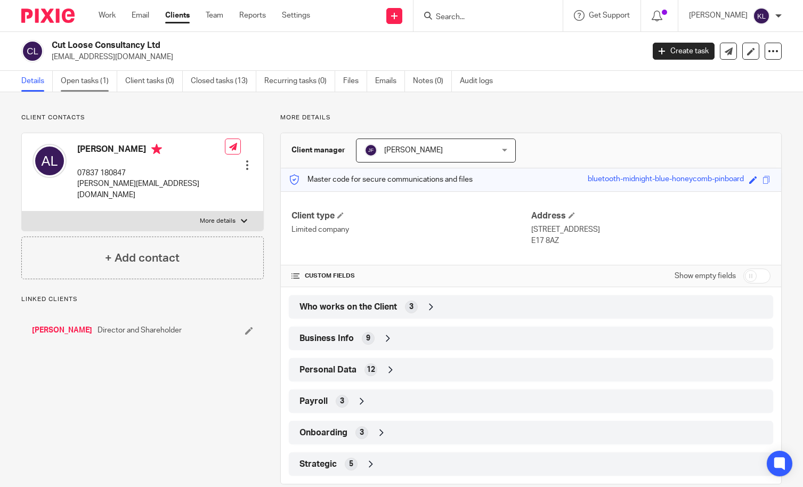
click at [90, 83] on link "Open tasks (1)" at bounding box center [89, 81] width 57 height 21
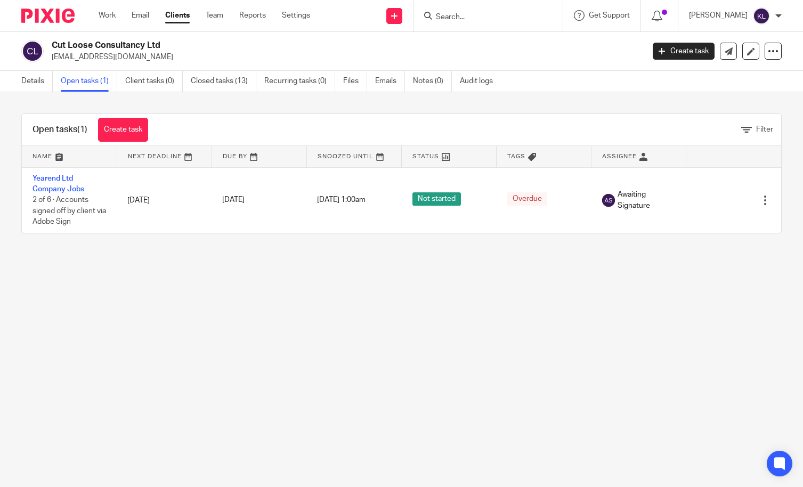
click at [503, 15] on input "Search" at bounding box center [483, 18] width 96 height 10
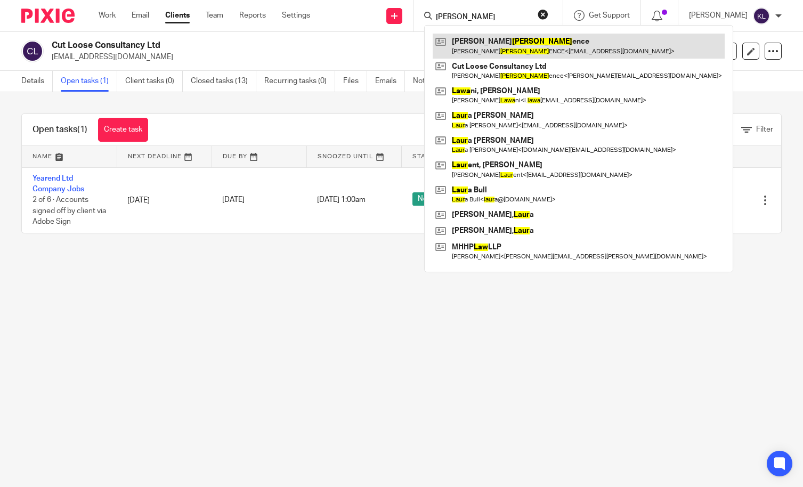
type input "lawr"
click at [513, 51] on link at bounding box center [579, 46] width 292 height 25
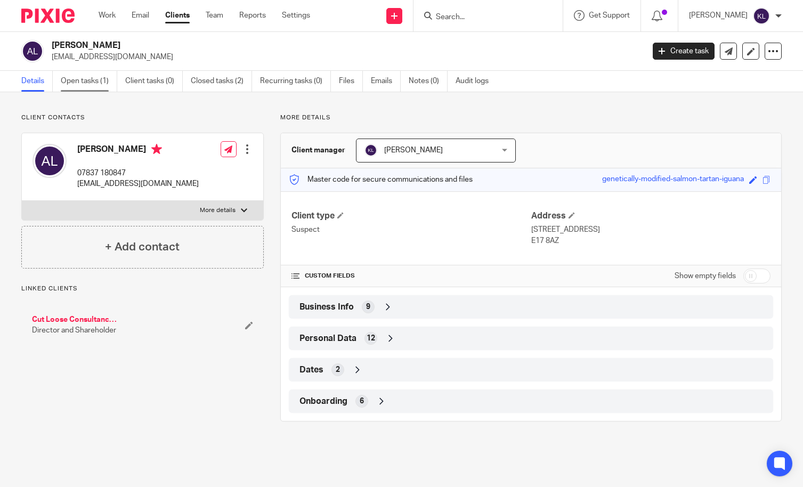
click at [68, 76] on link "Open tasks (1)" at bounding box center [89, 81] width 57 height 21
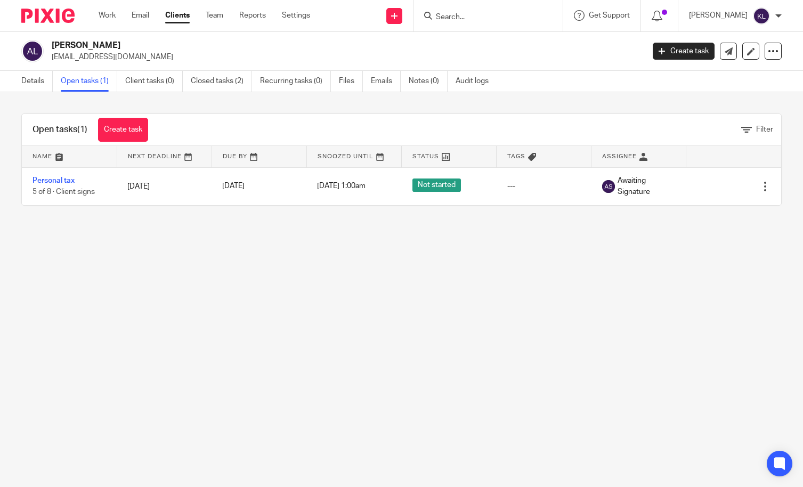
drag, startPoint x: 80, startPoint y: 277, endPoint x: 151, endPoint y: 231, distance: 84.4
click at [80, 277] on main "[PERSON_NAME] [EMAIL_ADDRESS][DOMAIN_NAME] Create task Update from Companies Ho…" at bounding box center [401, 243] width 803 height 487
click at [457, 21] on input "Search" at bounding box center [483, 18] width 96 height 10
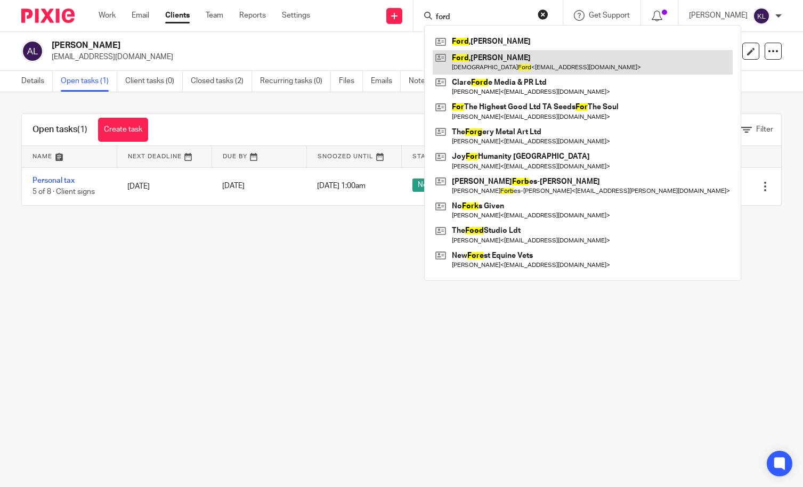
type input "ford"
click at [498, 59] on link at bounding box center [583, 62] width 300 height 25
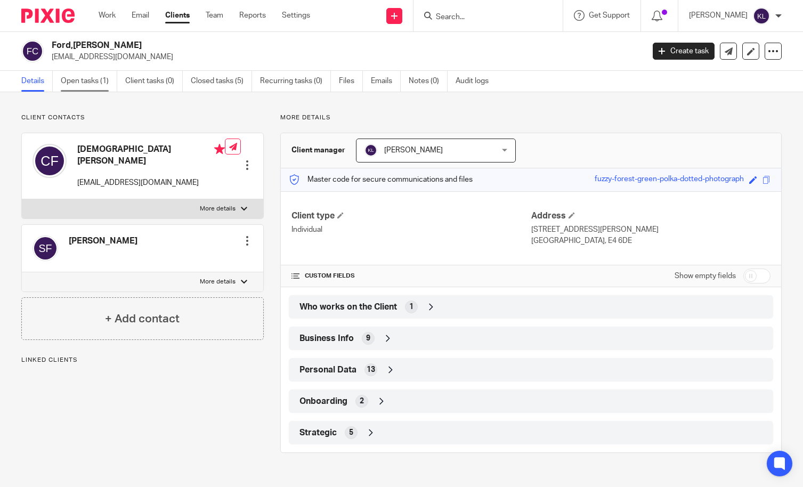
click at [85, 85] on link "Open tasks (1)" at bounding box center [89, 81] width 57 height 21
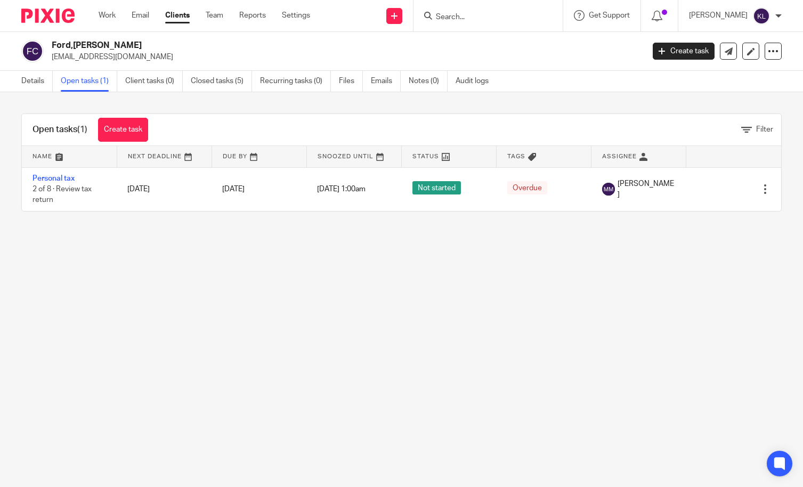
click at [72, 358] on main "Ford,[PERSON_NAME] [EMAIL_ADDRESS][DOMAIN_NAME] Create task Update from Compani…" at bounding box center [401, 243] width 803 height 487
click at [474, 13] on input "Search" at bounding box center [483, 18] width 96 height 10
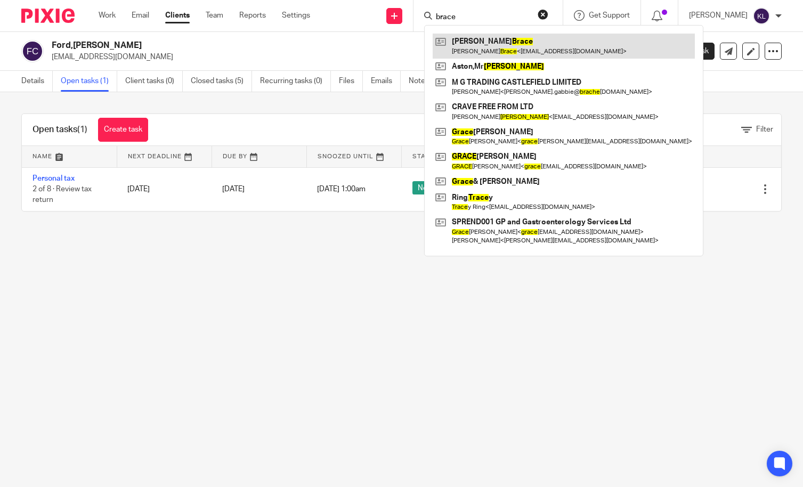
type input "brace"
click at [505, 56] on link at bounding box center [564, 46] width 262 height 25
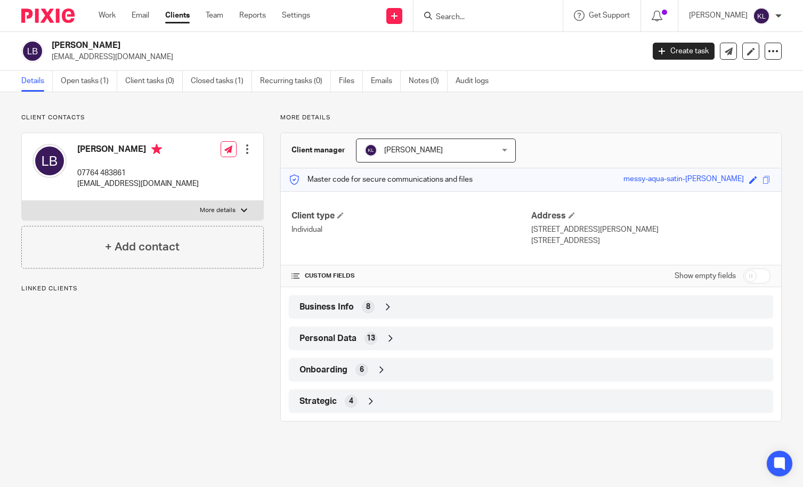
click at [430, 311] on div "Business Info 8" at bounding box center [531, 307] width 469 height 18
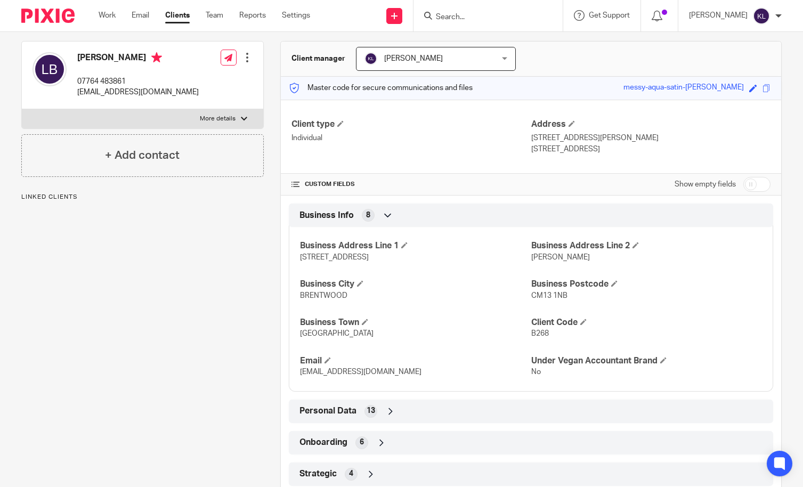
scroll to position [107, 0]
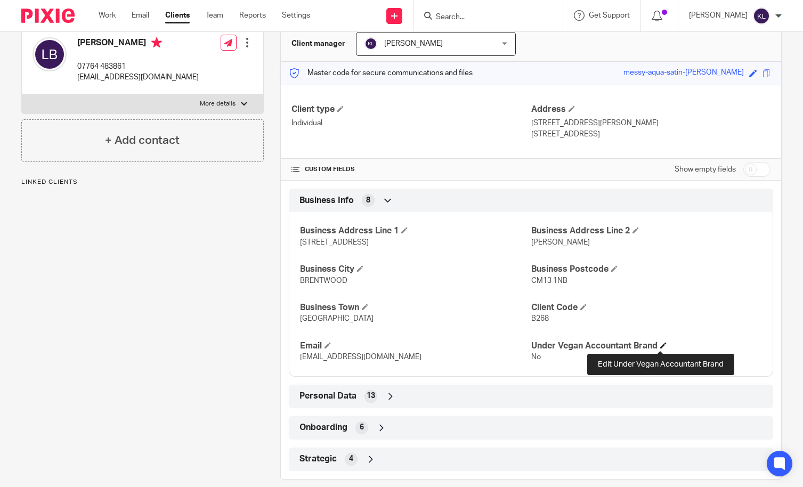
click at [660, 345] on span at bounding box center [663, 345] width 6 height 6
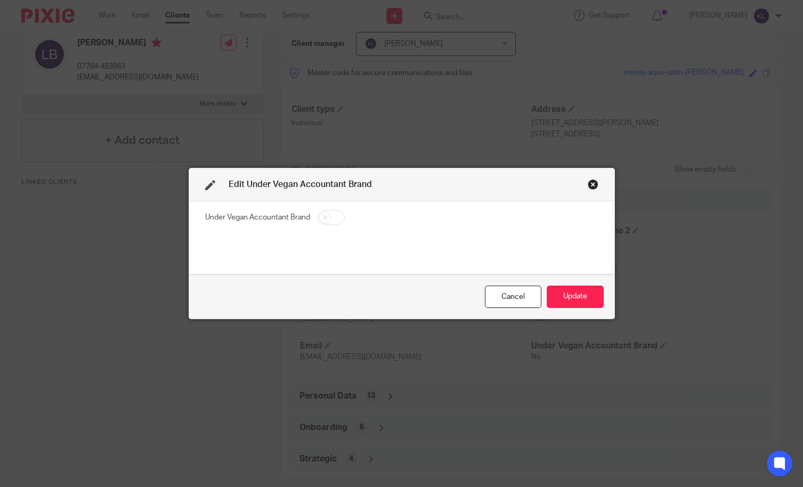
click at [323, 220] on input "checkbox" at bounding box center [331, 217] width 27 height 15
checkbox input "true"
click at [561, 293] on button "Update" at bounding box center [575, 297] width 57 height 23
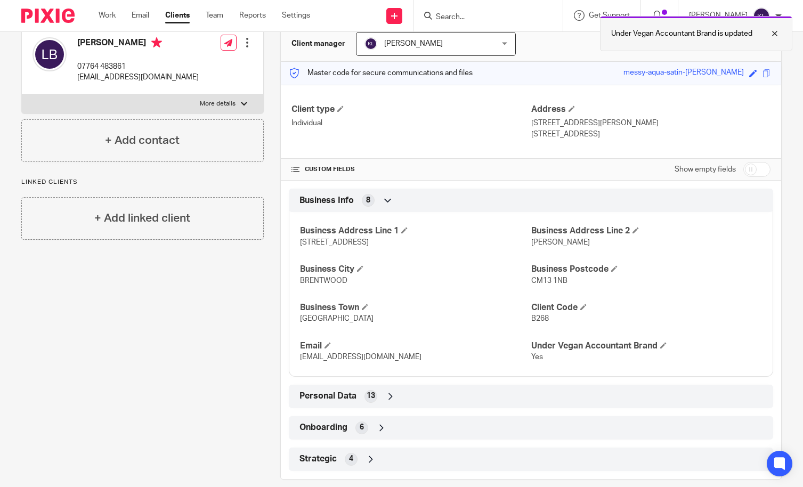
click at [771, 37] on div at bounding box center [767, 33] width 29 height 13
click at [508, 18] on input "Search" at bounding box center [483, 18] width 96 height 10
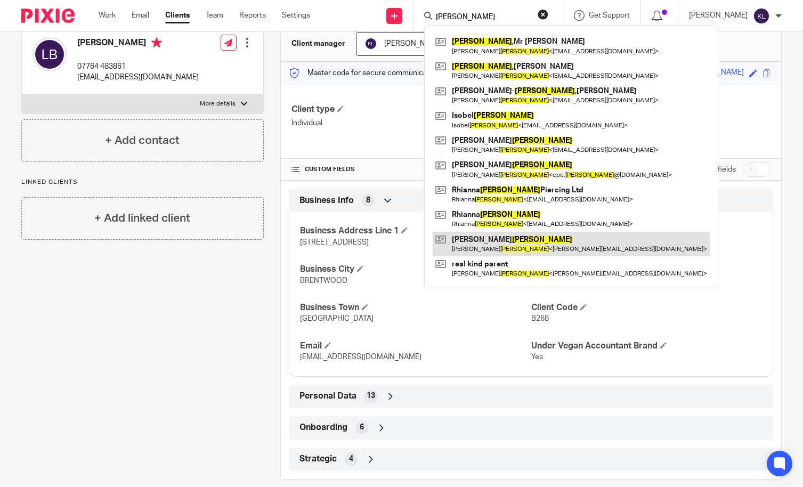
type input "jones"
click at [551, 239] on link at bounding box center [571, 244] width 277 height 25
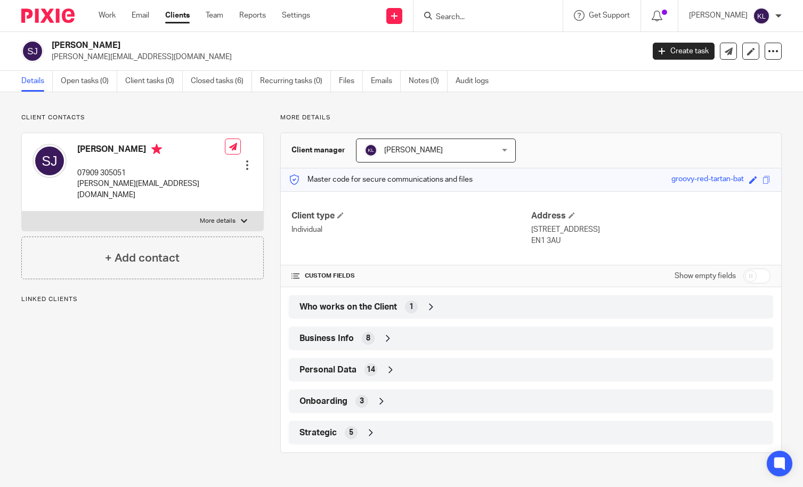
click at [652, 344] on div "Business Info 8" at bounding box center [531, 338] width 469 height 18
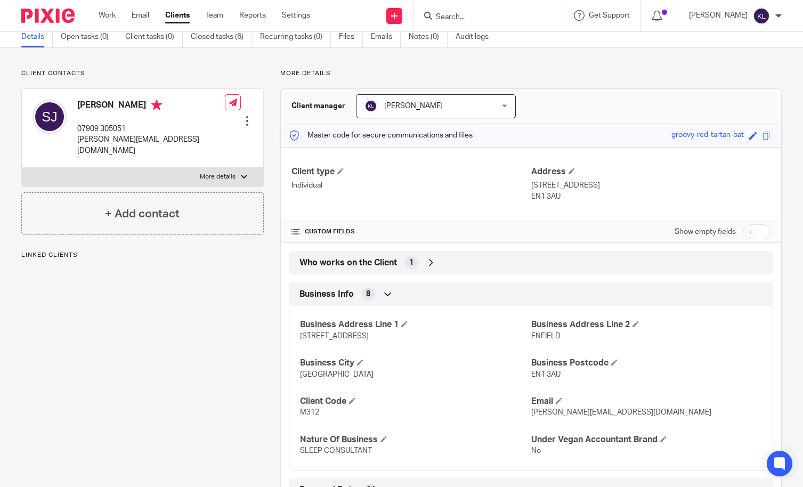
scroll to position [152, 0]
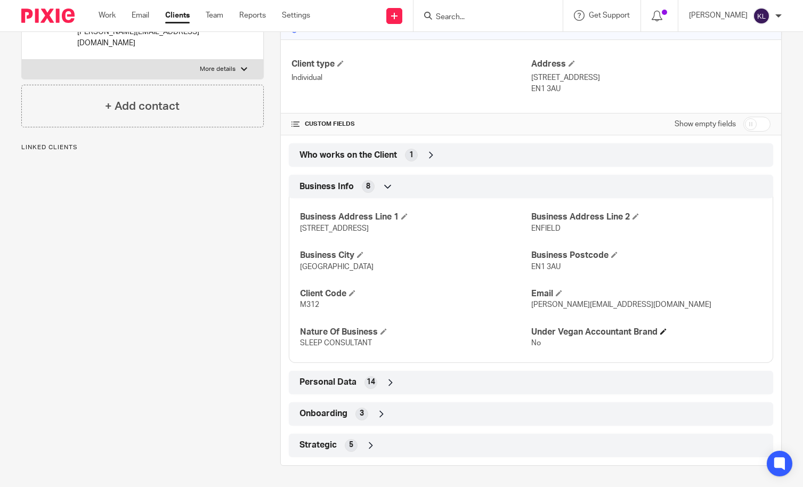
click at [664, 328] on h4 "Under Vegan Accountant Brand" at bounding box center [646, 332] width 231 height 11
click at [660, 331] on span at bounding box center [663, 331] width 6 height 6
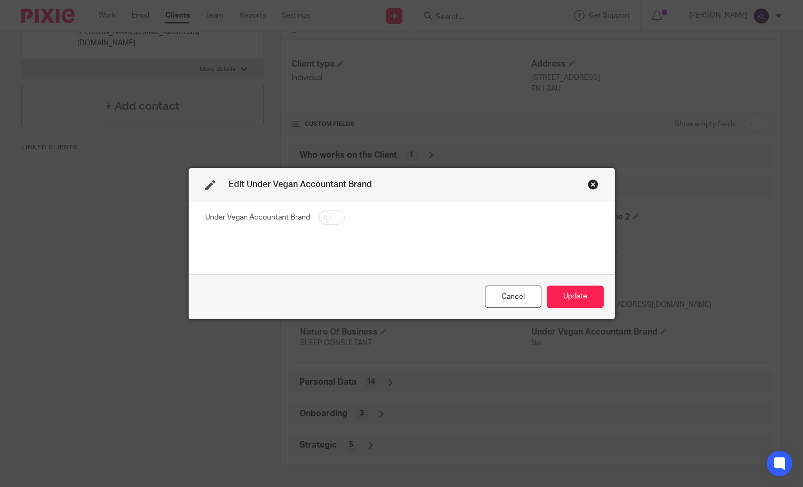
click at [333, 220] on input "checkbox" at bounding box center [331, 217] width 27 height 15
checkbox input "true"
click at [581, 300] on button "Update" at bounding box center [575, 297] width 57 height 23
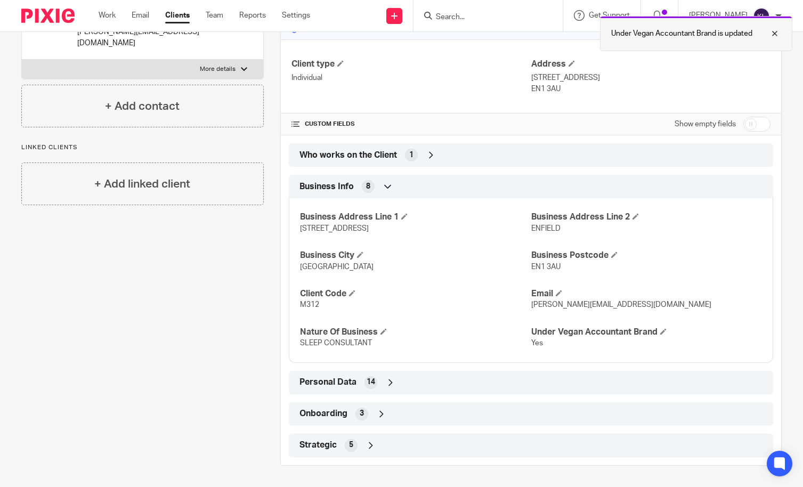
click at [773, 33] on div at bounding box center [767, 33] width 29 height 13
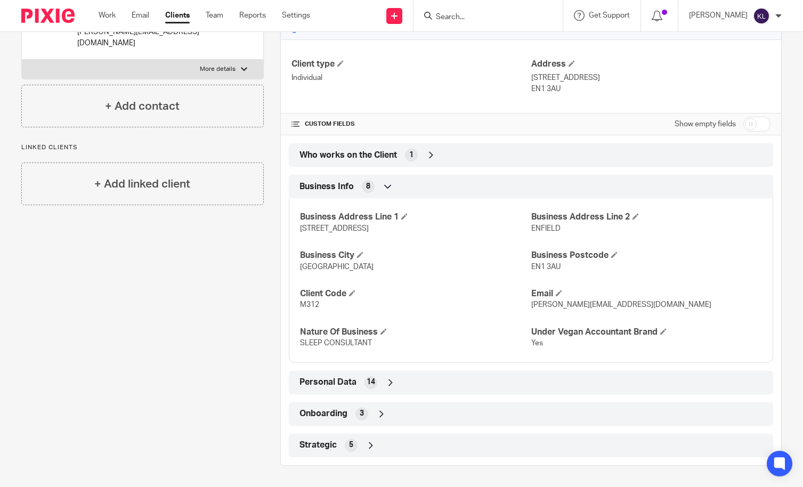
click at [473, 15] on input "Search" at bounding box center [483, 18] width 96 height 10
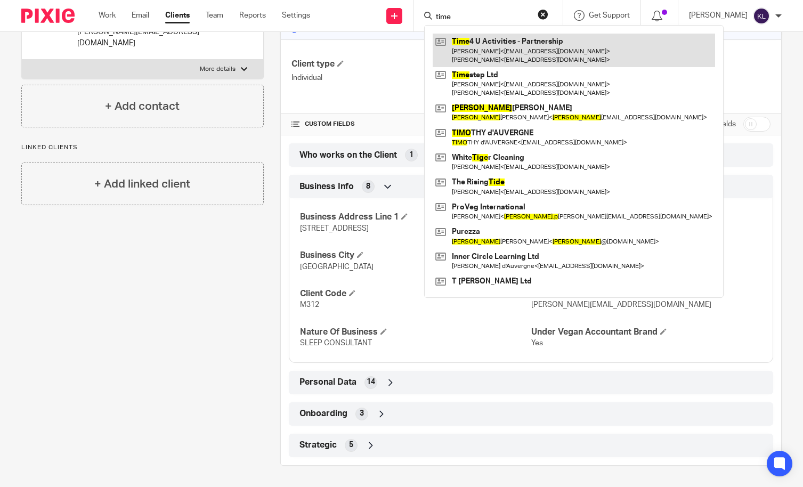
type input "time"
click at [488, 38] on link at bounding box center [574, 50] width 283 height 33
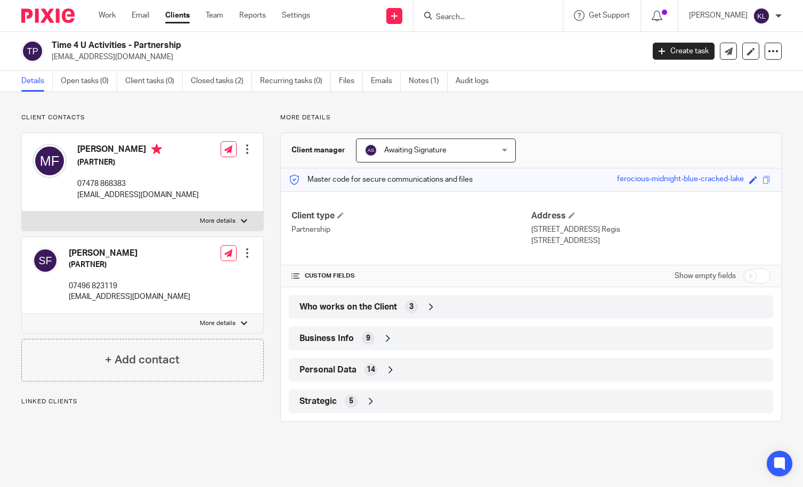
click at [560, 340] on div "Business Info 9" at bounding box center [531, 338] width 469 height 18
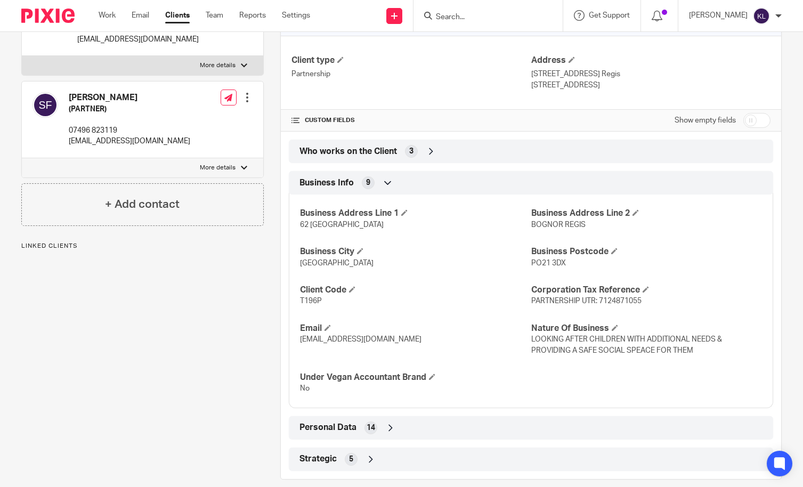
scroll to position [160, 0]
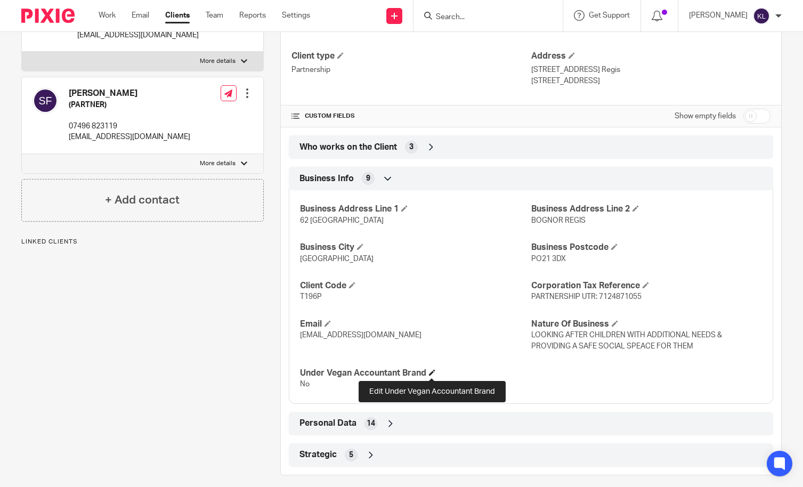
click at [433, 373] on span at bounding box center [432, 372] width 6 height 6
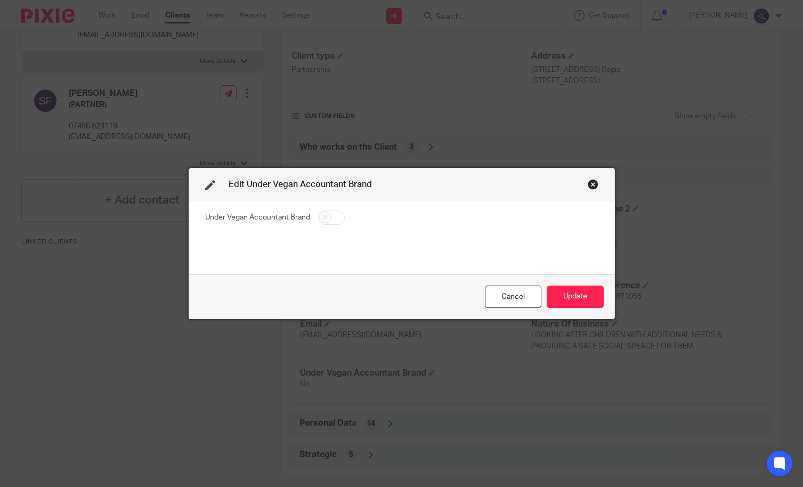
click at [321, 215] on input "checkbox" at bounding box center [331, 217] width 27 height 15
checkbox input "true"
click at [567, 293] on button "Update" at bounding box center [575, 297] width 57 height 23
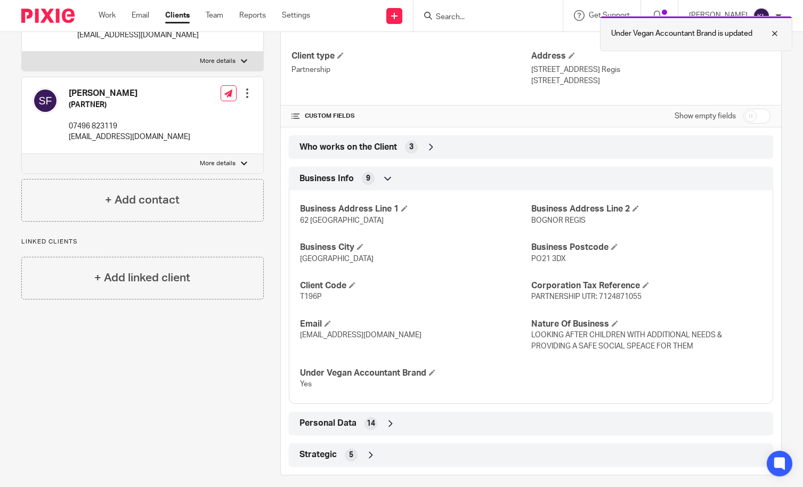
drag, startPoint x: 773, startPoint y: 33, endPoint x: 710, endPoint y: 24, distance: 64.1
click at [772, 33] on div at bounding box center [767, 33] width 29 height 13
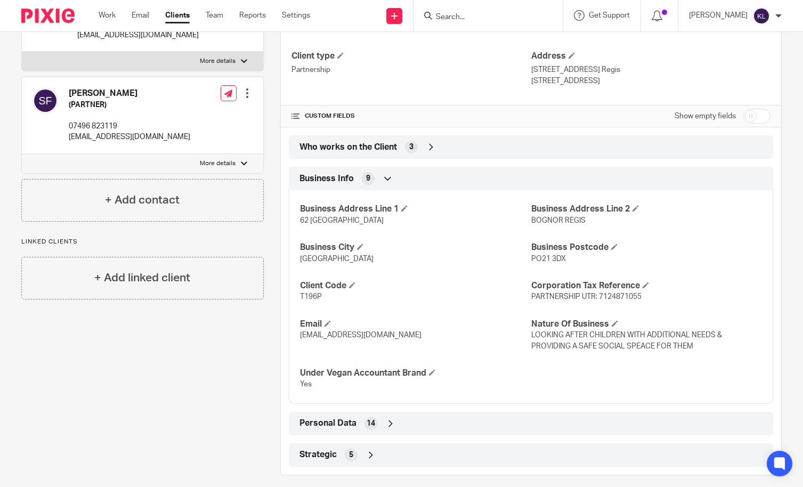
click at [479, 17] on input "Search" at bounding box center [483, 18] width 96 height 10
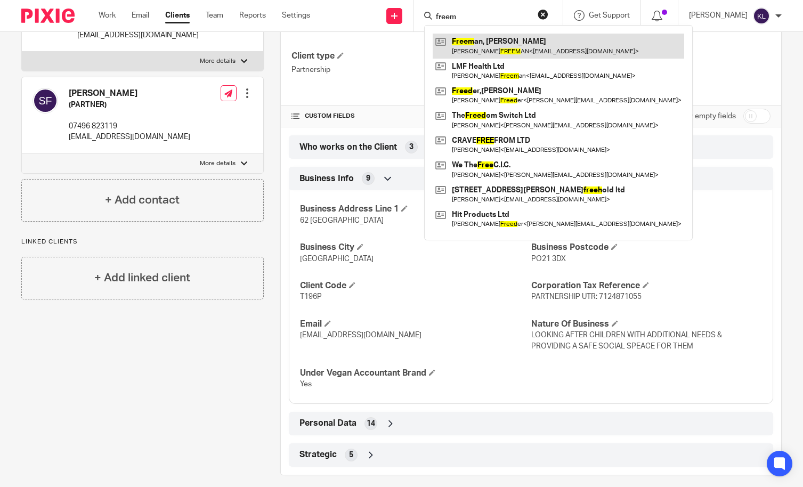
type input "freem"
click at [492, 41] on link at bounding box center [559, 46] width 252 height 25
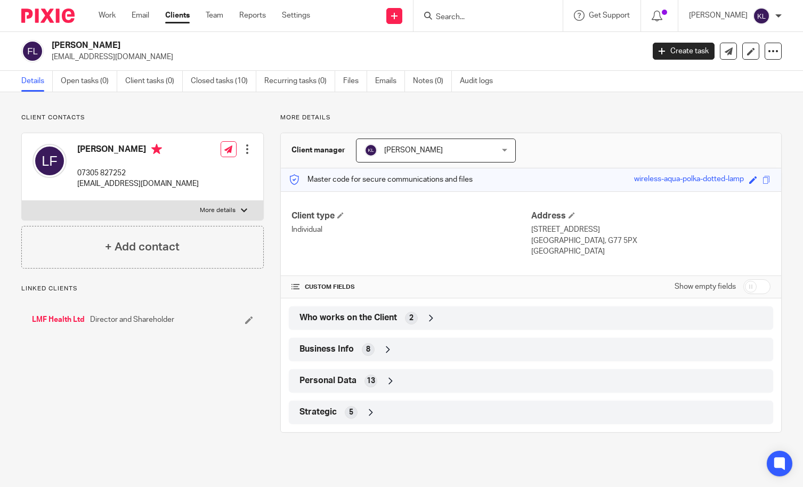
click at [474, 317] on div "Who works on the Client 2" at bounding box center [531, 318] width 469 height 18
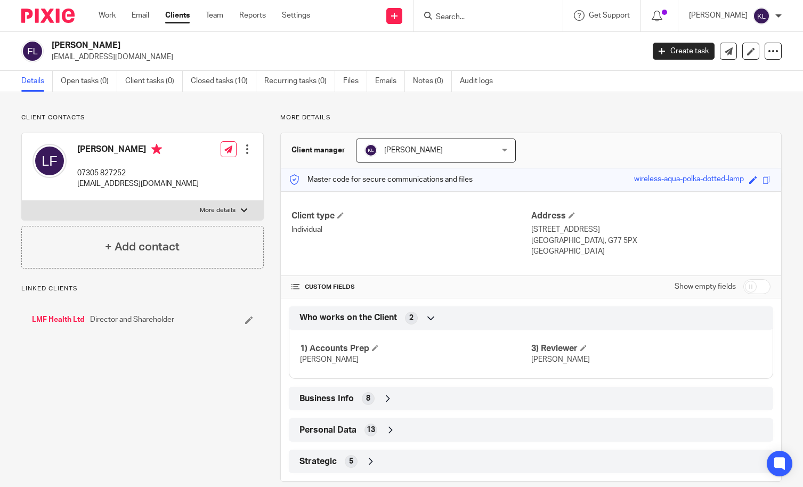
click at [533, 395] on div "Business Info 8" at bounding box center [531, 399] width 469 height 18
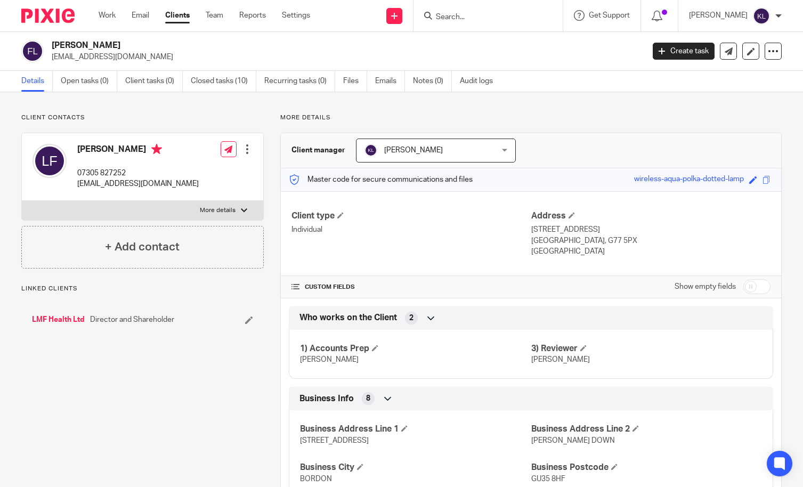
scroll to position [181, 0]
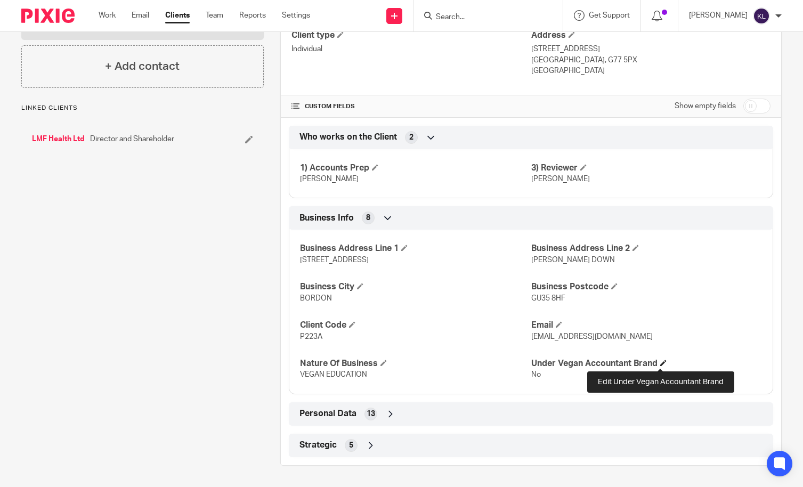
click at [660, 363] on span at bounding box center [663, 363] width 6 height 6
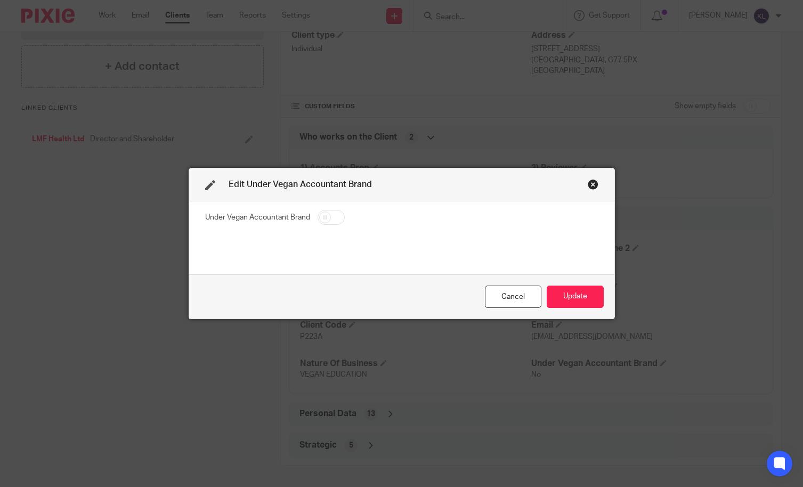
click at [318, 220] on input "checkbox" at bounding box center [331, 217] width 27 height 15
checkbox input "true"
click at [586, 304] on button "Update" at bounding box center [575, 297] width 57 height 23
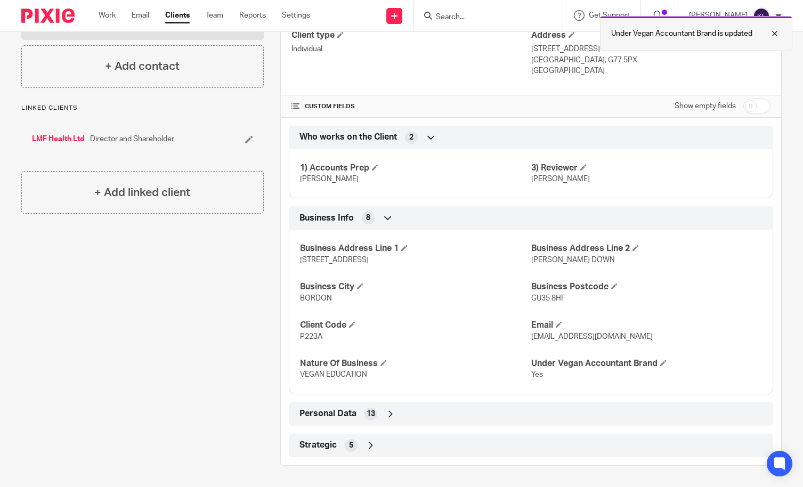
click at [775, 38] on div at bounding box center [767, 33] width 29 height 13
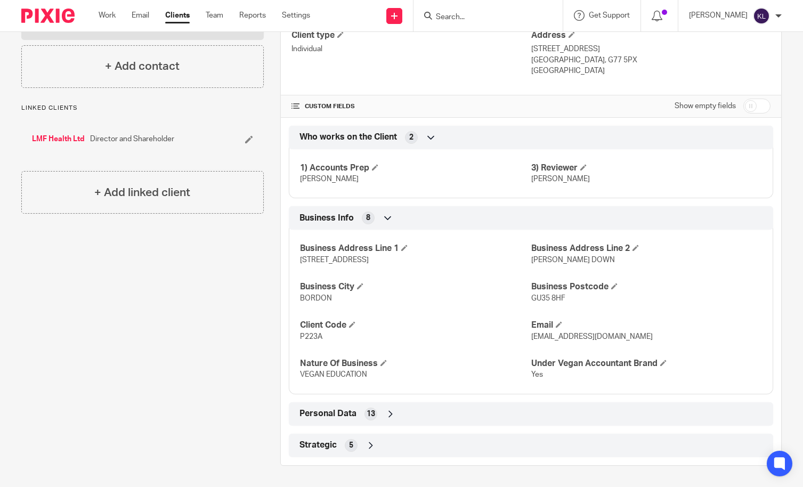
click at [491, 14] on input "Search" at bounding box center [483, 18] width 96 height 10
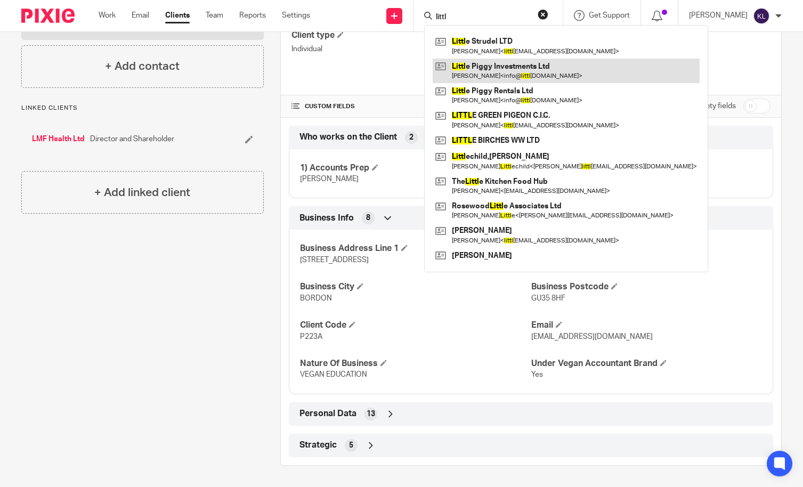
type input "littl"
click at [506, 64] on link at bounding box center [566, 71] width 267 height 25
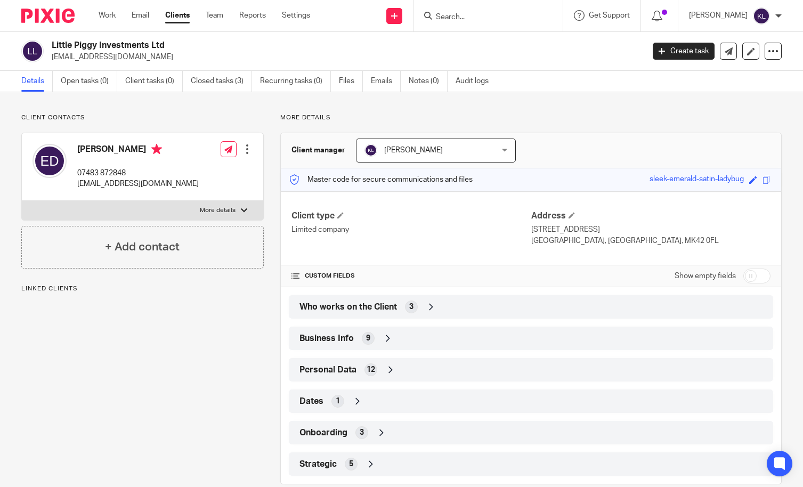
click at [486, 342] on div "Business Info 9" at bounding box center [531, 338] width 469 height 18
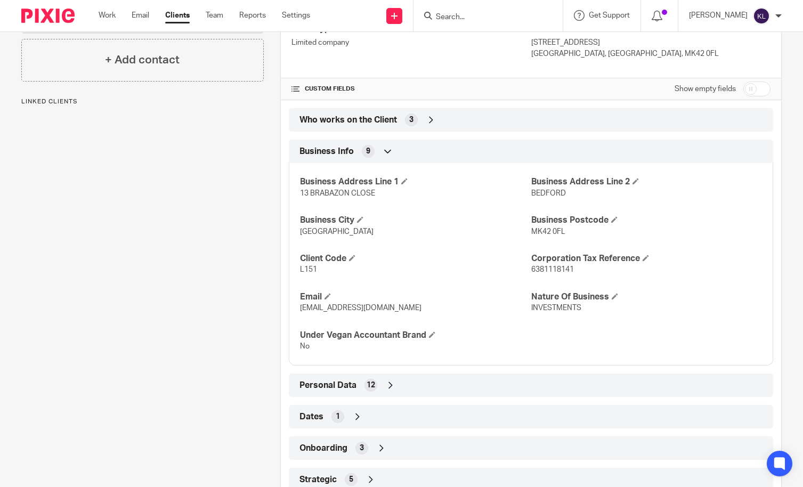
scroll to position [213, 0]
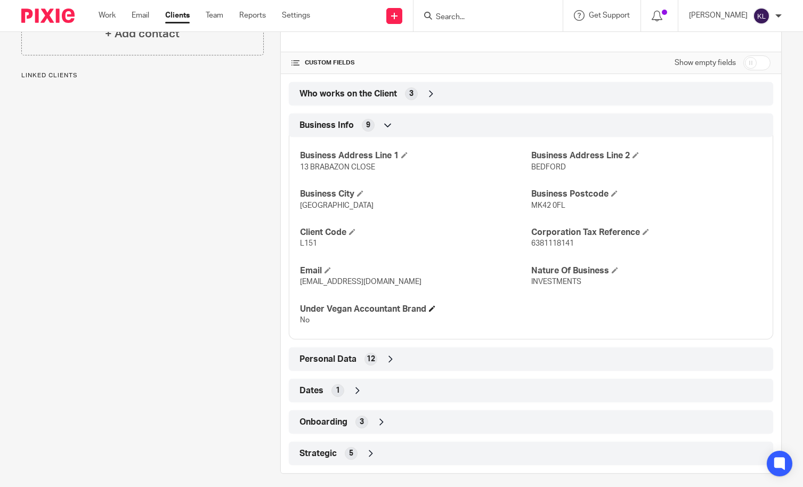
click at [428, 309] on h4 "Under Vegan Accountant Brand" at bounding box center [415, 309] width 231 height 11
click at [429, 309] on span at bounding box center [432, 308] width 6 height 6
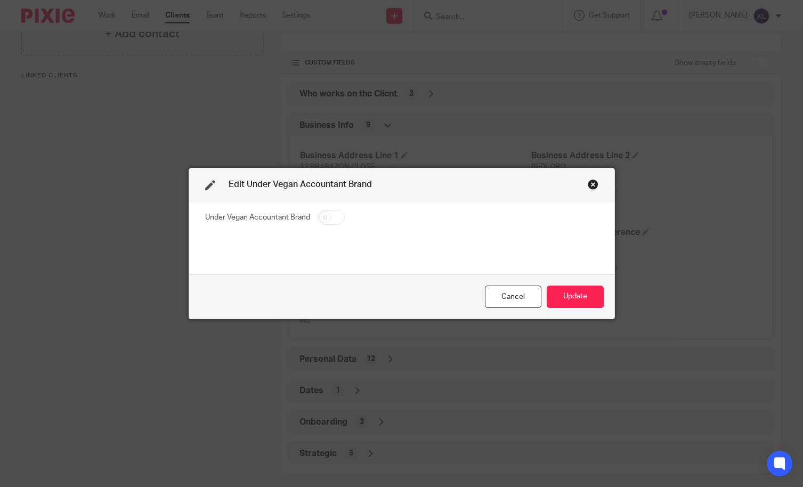
click at [332, 218] on input "checkbox" at bounding box center [331, 217] width 27 height 15
checkbox input "true"
click at [563, 288] on button "Update" at bounding box center [575, 297] width 57 height 23
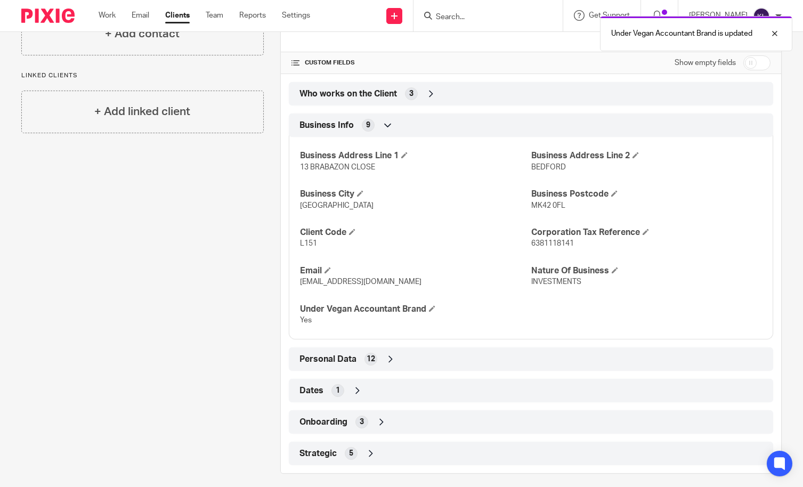
click at [574, 294] on div "Business Address Line 1 13 BRABAZON CLOSE Business Address Line [GEOGRAPHIC_DAT…" at bounding box center [531, 234] width 485 height 211
drag, startPoint x: 772, startPoint y: 31, endPoint x: 722, endPoint y: 35, distance: 50.2
click at [772, 31] on div at bounding box center [767, 33] width 29 height 13
click at [468, 17] on input "Search" at bounding box center [483, 18] width 96 height 10
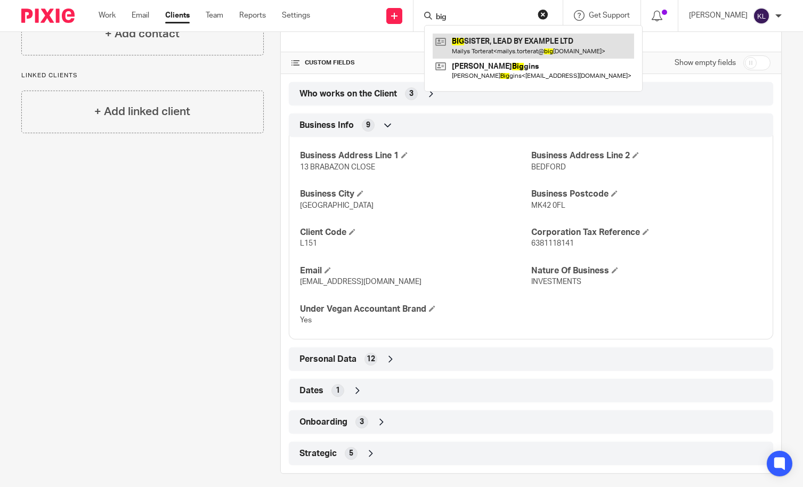
type input "big"
click at [488, 49] on link at bounding box center [534, 46] width 202 height 25
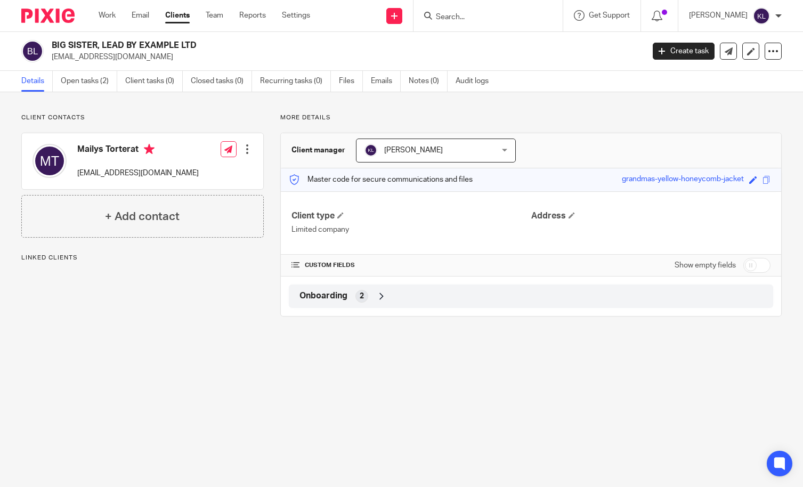
click at [396, 293] on div "Onboarding 2" at bounding box center [531, 296] width 469 height 18
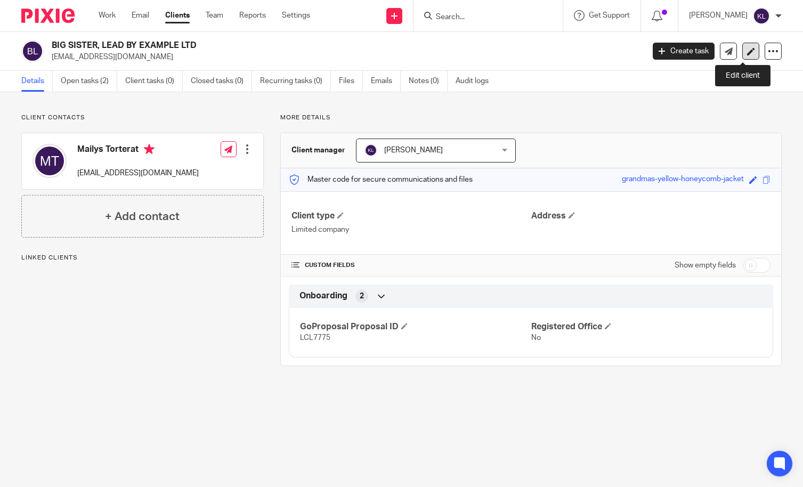
click at [750, 52] on link at bounding box center [751, 51] width 17 height 17
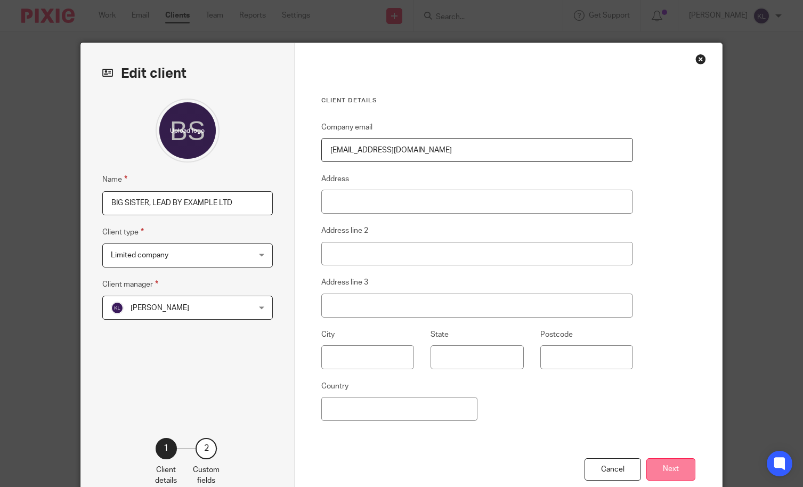
click at [665, 459] on button "Next" at bounding box center [671, 469] width 49 height 23
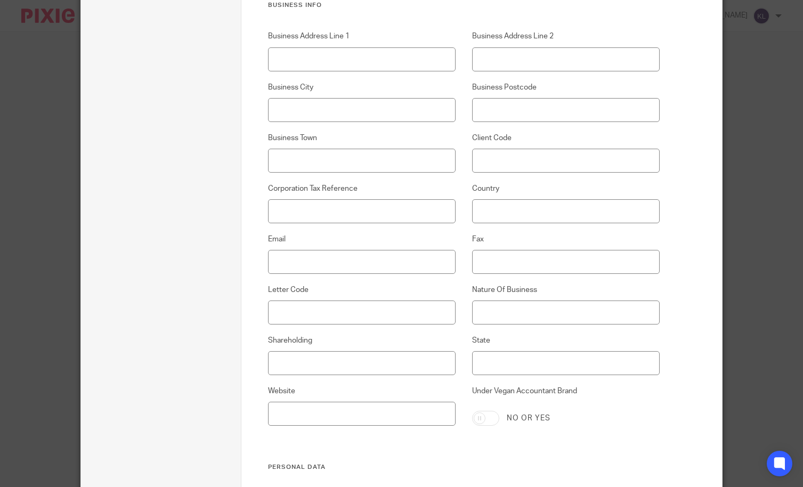
scroll to position [533, 0]
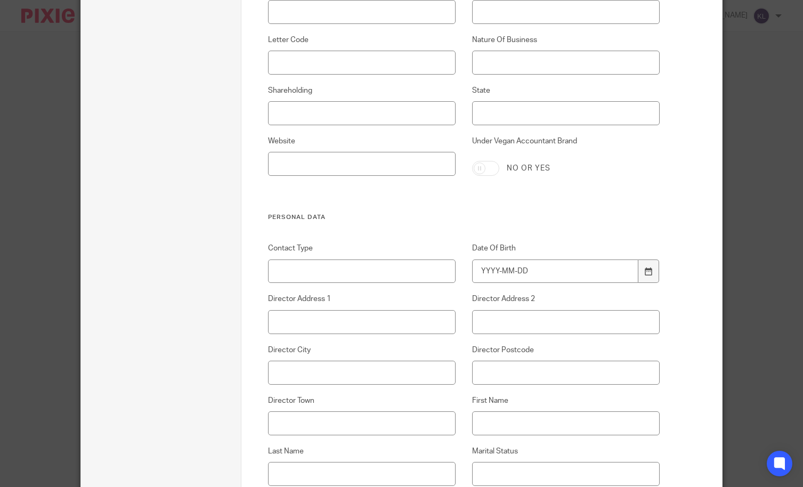
click at [479, 169] on input "Under Vegan Accountant Brand" at bounding box center [485, 168] width 27 height 15
checkbox input "true"
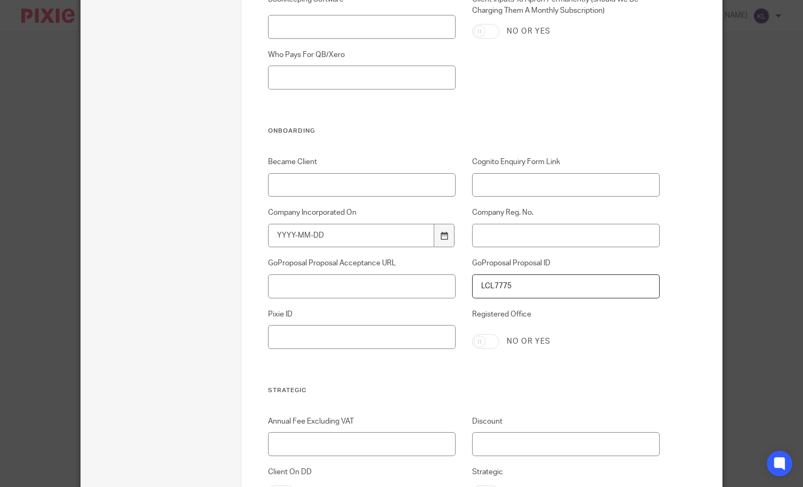
scroll to position [2115, 0]
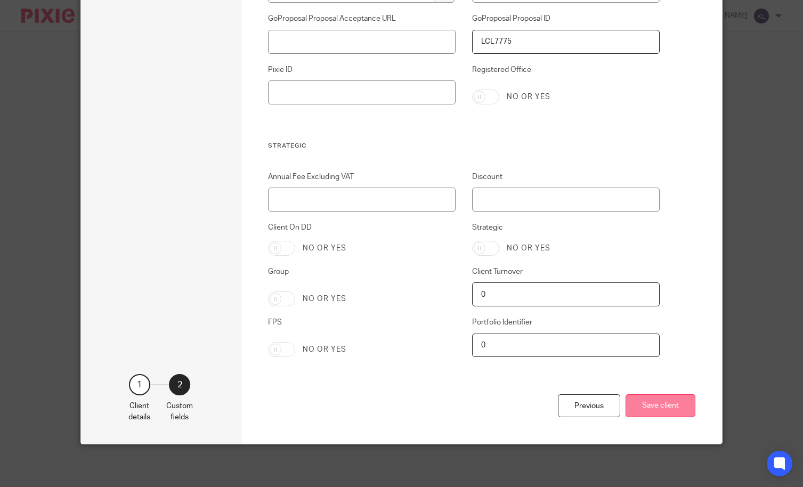
click at [659, 405] on button "Save client" at bounding box center [661, 405] width 70 height 23
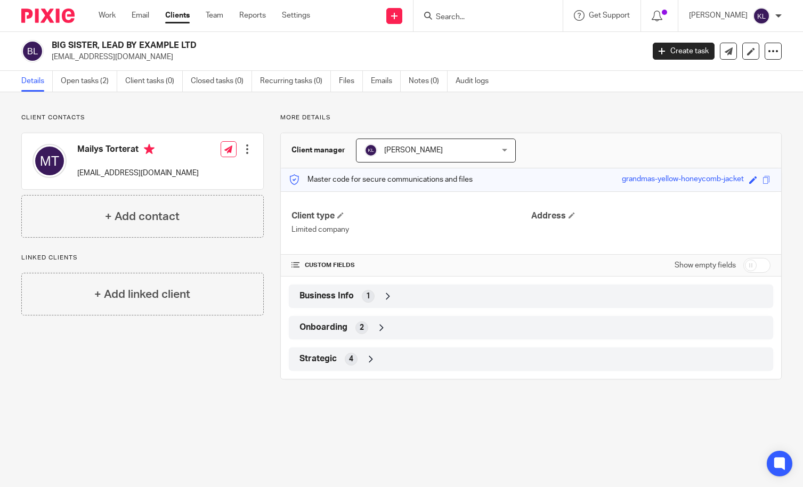
click at [91, 405] on main "BIG SISTER, LEAD BY EXAMPLE LTD [EMAIL_ADDRESS][DOMAIN_NAME] Create task Update…" at bounding box center [401, 243] width 803 height 487
click at [475, 19] on input "Search" at bounding box center [483, 18] width 96 height 10
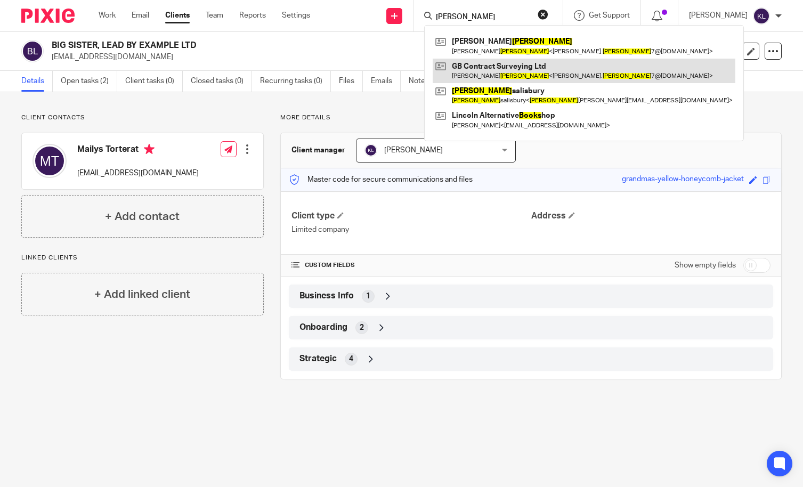
type input "brooks"
click at [504, 79] on link at bounding box center [584, 71] width 303 height 25
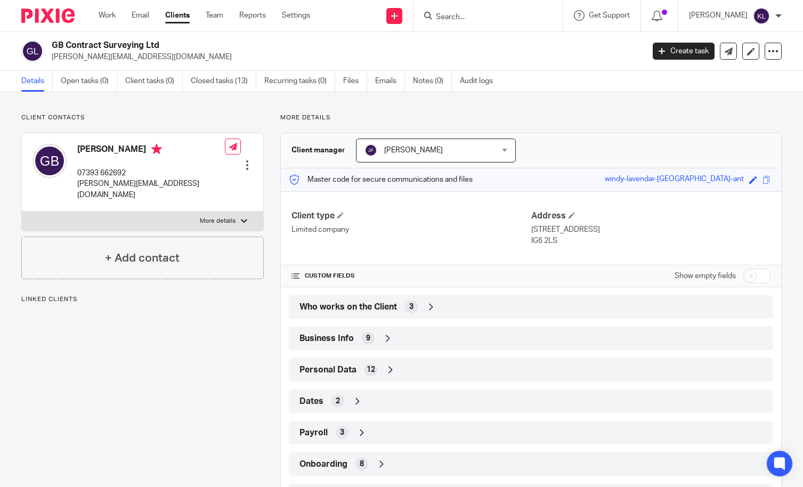
click at [495, 396] on div "Dates 2" at bounding box center [531, 401] width 469 height 18
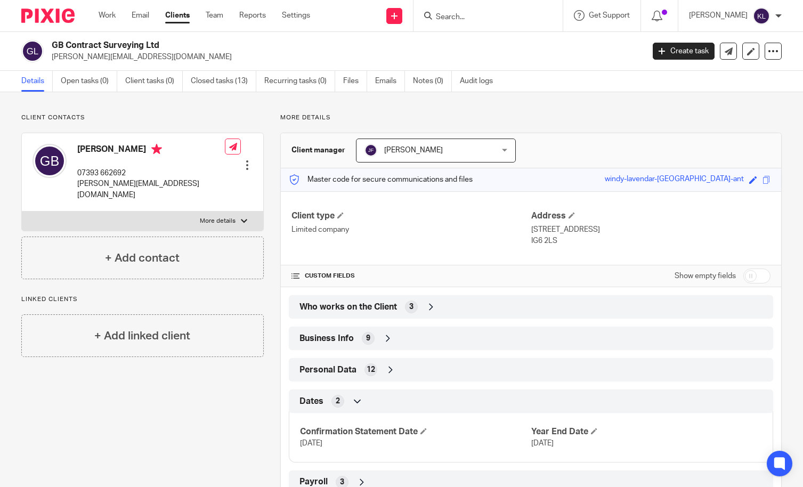
click at [69, 384] on div "Client contacts Garry Brooks 07393 662692 garry.brooks7@hotmail.com Edit contac…" at bounding box center [134, 340] width 259 height 452
click at [475, 17] on input "Search" at bounding box center [483, 18] width 96 height 10
type input "close"
click at [512, 44] on link at bounding box center [499, 42] width 132 height 16
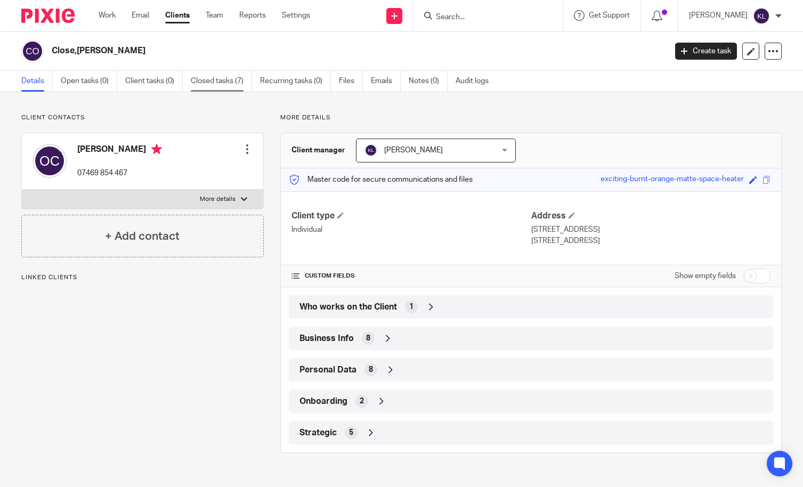
click at [235, 76] on link "Closed tasks (7)" at bounding box center [221, 81] width 61 height 21
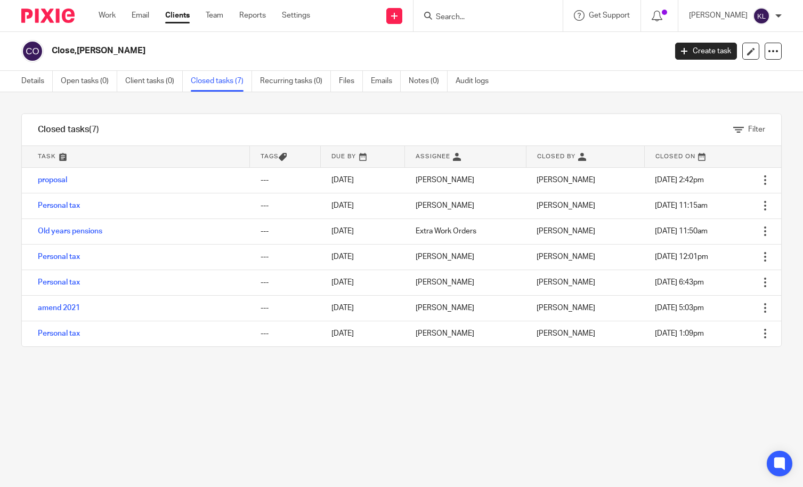
click at [680, 53] on link "Create task" at bounding box center [706, 51] width 62 height 17
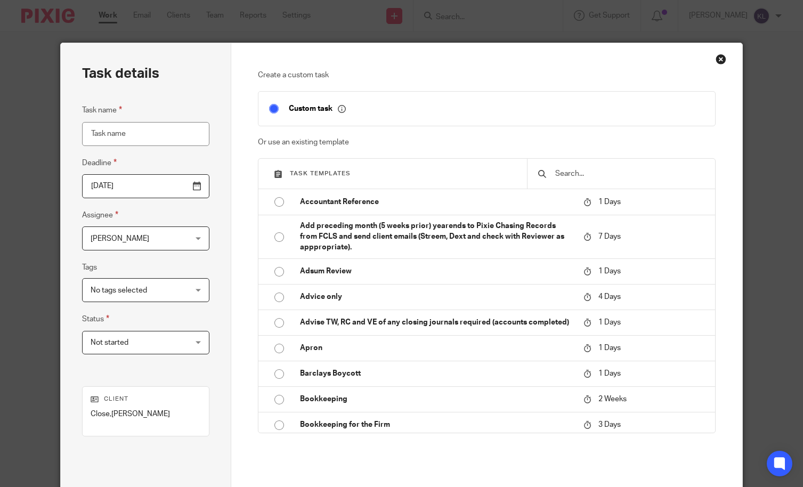
click at [591, 170] on input "text" at bounding box center [629, 174] width 150 height 12
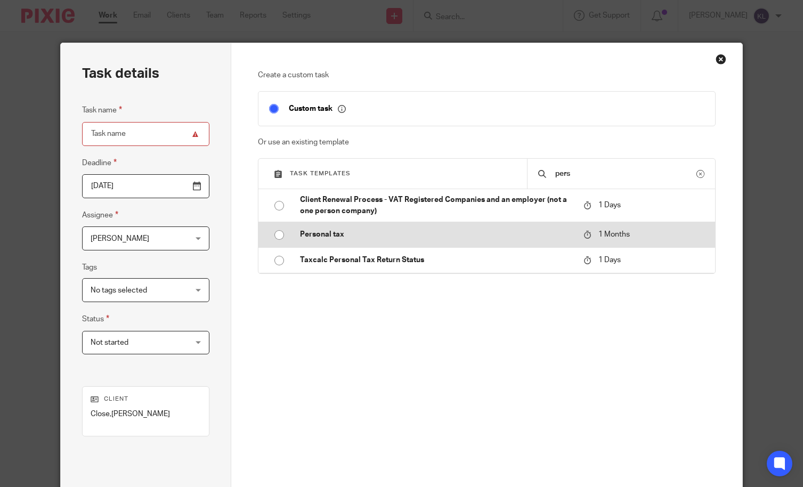
type input "pers"
click at [401, 239] on p "Personal tax" at bounding box center [436, 234] width 273 height 11
type input "[DATE]"
type input "Personal tax"
checkbox input "false"
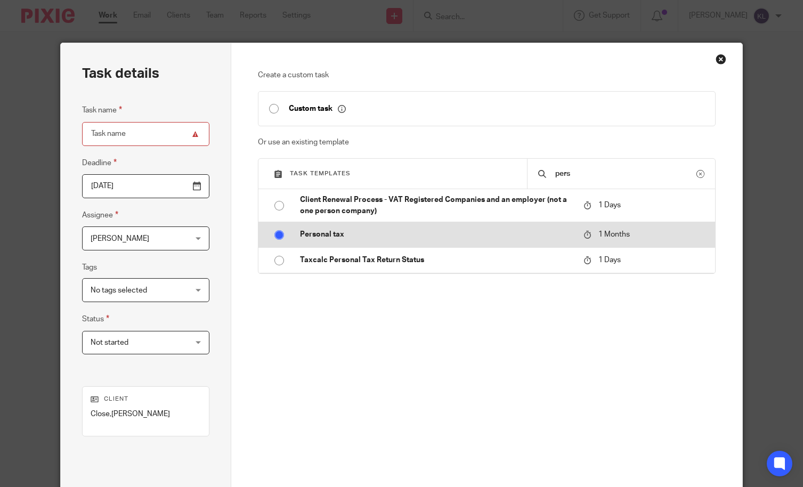
radio input "true"
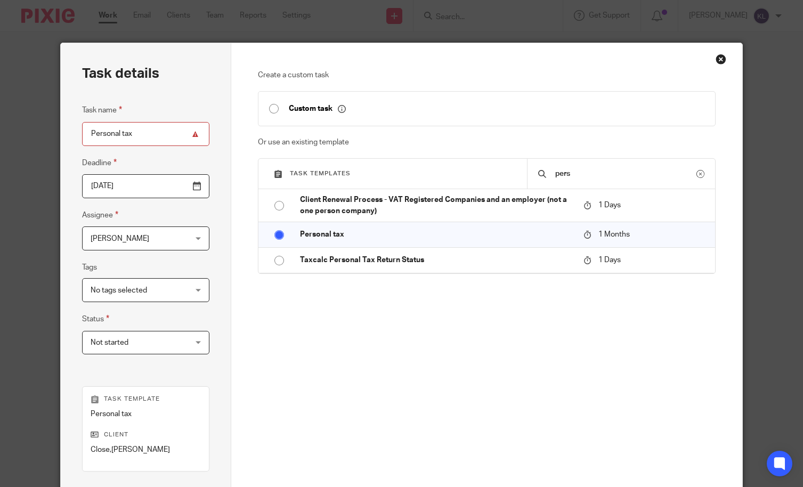
click at [108, 232] on span "[PERSON_NAME]" at bounding box center [138, 238] width 94 height 22
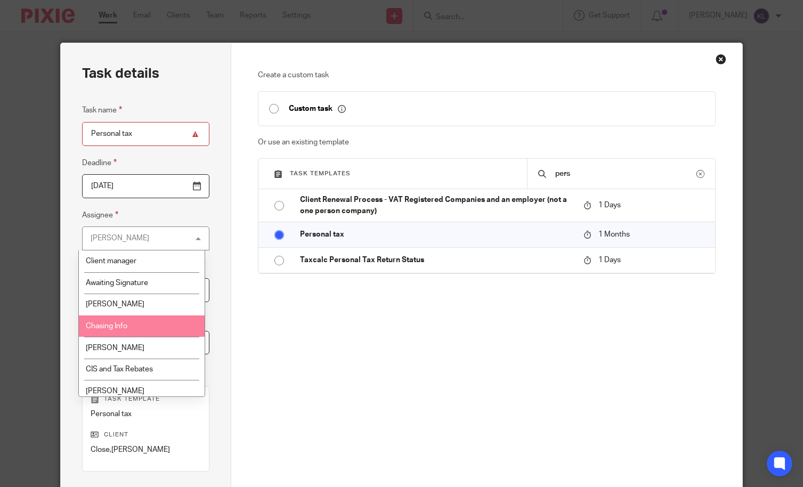
click at [132, 330] on li "Chasing Info" at bounding box center [142, 327] width 126 height 22
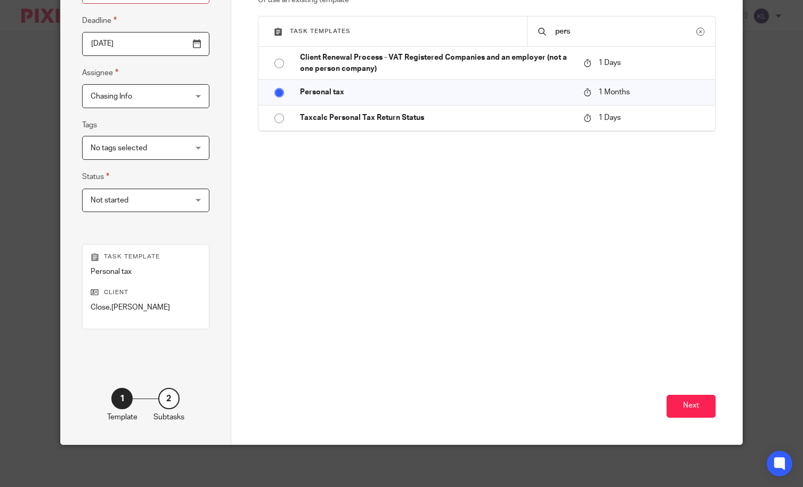
scroll to position [143, 0]
click at [693, 412] on button "Next" at bounding box center [691, 405] width 49 height 23
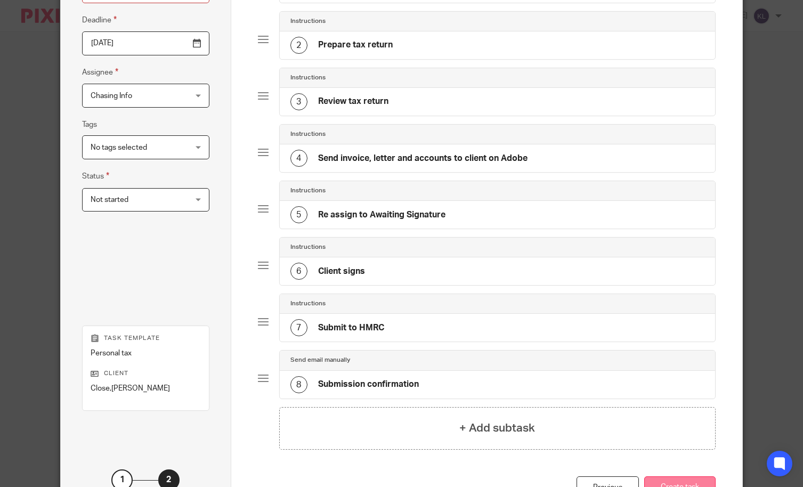
click at [664, 484] on button "Create task" at bounding box center [679, 488] width 71 height 23
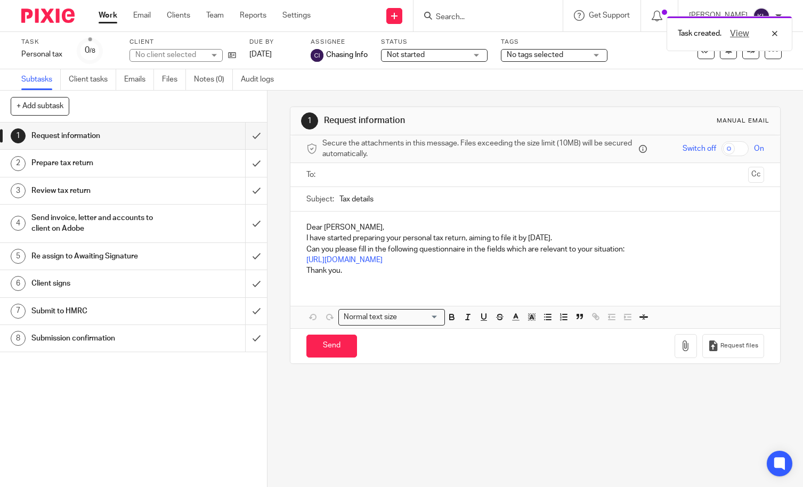
click at [387, 176] on input "text" at bounding box center [535, 175] width 418 height 12
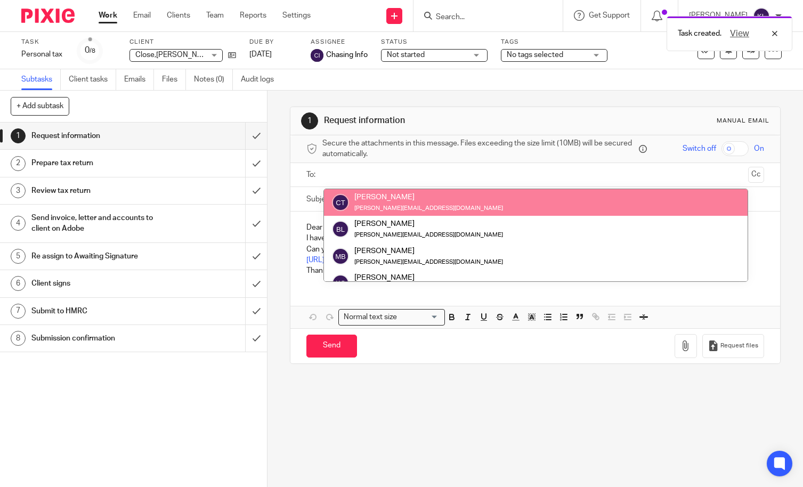
click at [389, 175] on input "text" at bounding box center [535, 175] width 418 height 12
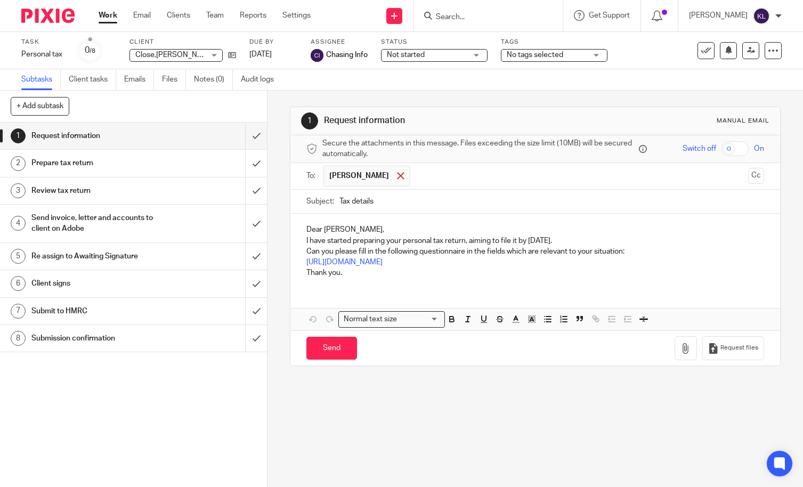
click at [394, 172] on div at bounding box center [400, 176] width 12 height 16
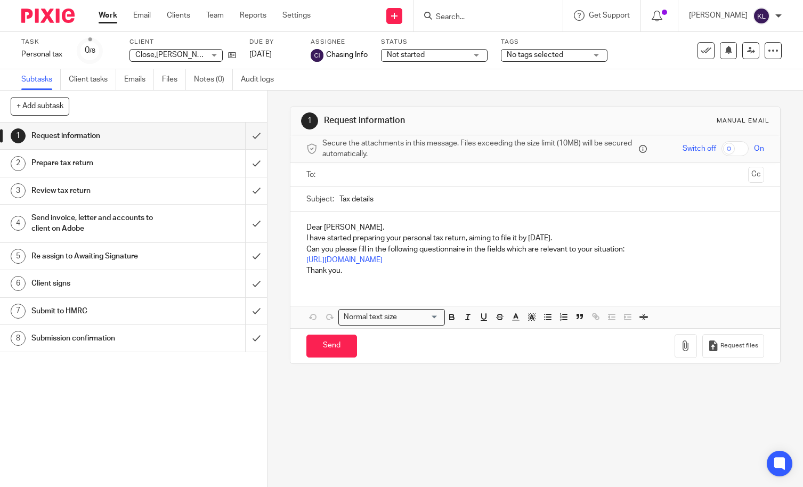
click at [376, 176] on input "text" at bounding box center [535, 175] width 418 height 12
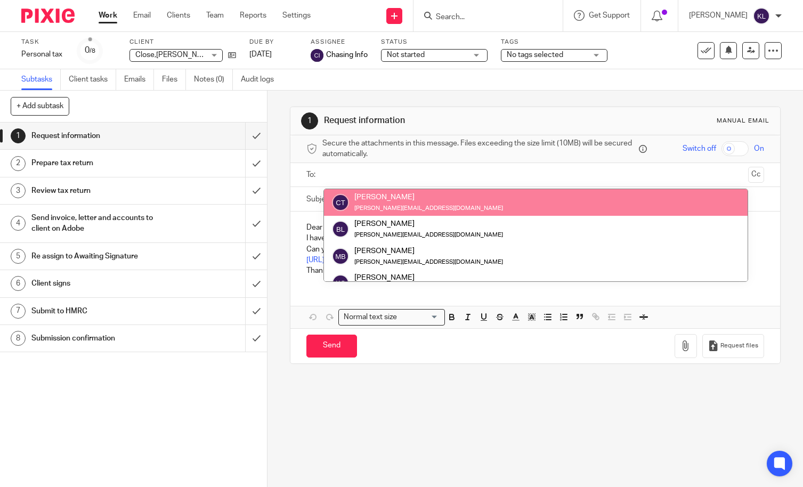
paste input "OClose@Acadian-Asset.com"
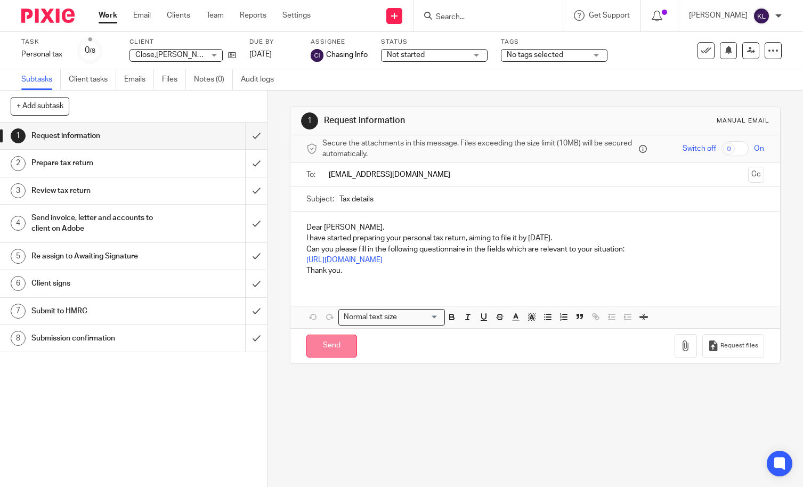
type input "OClose@Acadian-Asset.com"
click at [327, 341] on input "Send" at bounding box center [332, 346] width 51 height 23
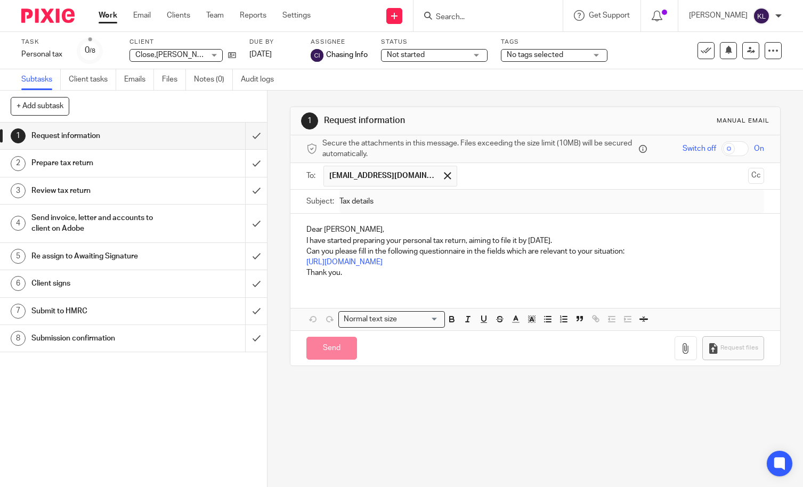
type input "Sent"
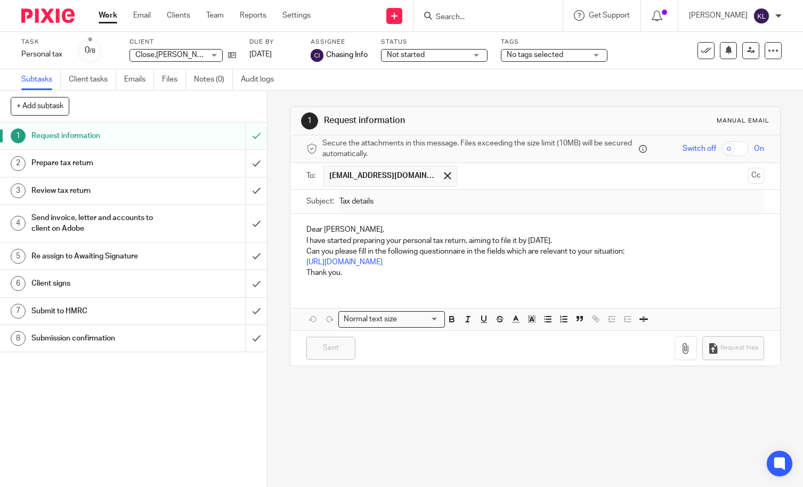
click at [52, 388] on div "1 Request information 2 Prepare tax return 3 Review tax return 4 Send invoice, …" at bounding box center [133, 305] width 267 height 365
click at [469, 21] on input "Search" at bounding box center [483, 18] width 96 height 10
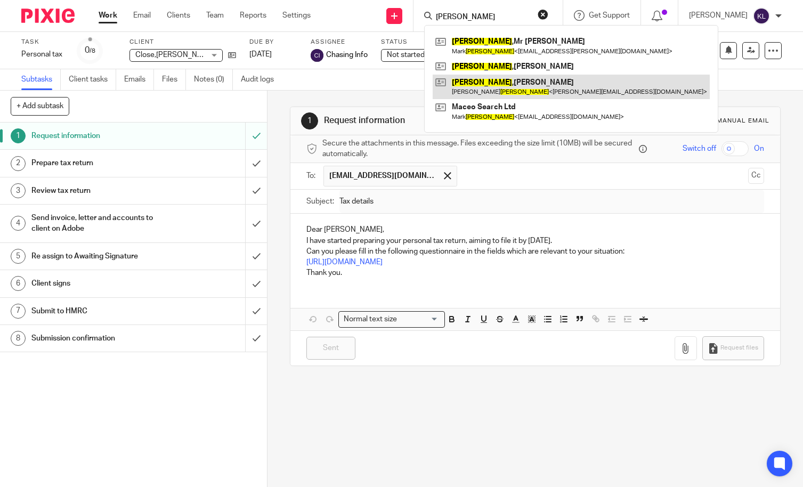
type input "curtis"
click at [528, 87] on link at bounding box center [571, 87] width 277 height 25
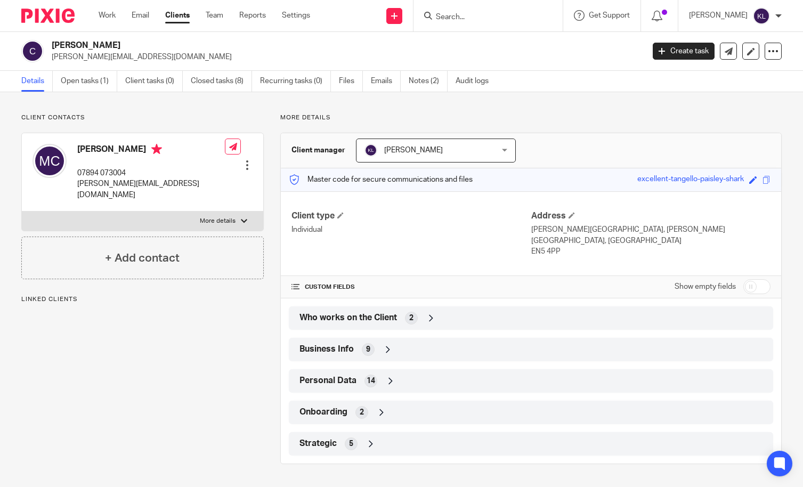
click at [501, 20] on input "Search" at bounding box center [483, 18] width 96 height 10
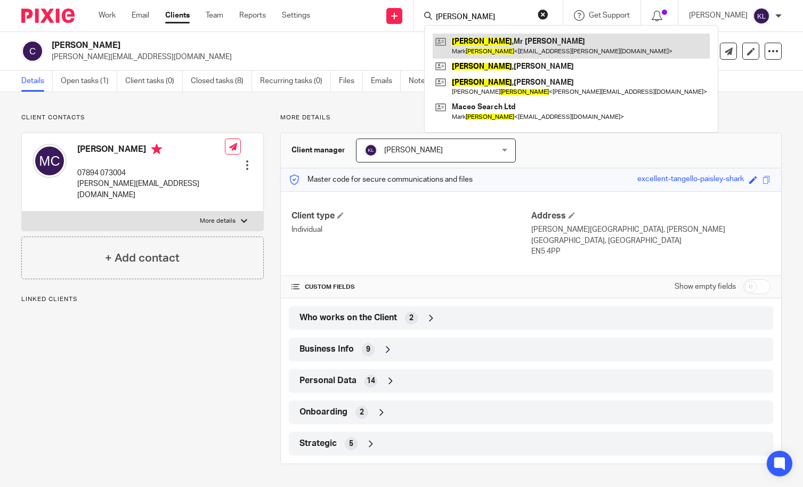
type input "curtis"
click at [516, 38] on link at bounding box center [571, 46] width 277 height 25
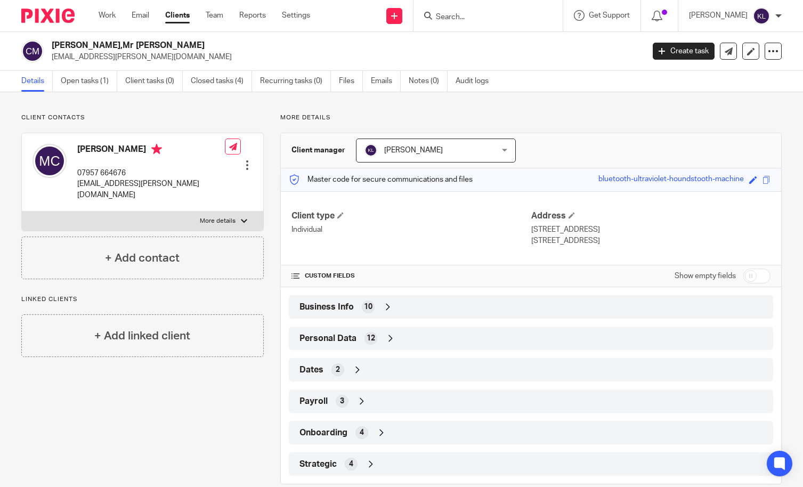
click at [65, 391] on div "Client contacts [PERSON_NAME] 07957 664676 [EMAIL_ADDRESS][PERSON_NAME][DOMAIN_…" at bounding box center [134, 299] width 259 height 371
click at [478, 18] on input "Search" at bounding box center [483, 18] width 96 height 10
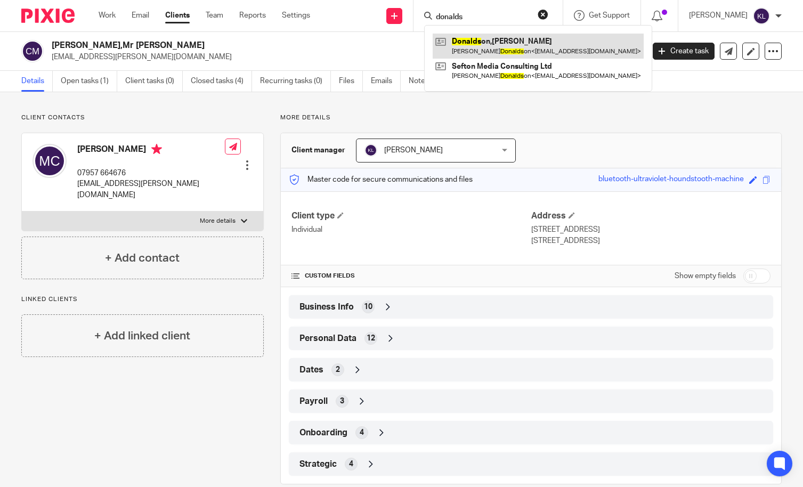
type input "donalds"
click at [534, 37] on link at bounding box center [538, 46] width 211 height 25
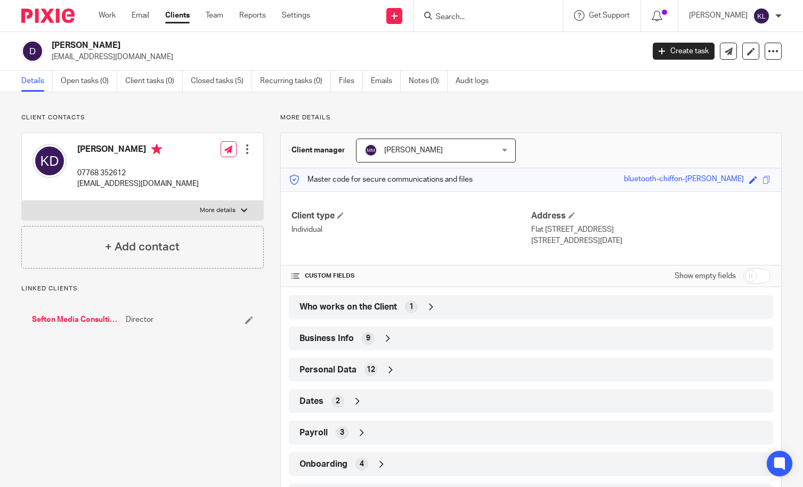
click at [469, 299] on div "Who works on the Client 1" at bounding box center [531, 307] width 469 height 18
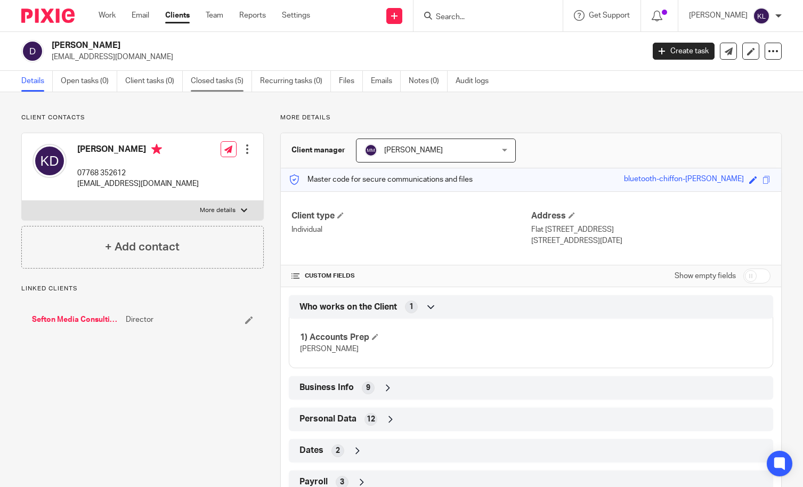
click at [231, 77] on link "Closed tasks (5)" at bounding box center [221, 81] width 61 height 21
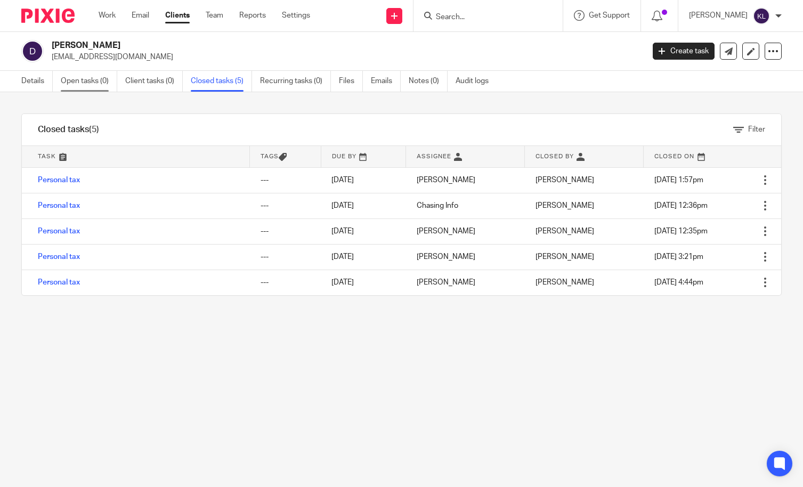
click at [100, 79] on link "Open tasks (0)" at bounding box center [89, 81] width 57 height 21
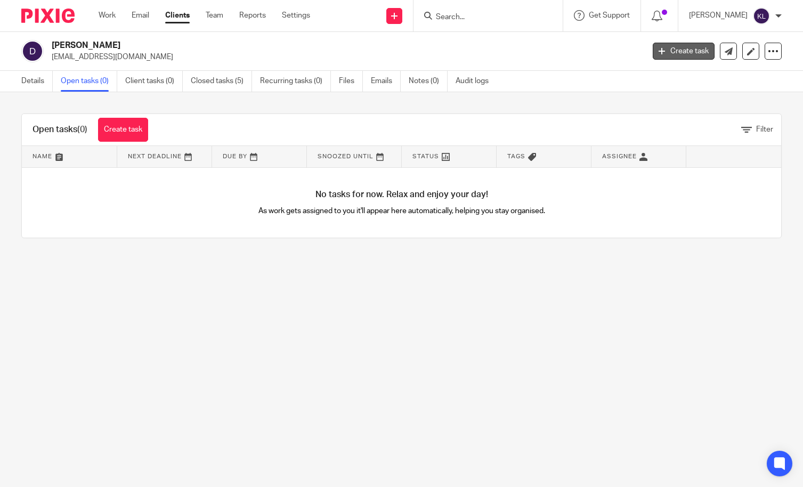
click at [658, 48] on link "Create task" at bounding box center [684, 51] width 62 height 17
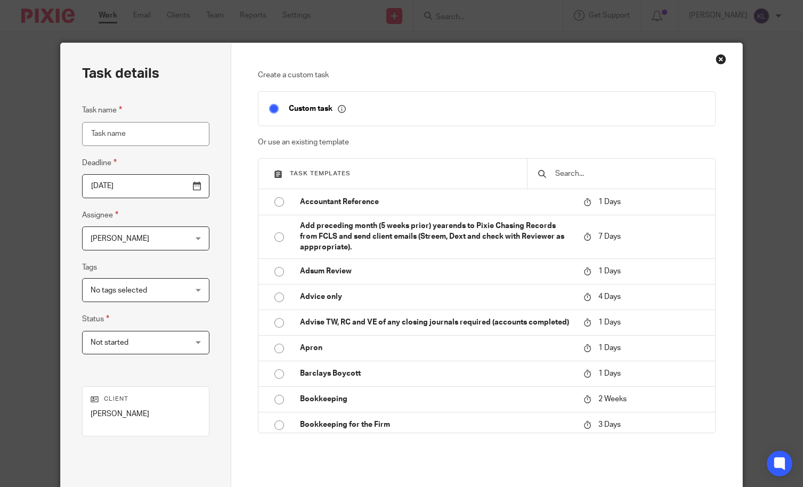
click at [572, 178] on input "text" at bounding box center [629, 174] width 150 height 12
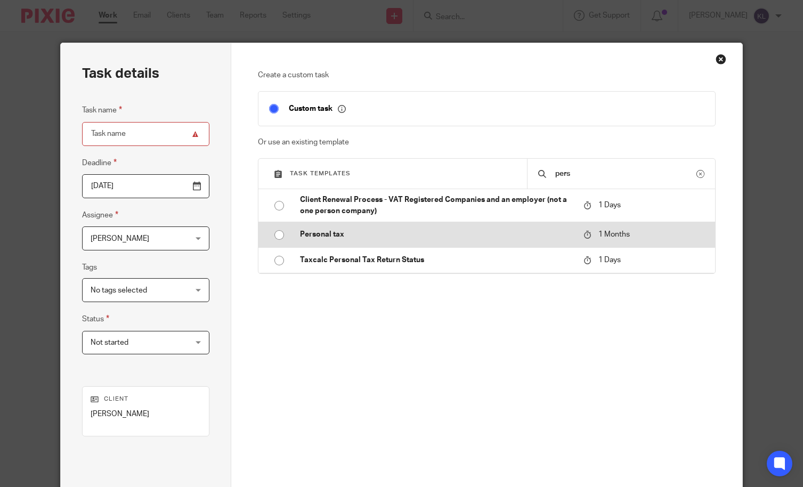
type input "pers"
click at [446, 226] on td "Personal tax" at bounding box center [433, 235] width 289 height 26
type input "2025-09-18"
type input "Personal tax"
checkbox input "false"
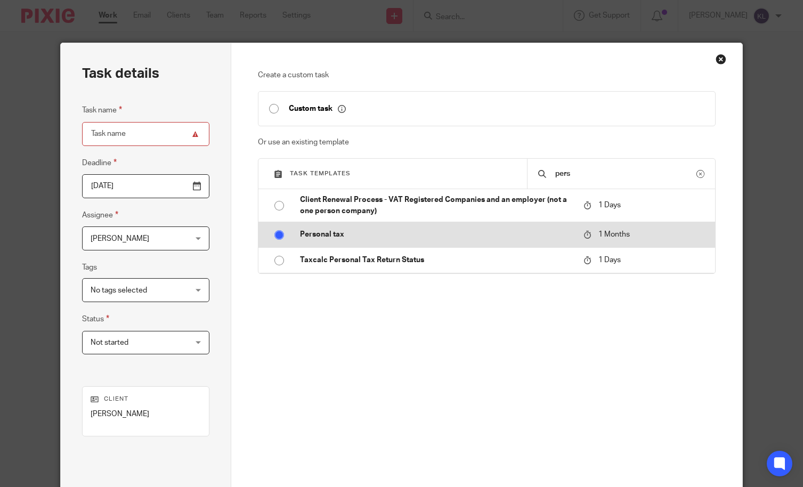
radio input "true"
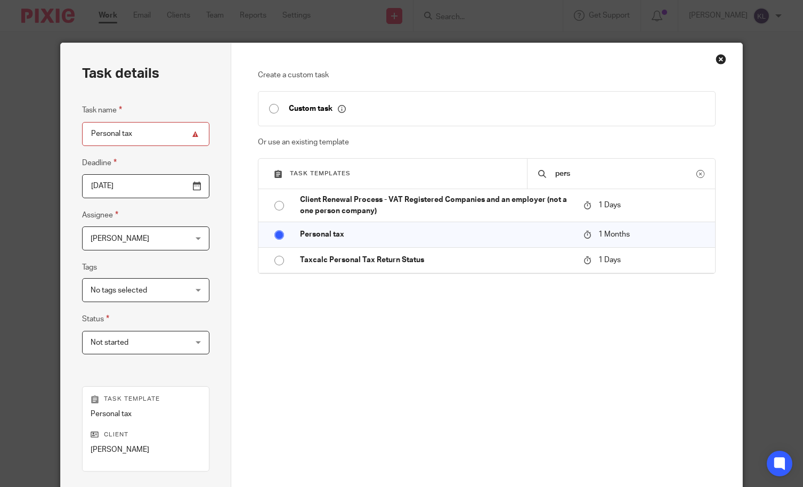
click at [133, 247] on span "[PERSON_NAME]" at bounding box center [138, 238] width 94 height 22
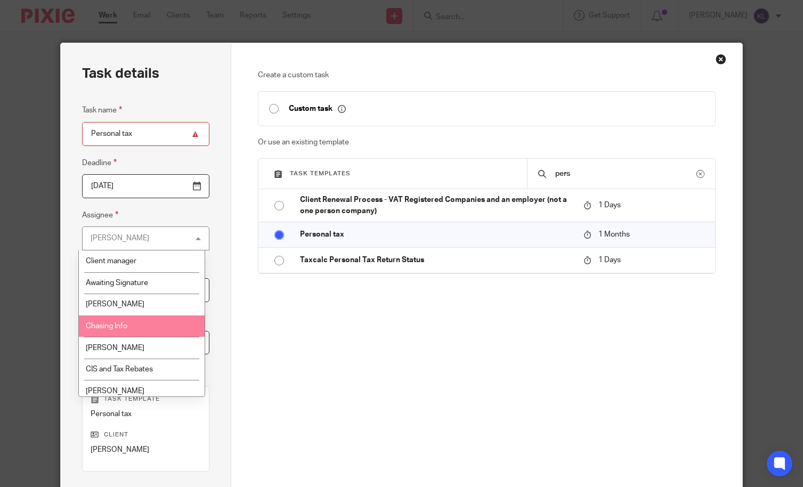
click at [111, 325] on span "Chasing Info" at bounding box center [107, 326] width 42 height 7
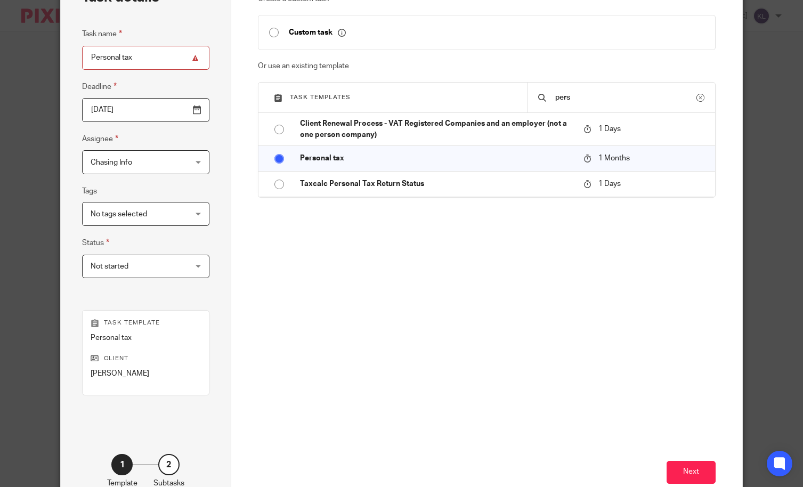
scroll to position [90, 0]
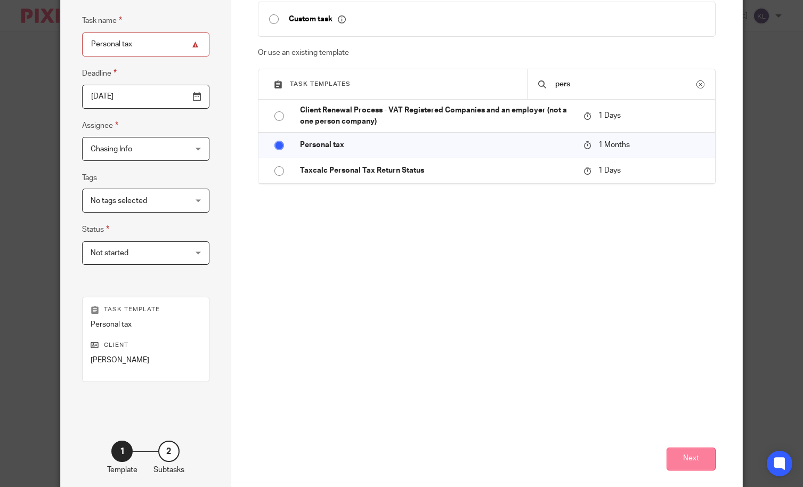
click at [689, 449] on button "Next" at bounding box center [691, 459] width 49 height 23
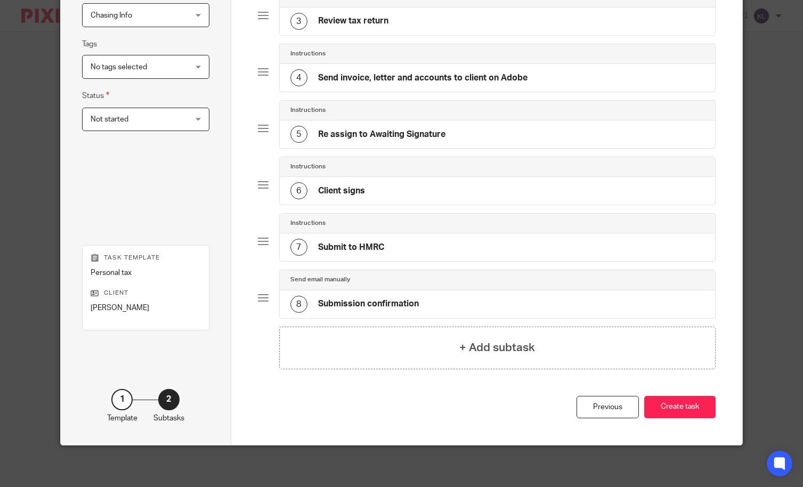
scroll to position [224, 0]
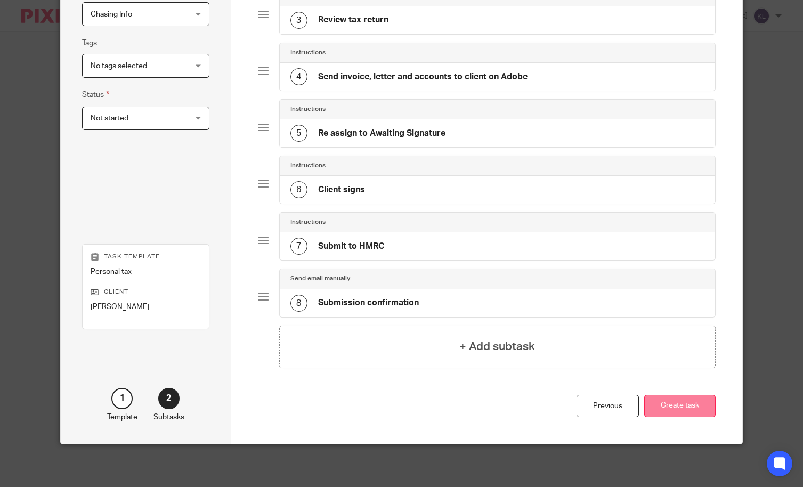
click at [678, 402] on button "Create task" at bounding box center [679, 406] width 71 height 23
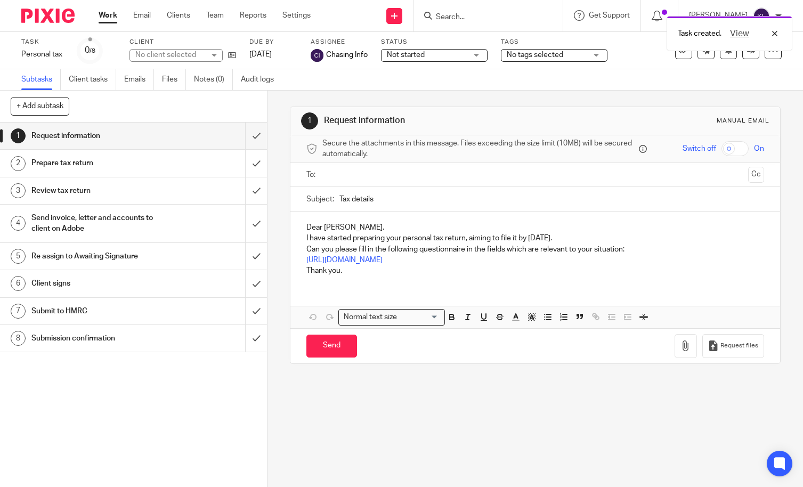
click at [376, 171] on input "text" at bounding box center [535, 175] width 418 height 12
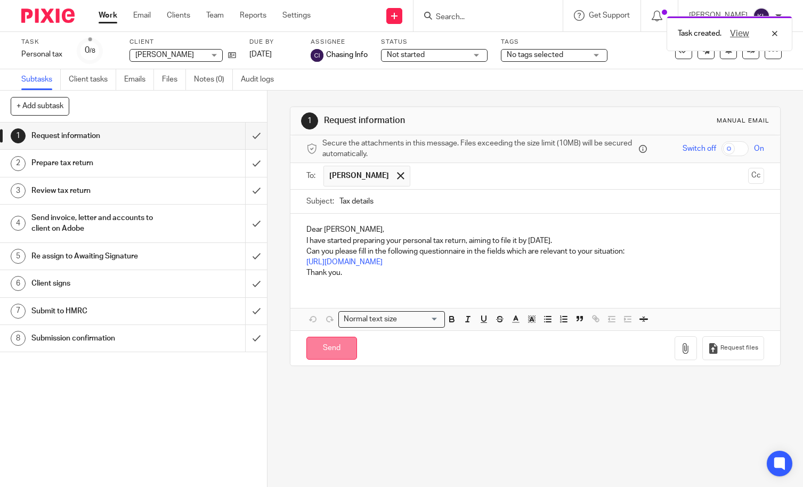
click at [325, 344] on input "Send" at bounding box center [332, 348] width 51 height 23
type input "Sent"
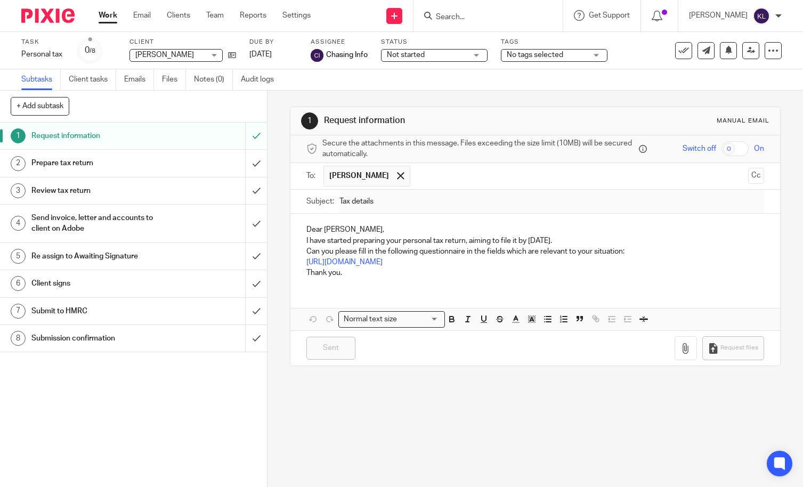
drag, startPoint x: 72, startPoint y: 426, endPoint x: 83, endPoint y: 415, distance: 15.5
click at [72, 426] on div "1 Request information 2 Prepare tax return 3 Review tax return 4 Send invoice, …" at bounding box center [133, 305] width 267 height 365
click at [469, 20] on input "Search" at bounding box center [483, 18] width 96 height 10
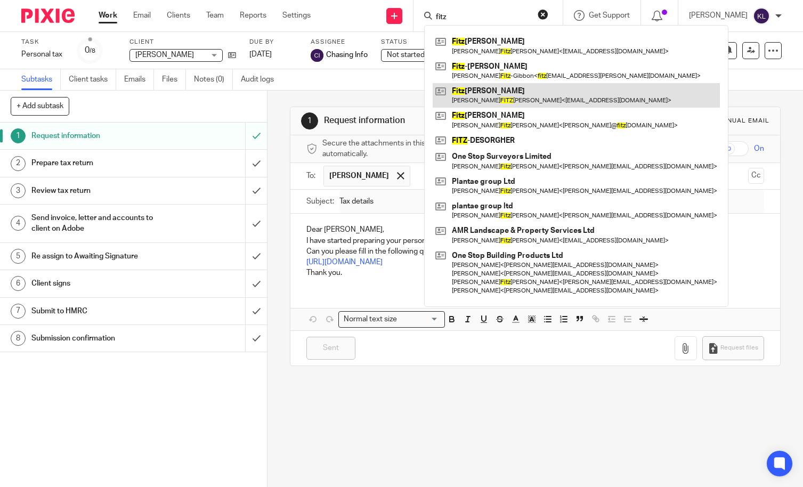
type input "fitz"
click at [530, 101] on link at bounding box center [576, 95] width 287 height 25
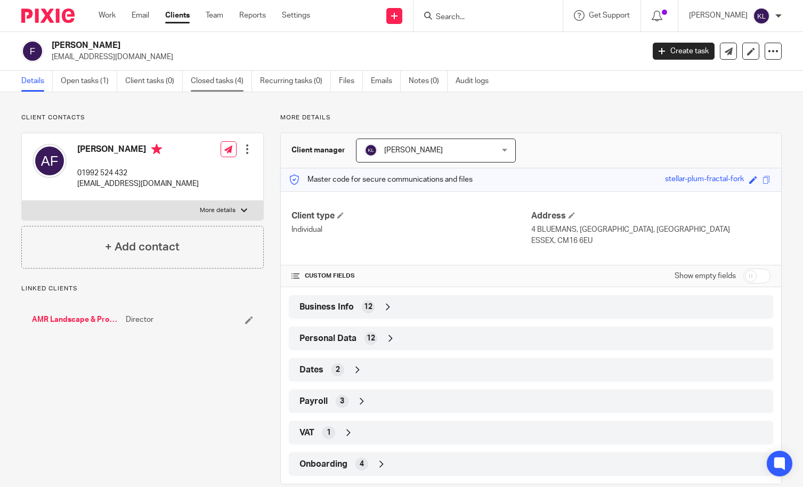
click at [226, 83] on link "Closed tasks (4)" at bounding box center [221, 81] width 61 height 21
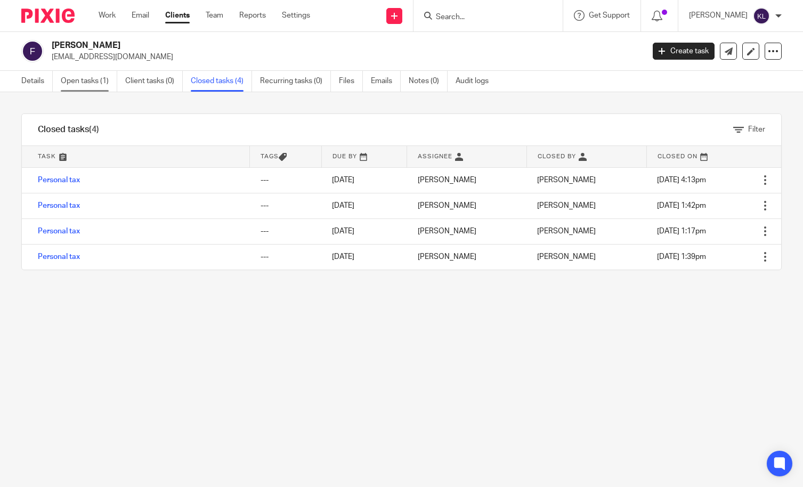
click at [110, 82] on link "Open tasks (1)" at bounding box center [89, 81] width 57 height 21
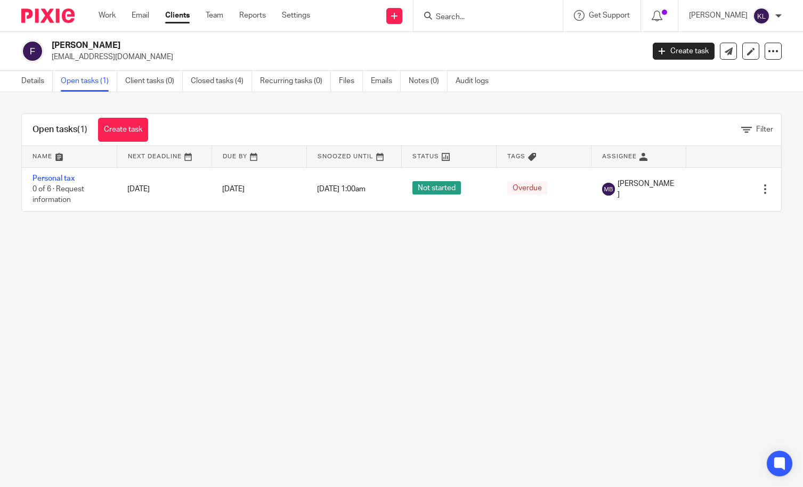
click at [34, 287] on main "[PERSON_NAME] [EMAIL_ADDRESS][DOMAIN_NAME] Create task Update from Companies Ho…" at bounding box center [401, 243] width 803 height 487
click at [509, 25] on div at bounding box center [488, 15] width 149 height 31
click at [504, 18] on input "Search" at bounding box center [483, 18] width 96 height 10
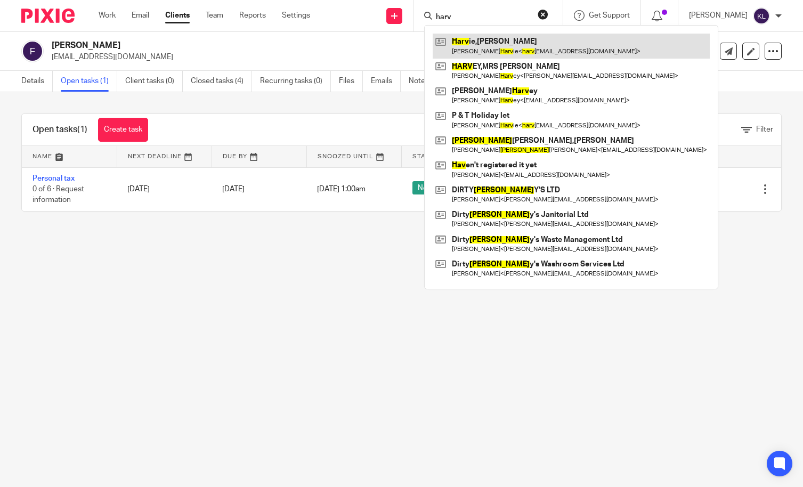
type input "harv"
click at [496, 45] on link at bounding box center [571, 46] width 277 height 25
